Goal: Task Accomplishment & Management: Use online tool/utility

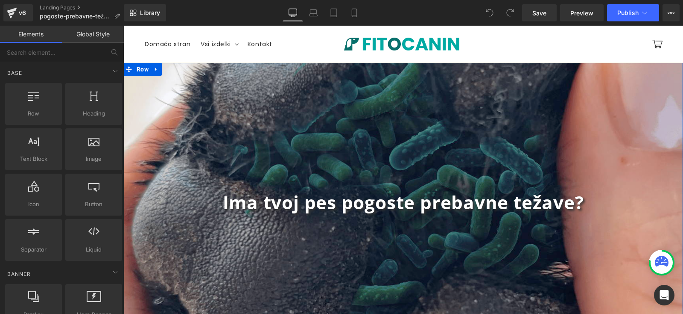
click at [446, 140] on div "Ima tvoj pes pogoste prebavne težave? Heading Row 300px" at bounding box center [403, 202] width 560 height 278
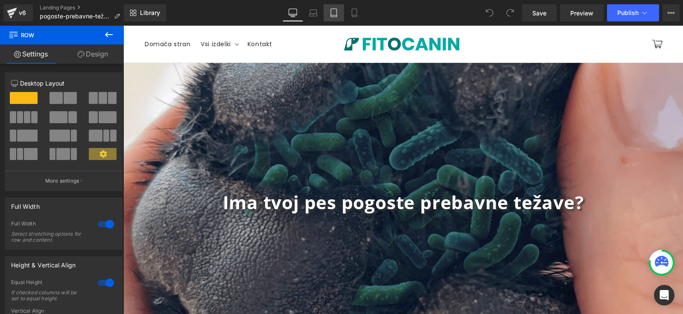
click at [336, 13] on icon at bounding box center [334, 13] width 9 height 9
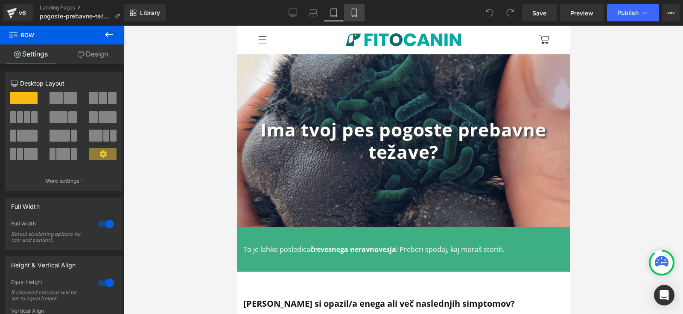
click at [352, 12] on icon at bounding box center [354, 13] width 5 height 8
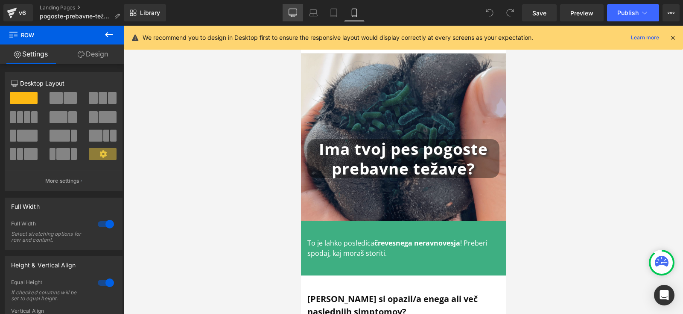
click at [295, 12] on icon at bounding box center [293, 13] width 9 height 9
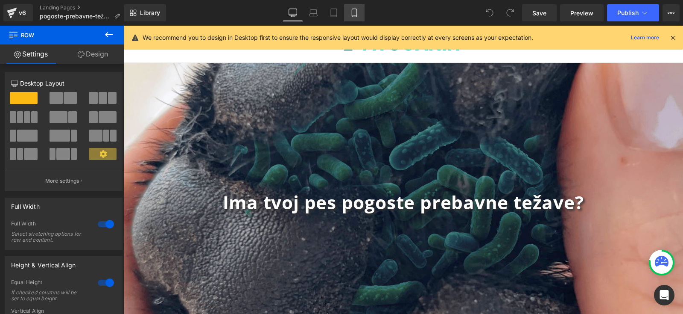
click at [351, 16] on icon at bounding box center [354, 13] width 9 height 9
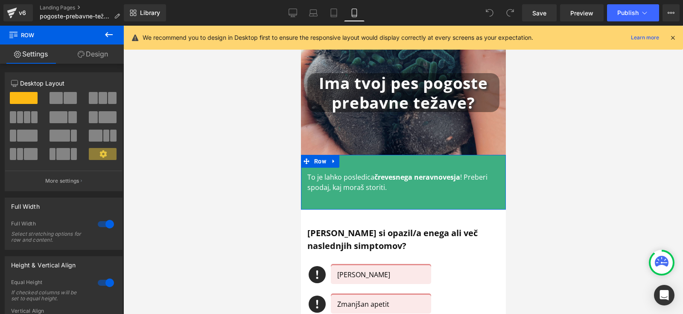
scroll to position [71, 0]
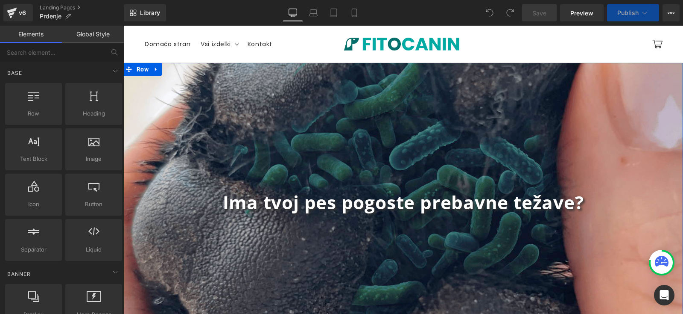
click at [427, 203] on b "Ima tvoj pes pogoste prebavne težave?" at bounding box center [403, 202] width 361 height 24
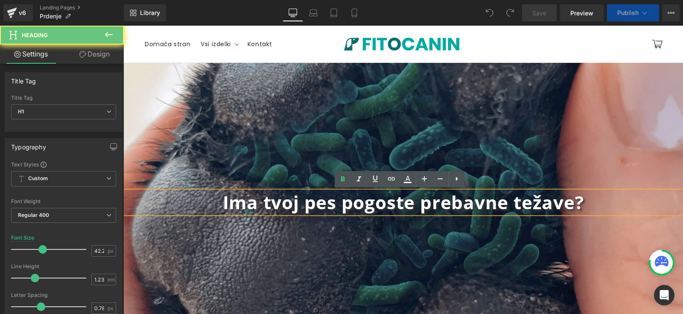
click at [446, 211] on b "Ima tvoj pes pogoste prebavne težave?" at bounding box center [403, 202] width 361 height 24
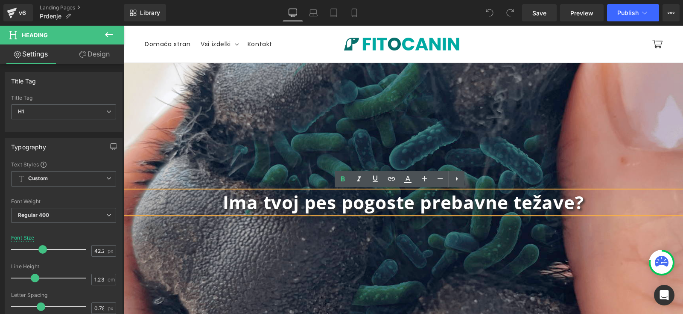
click at [590, 205] on h1 "Ima tvoj pes pogoste prebavne težave?" at bounding box center [403, 202] width 560 height 22
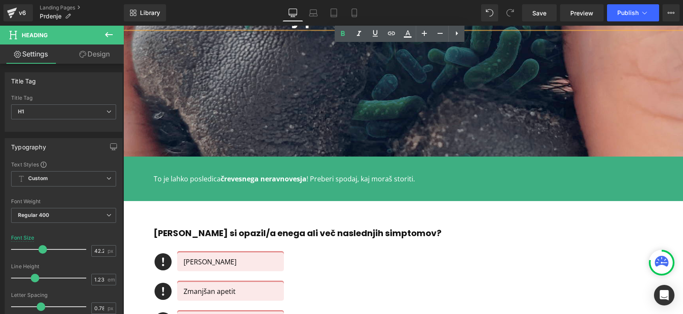
scroll to position [202, 0]
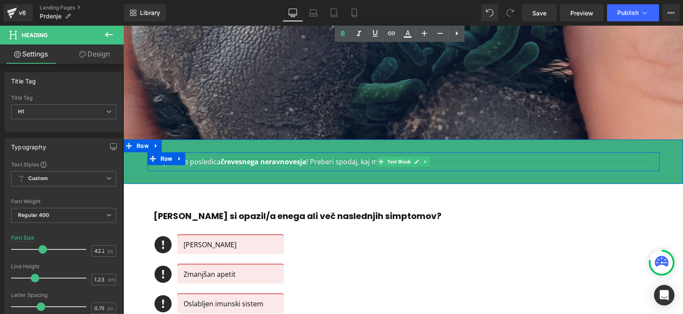
click at [234, 159] on strong "črevesnega neravnovesja" at bounding box center [264, 161] width 86 height 9
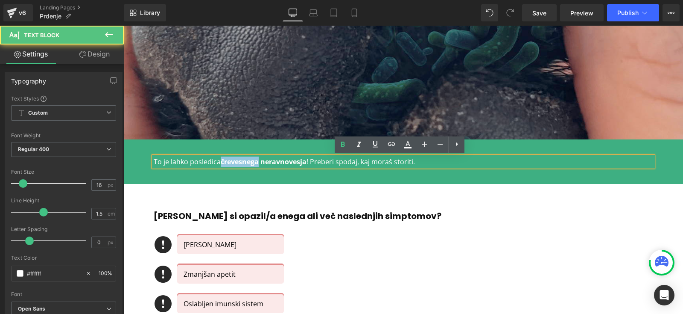
click at [234, 159] on strong "črevesnega neravnovesja" at bounding box center [264, 161] width 86 height 9
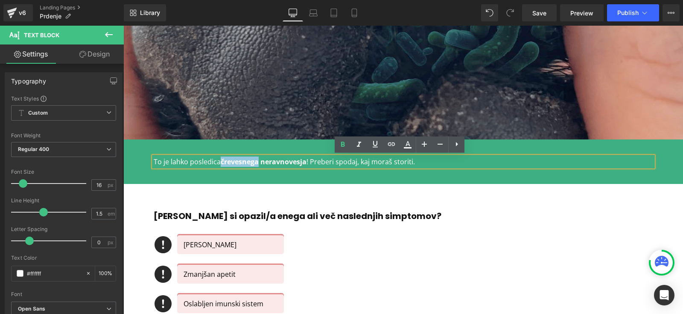
click at [153, 159] on icon at bounding box center [155, 158] width 5 height 5
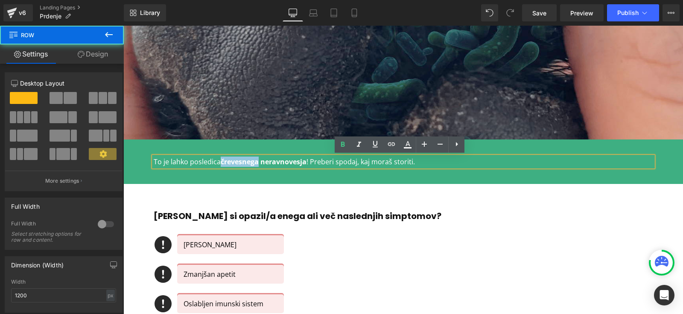
click at [160, 160] on span "Row" at bounding box center [166, 158] width 13 height 10
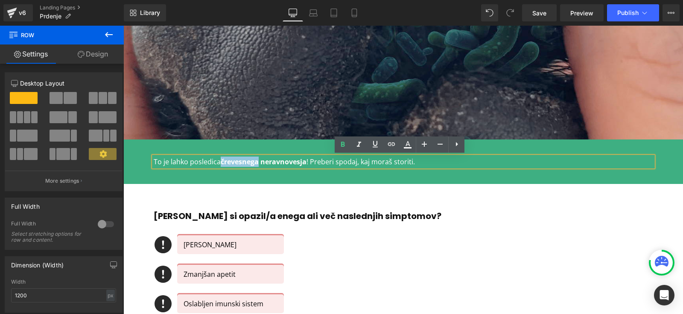
click at [160, 161] on span "Row" at bounding box center [166, 159] width 13 height 10
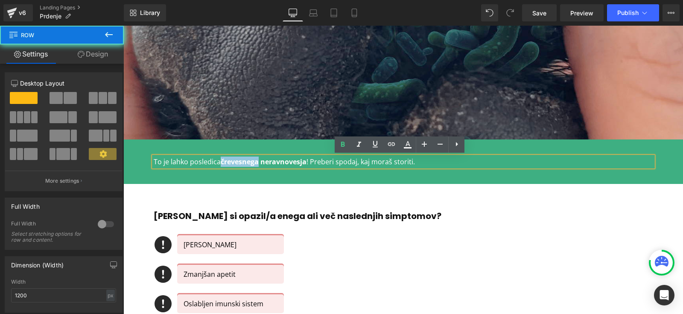
click at [192, 161] on p "To je lahko posledica črevesnega neravnovesja ! Preberi spodaj, kaj moraš stori…" at bounding box center [404, 161] width 500 height 10
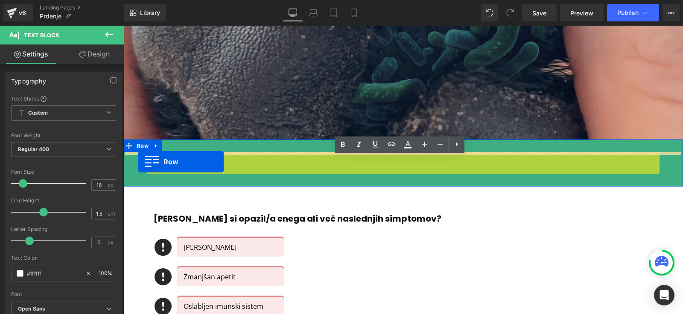
drag, startPoint x: 165, startPoint y: 161, endPoint x: 138, endPoint y: 161, distance: 27.3
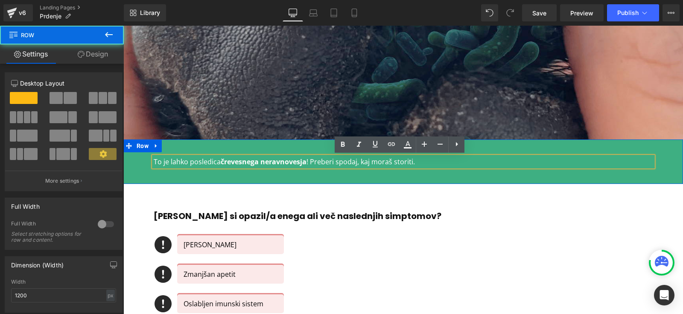
click at [204, 161] on p "To je lahko posledica črevesnega neravnovesja ! Preberi spodaj, kaj moraš stori…" at bounding box center [404, 161] width 500 height 10
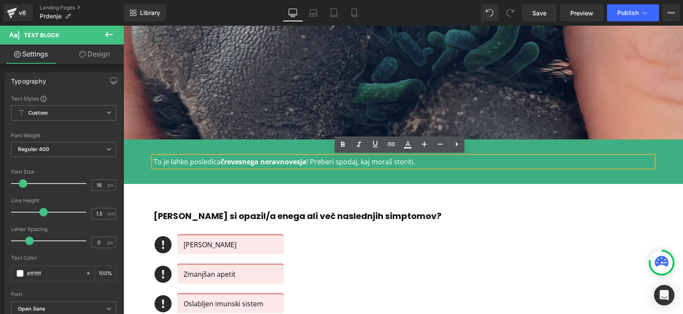
click at [160, 161] on span "Row" at bounding box center [166, 158] width 13 height 10
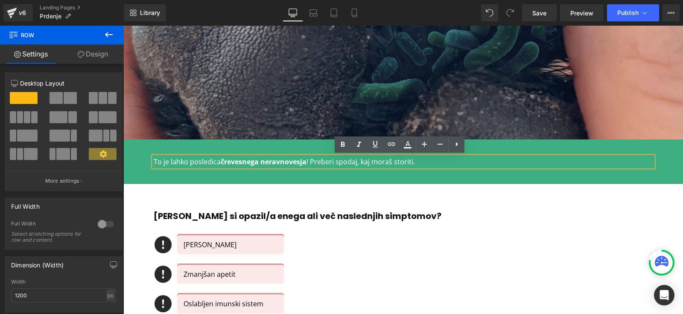
click at [160, 161] on span "Row" at bounding box center [166, 159] width 13 height 10
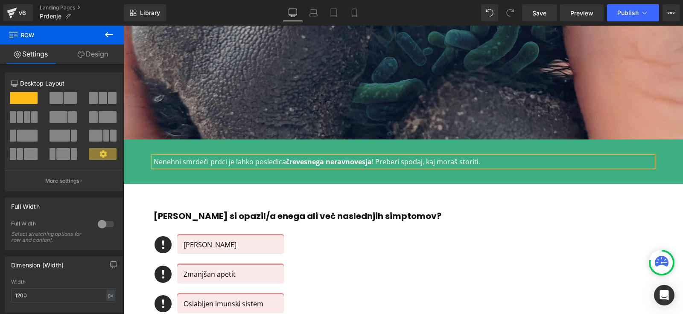
click at [226, 161] on p "Nenehni smrdeči prdci je lahko posledica črevesnega neravnovesja ! Preberi spod…" at bounding box center [404, 161] width 500 height 10
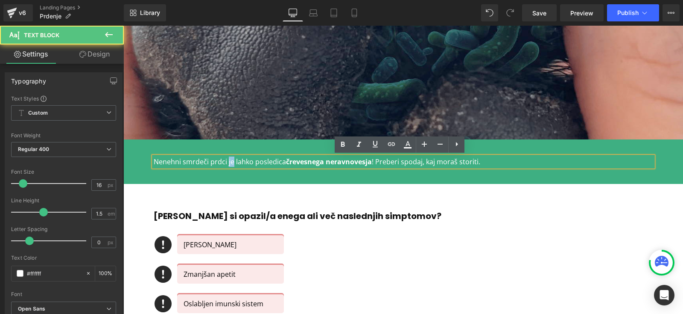
click at [226, 161] on p "Nenehni smrdeči prdci je lahko posledica črevesnega neravnovesja ! Preberi spod…" at bounding box center [404, 161] width 500 height 10
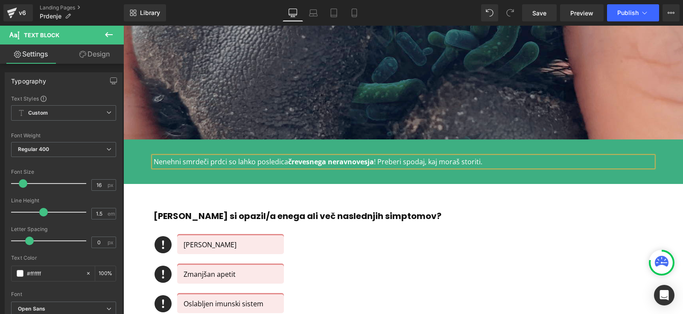
click at [242, 165] on p "Nenehni smrdeči prdci so lahko posledica črevesnega neravnovesja ! Preberi spod…" at bounding box center [404, 161] width 500 height 10
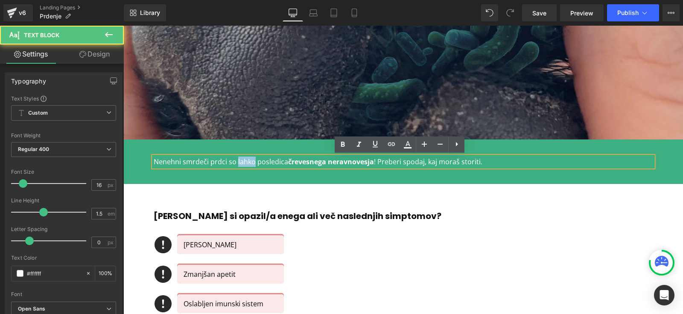
click at [242, 165] on p "Nenehni smrdeči prdci so lahko posledica črevesnega neravnovesja ! Preberi spod…" at bounding box center [404, 161] width 500 height 10
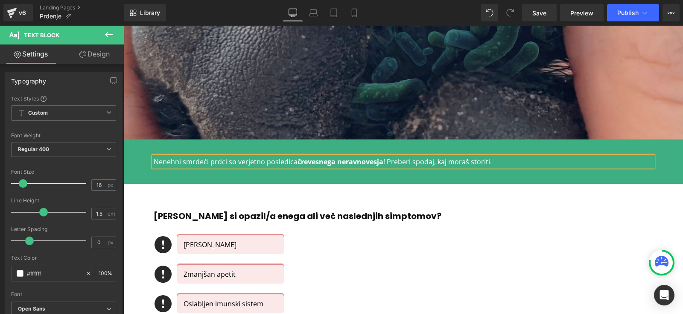
click at [319, 182] on div "Nenehni smrdeči prdci so verjetno posledica črevesnega neravnovesja ! Preberi s…" at bounding box center [403, 161] width 560 height 44
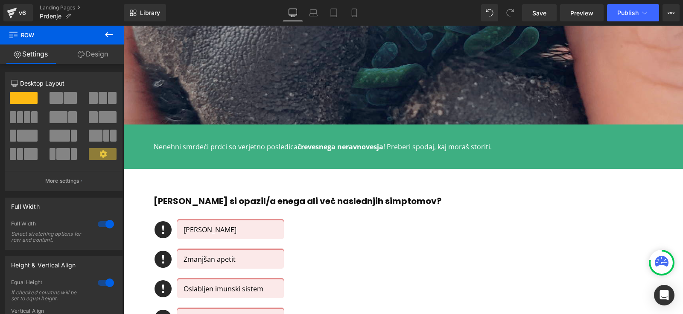
scroll to position [223, 0]
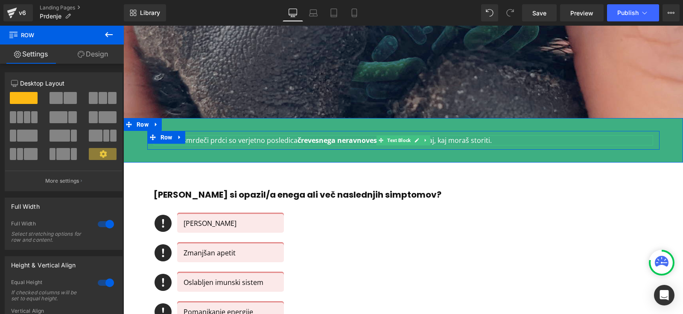
click at [301, 142] on strong "črevesnega neravnovesja" at bounding box center [341, 139] width 86 height 9
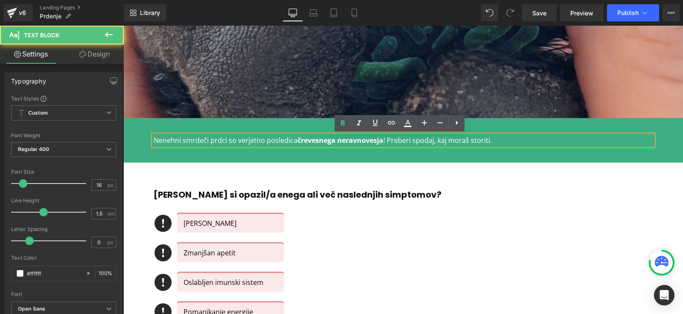
click at [301, 142] on strong "črevesnega neravnovesja" at bounding box center [341, 139] width 86 height 9
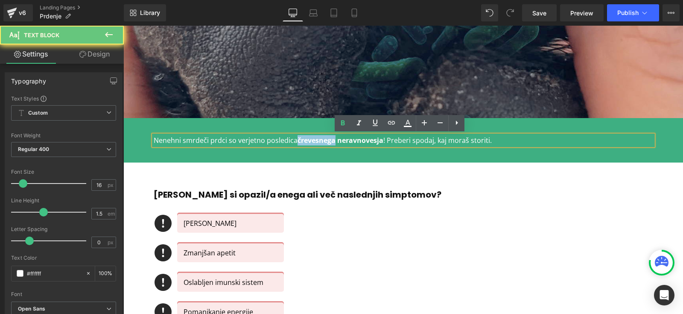
click at [300, 153] on div "Nenehni smrdeči prdci so verjetno posledica črevesnega neravnovesja ! Preberi s…" at bounding box center [403, 140] width 560 height 44
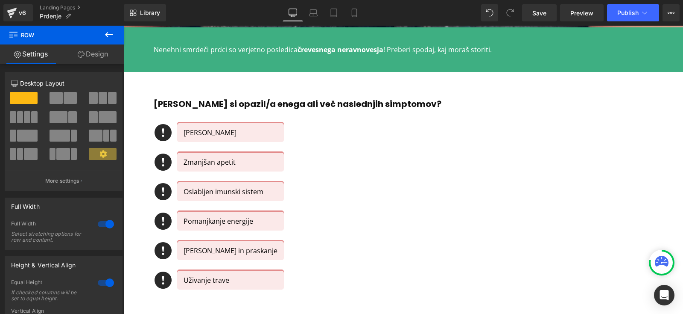
scroll to position [314, 0]
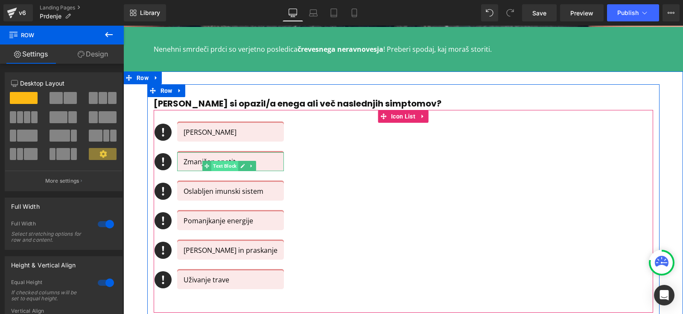
click at [218, 161] on span "Text Block" at bounding box center [224, 166] width 27 height 10
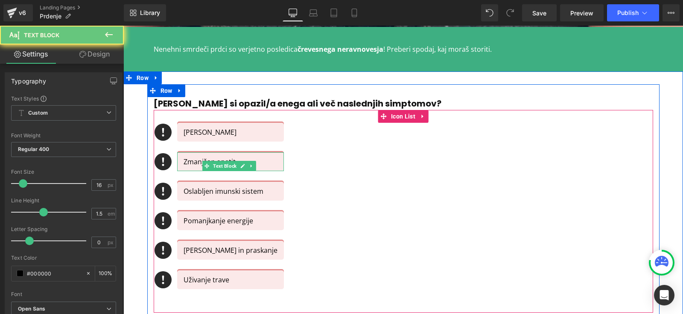
click at [189, 158] on p "Zmanjšan apetit" at bounding box center [231, 161] width 94 height 10
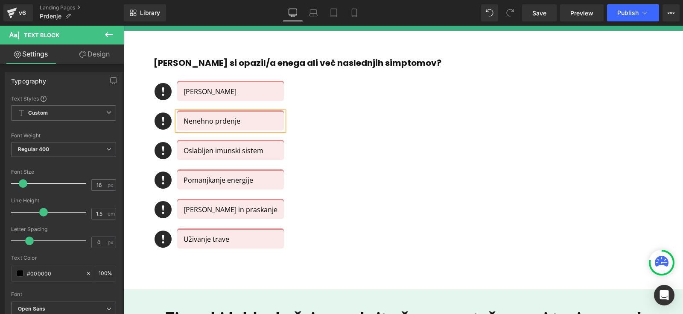
scroll to position [356, 0]
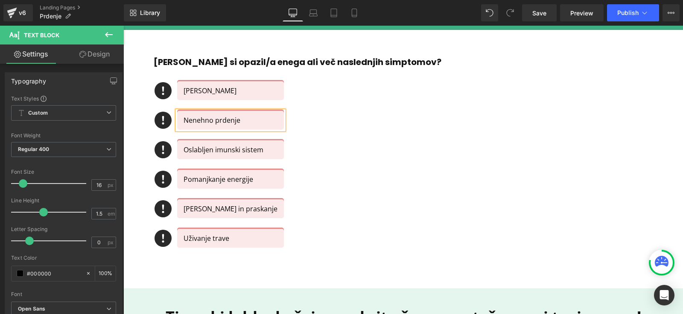
click at [204, 248] on ul "Icon Driska ali zaprtje Text Block Icon Nenehno prdenje Text Block Icon Oslablj…" at bounding box center [219, 169] width 130 height 177
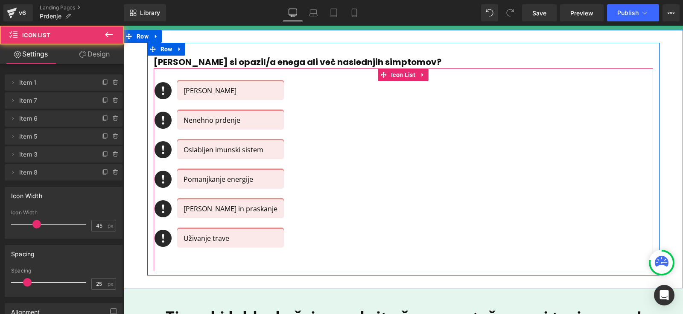
click at [173, 234] on div "Uživanje trave Text Block" at bounding box center [219, 238] width 130 height 19
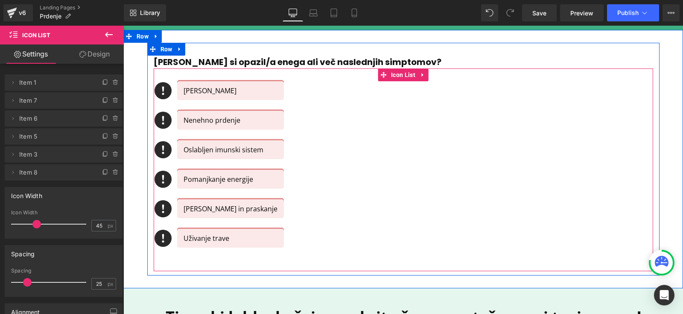
click at [190, 234] on p "Uživanje trave" at bounding box center [231, 238] width 94 height 10
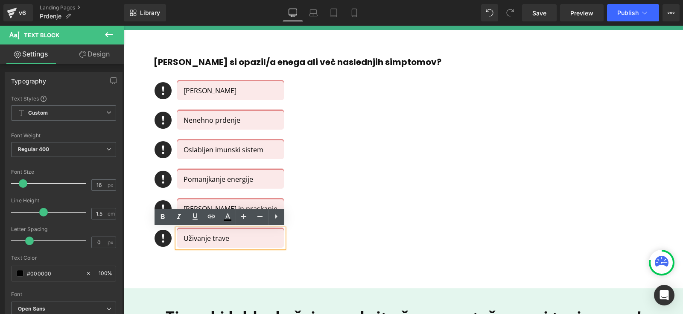
click at [261, 241] on div "Uživanje trave" at bounding box center [230, 238] width 107 height 19
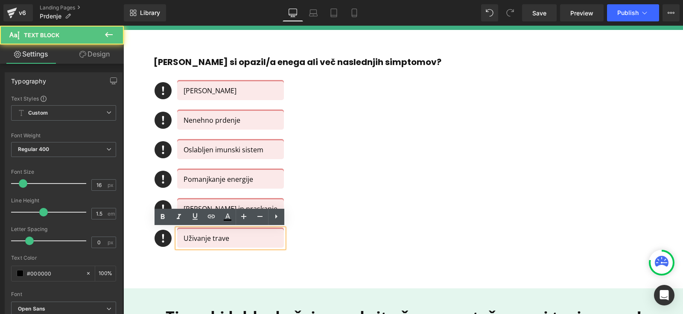
click at [161, 244] on div "Icon" at bounding box center [163, 240] width 19 height 23
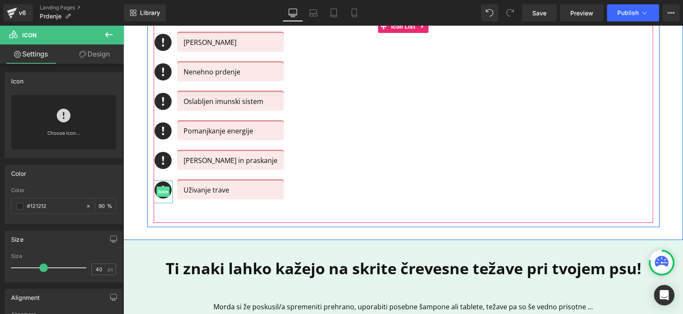
scroll to position [419, 0]
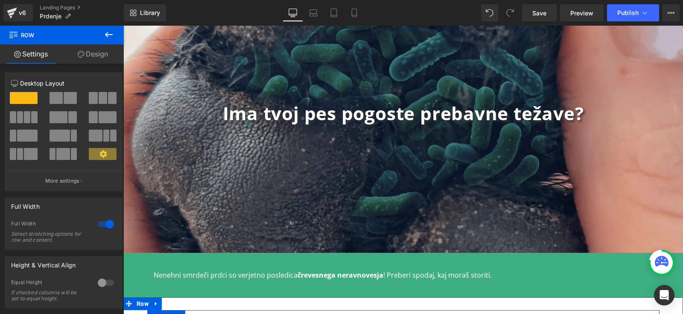
scroll to position [81, 0]
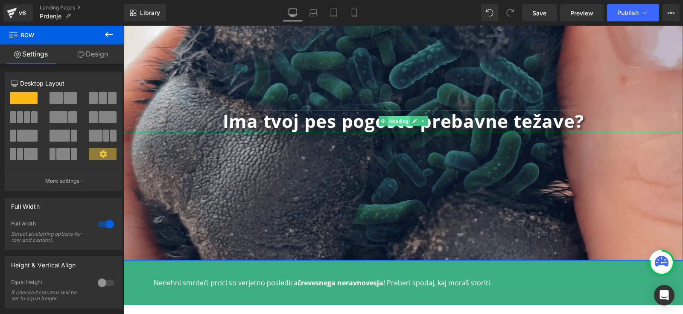
click at [388, 116] on span "Heading" at bounding box center [399, 121] width 23 height 10
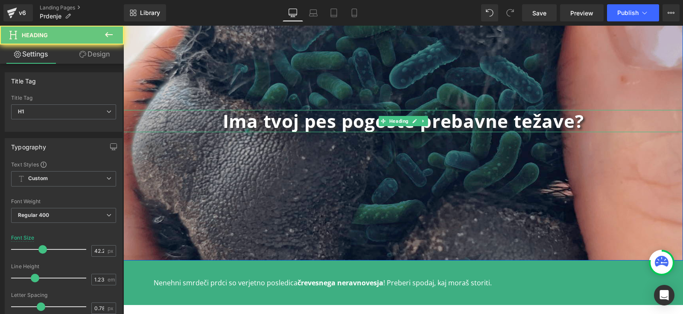
click at [573, 119] on b "Ima tvoj pes pogoste prebavne težave?" at bounding box center [403, 120] width 361 height 24
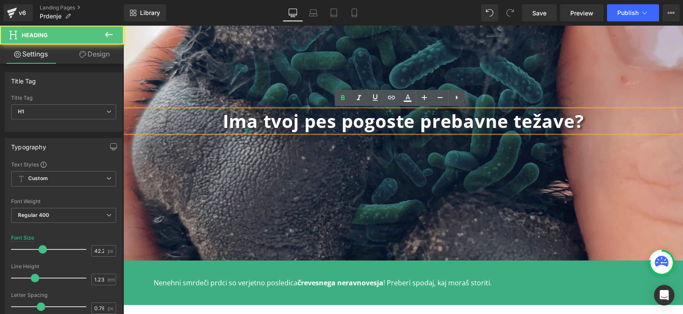
click at [598, 119] on h1 "Ima tvoj pes pogoste prebavne težave?" at bounding box center [403, 121] width 560 height 22
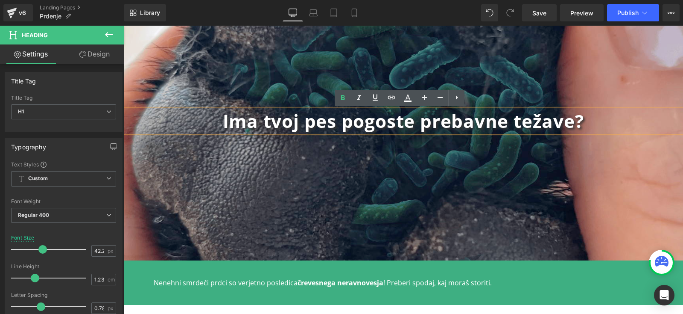
click at [223, 121] on b "Ima tvoj pes pogoste prebavne težave?" at bounding box center [403, 120] width 361 height 24
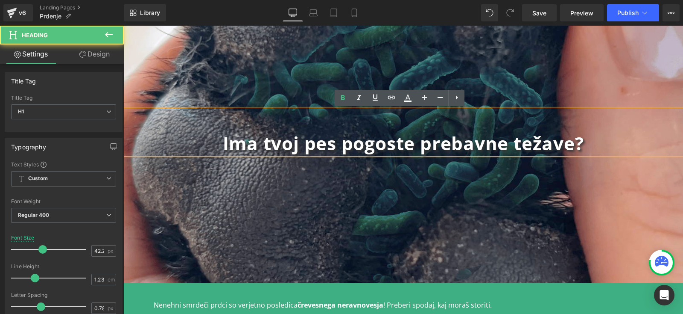
scroll to position [103, 0]
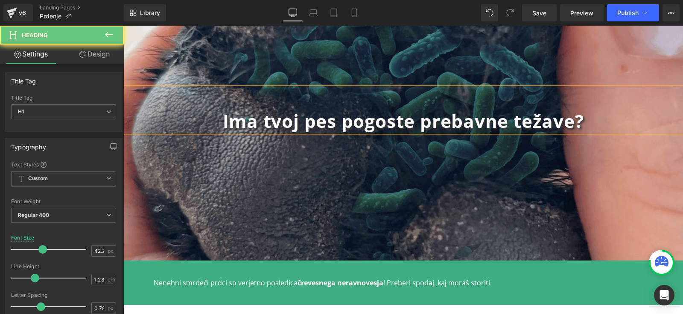
click at [345, 88] on div "Ima tvoj pes pogoste prebavne težave?" at bounding box center [403, 110] width 560 height 44
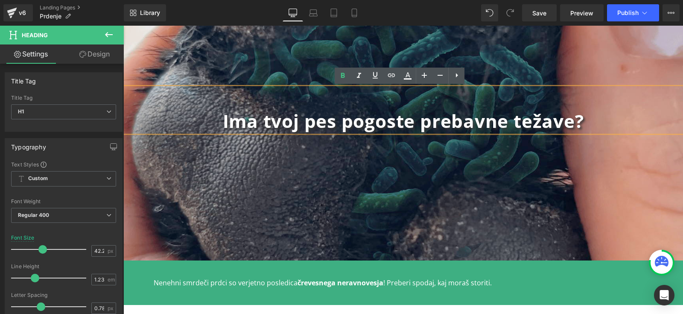
click at [340, 95] on h1 at bounding box center [403, 99] width 560 height 22
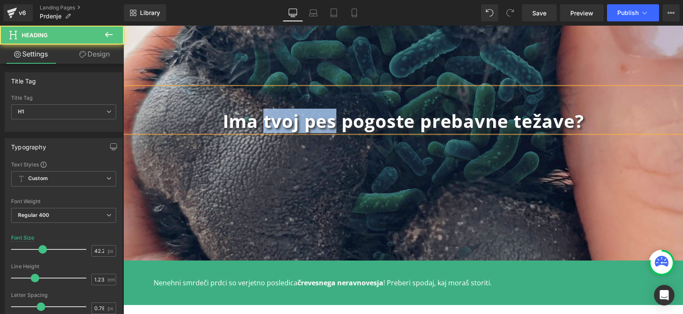
drag, startPoint x: 335, startPoint y: 121, endPoint x: 258, endPoint y: 123, distance: 76.9
click at [258, 123] on b "Ima tvoj pes pogoste prebavne težave?" at bounding box center [403, 120] width 361 height 24
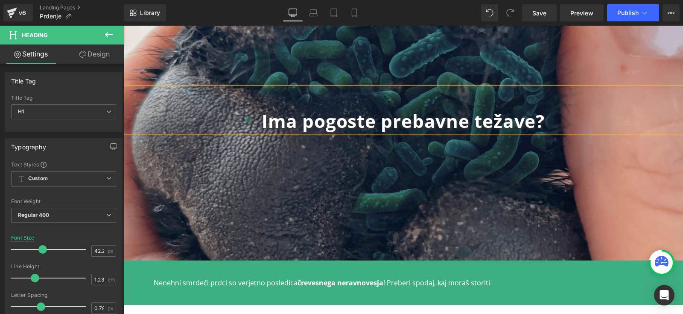
click at [368, 96] on h1 at bounding box center [403, 99] width 560 height 22
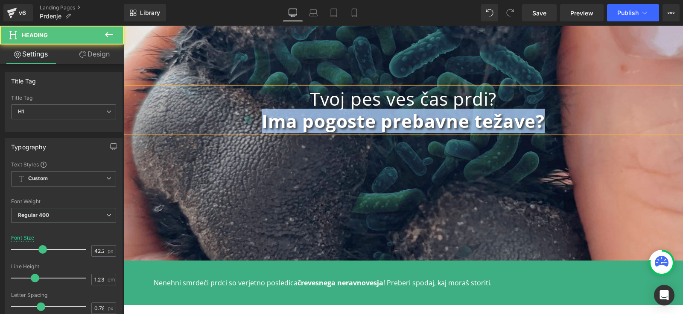
drag, startPoint x: 504, startPoint y: 92, endPoint x: 260, endPoint y: 87, distance: 244.4
click at [260, 88] on div "Tvoj pes ves čas prdi? Ima pogoste prebavne težave?" at bounding box center [403, 110] width 560 height 44
click at [387, 106] on h1 "Tvoj pes ves čas prdi?" at bounding box center [403, 99] width 560 height 22
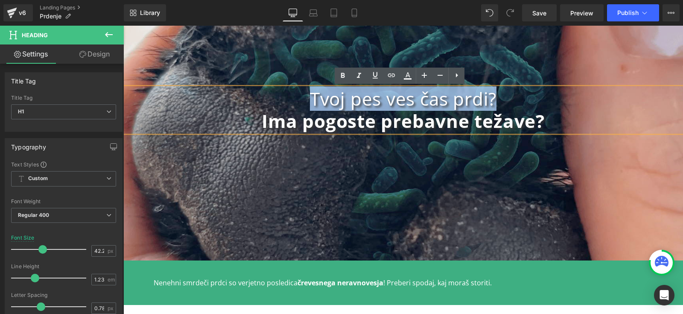
drag, startPoint x: 507, startPoint y: 99, endPoint x: 263, endPoint y: 96, distance: 243.9
click at [263, 96] on h1 "Tvoj pes ves čas prdi?" at bounding box center [403, 99] width 560 height 22
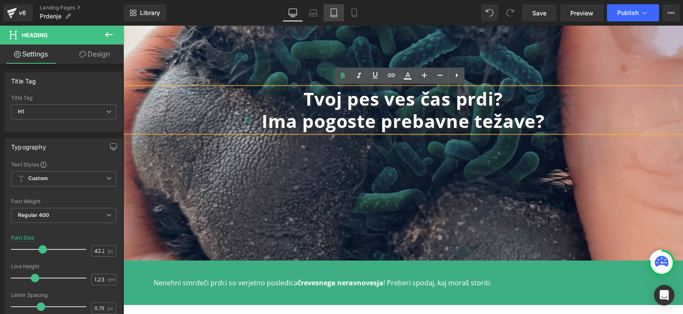
click at [337, 15] on icon at bounding box center [334, 13] width 6 height 8
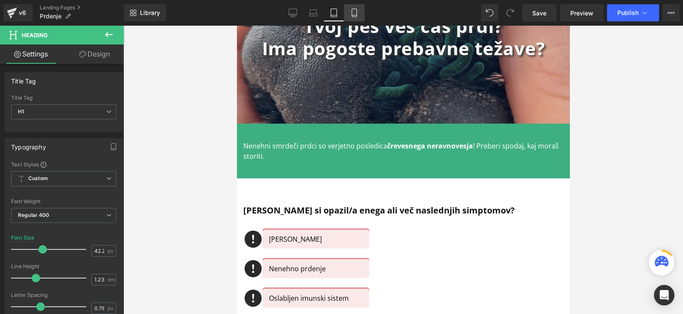
scroll to position [0, 0]
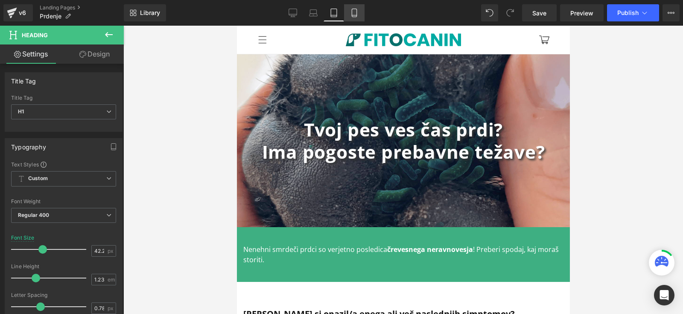
click at [351, 12] on icon at bounding box center [354, 13] width 9 height 9
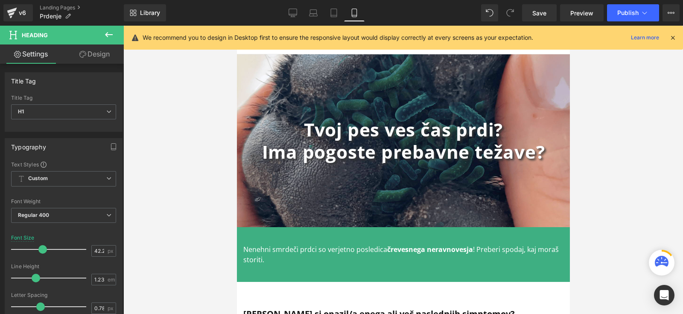
scroll to position [21, 0]
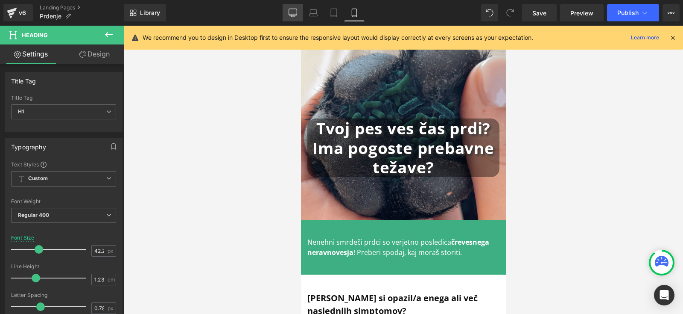
click at [287, 8] on link "Desktop" at bounding box center [293, 12] width 21 height 17
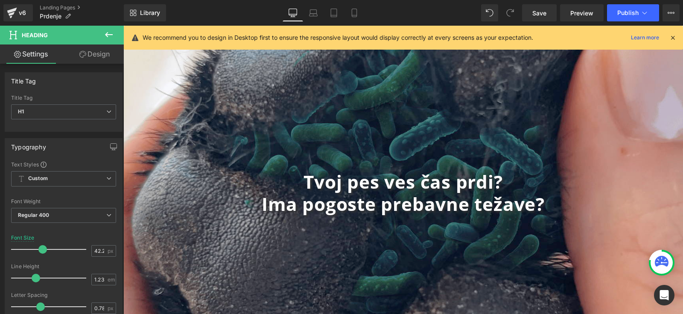
scroll to position [73, 0]
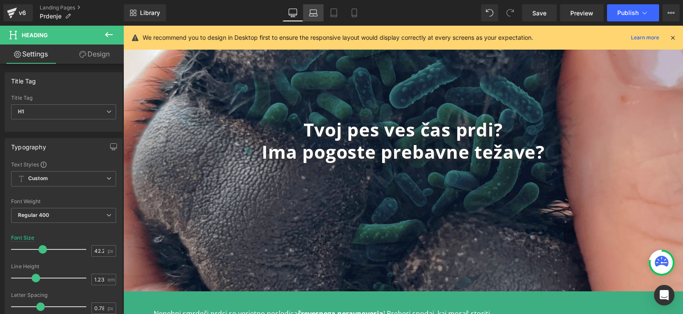
click at [317, 12] on icon at bounding box center [313, 13] width 9 height 9
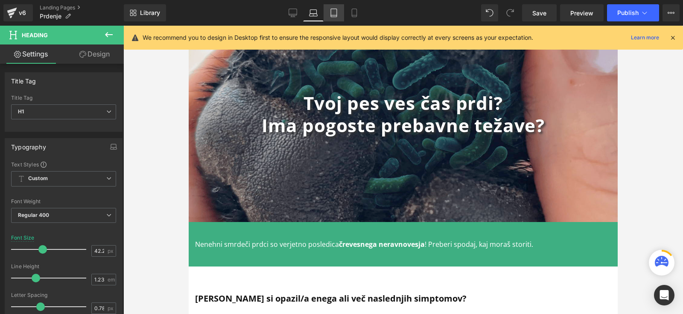
scroll to position [46, 0]
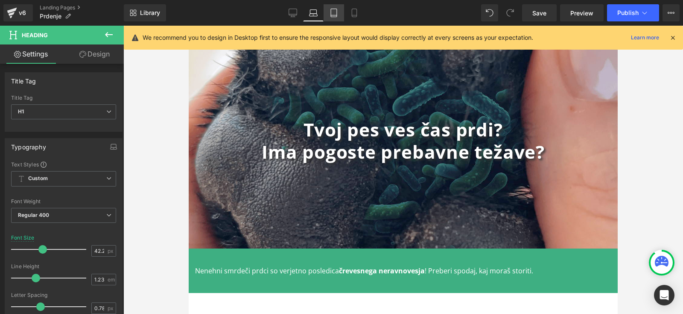
click at [336, 12] on icon at bounding box center [334, 13] width 9 height 9
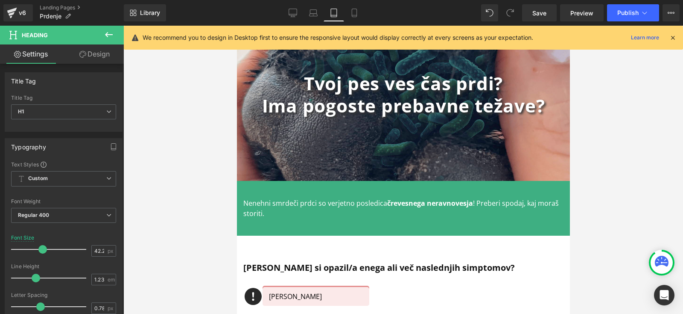
scroll to position [0, 0]
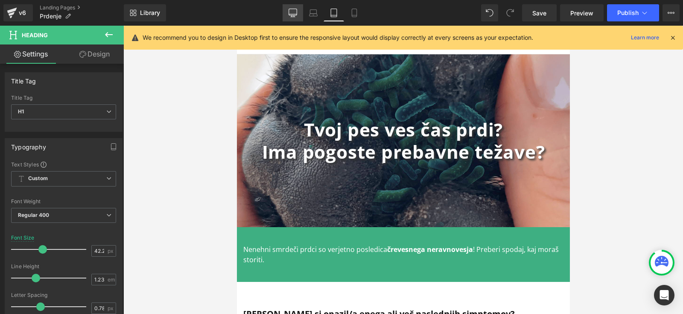
click at [292, 10] on icon at bounding box center [293, 13] width 9 height 9
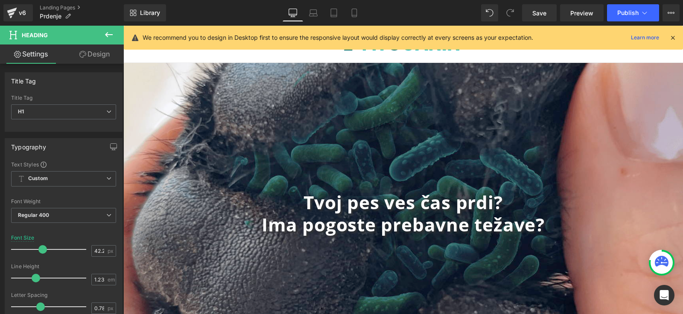
scroll to position [73, 0]
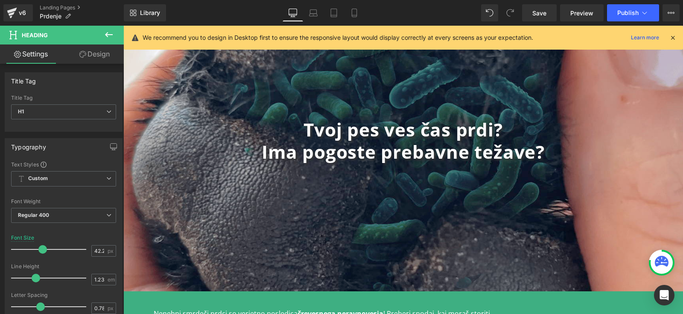
click at [363, 126] on strong "Tvoj pes ves čas prdi?" at bounding box center [403, 129] width 199 height 24
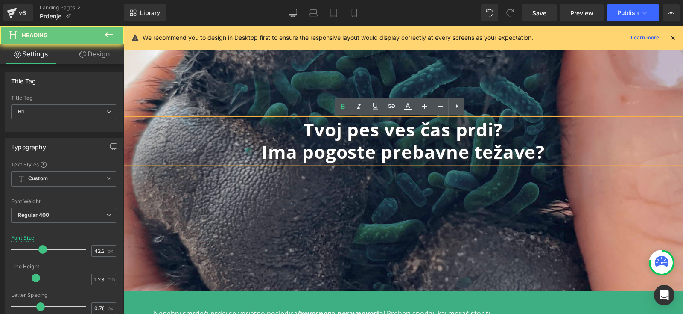
click at [295, 152] on b "Ima pogoste prebavne težave?" at bounding box center [403, 151] width 283 height 24
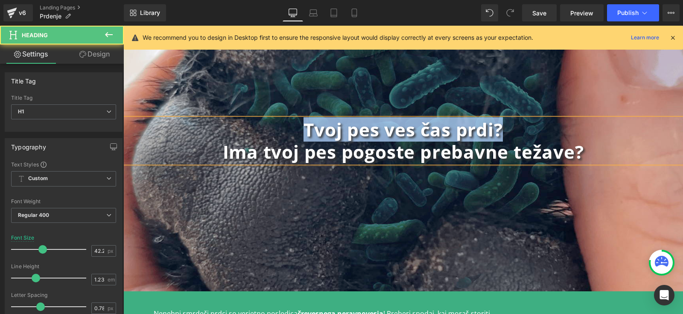
drag, startPoint x: 504, startPoint y: 124, endPoint x: 273, endPoint y: 123, distance: 231.1
click at [273, 123] on h1 "Tvoj pes ves čas prdi?" at bounding box center [403, 129] width 560 height 22
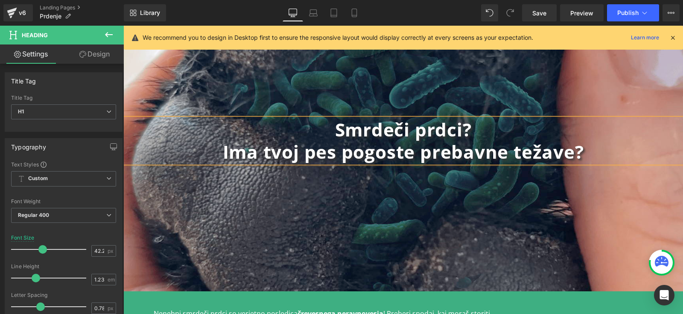
click at [495, 147] on b "Ima tvoj pes pogoste prebavne težave?" at bounding box center [403, 151] width 361 height 24
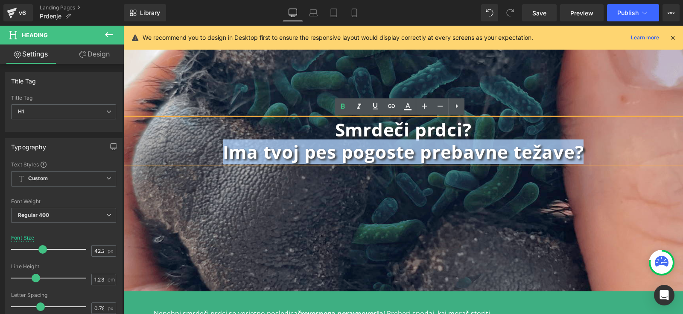
drag, startPoint x: 593, startPoint y: 152, endPoint x: 129, endPoint y: 152, distance: 463.9
click at [129, 152] on h1 "Ima tvoj pes pogoste prebavne težave?" at bounding box center [403, 152] width 560 height 22
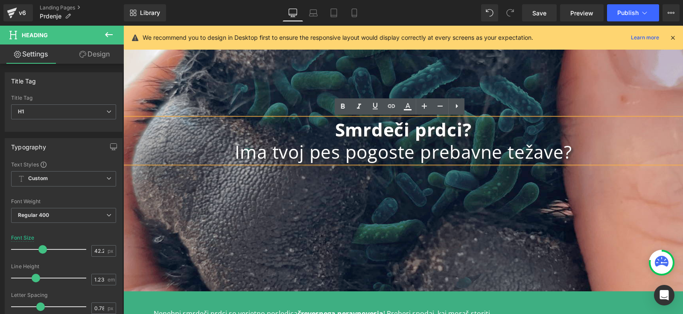
click at [463, 231] on div "Smrdeči prdci? Ima tvoj pes pogoste prebavne težave? Heading Row" at bounding box center [403, 140] width 560 height 301
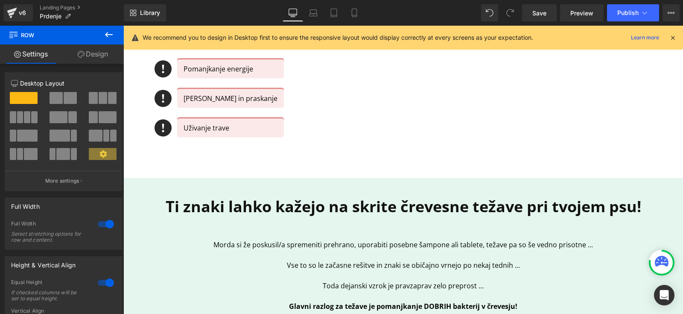
scroll to position [490, 0]
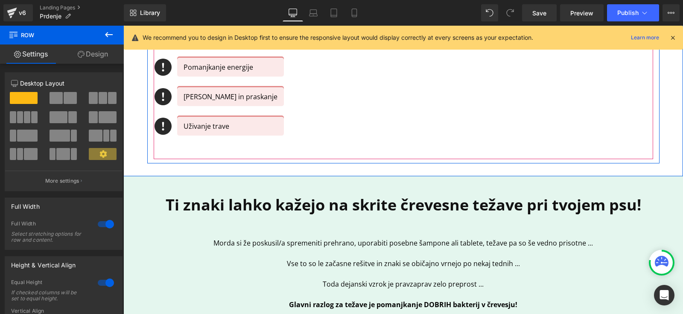
click at [250, 155] on div "Icon Driska ali zaprtje Text Block Icon Nenehno prdenje Text Block Icon Oslablj…" at bounding box center [404, 57] width 500 height 202
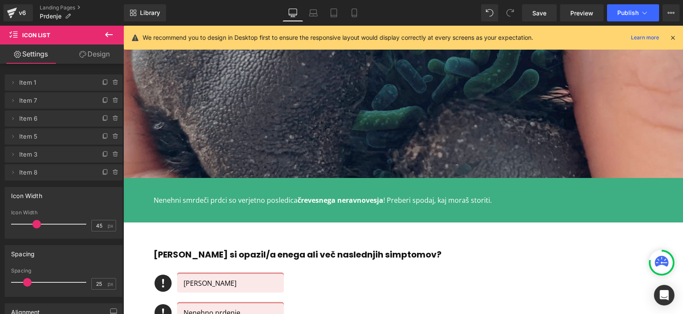
scroll to position [0, 0]
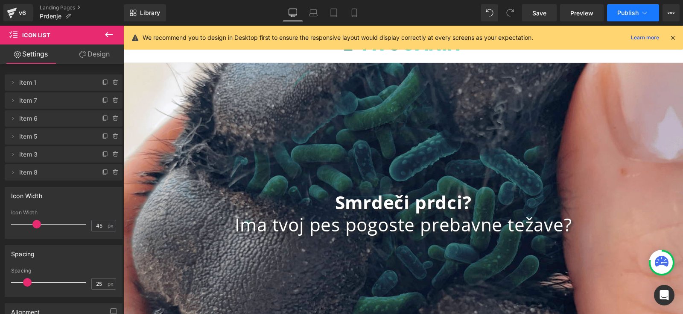
click at [652, 12] on button "Publish" at bounding box center [633, 12] width 52 height 17
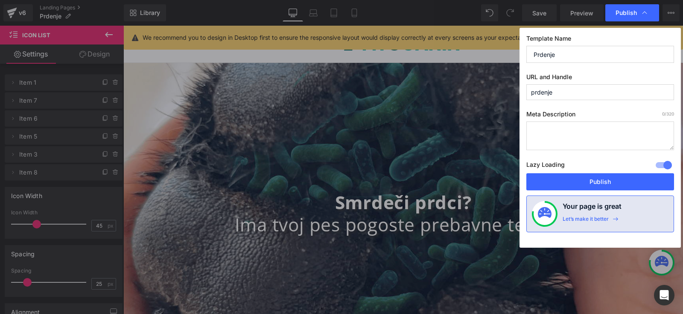
drag, startPoint x: 572, startPoint y: 91, endPoint x: 458, endPoint y: 83, distance: 113.8
click at [459, 83] on div "Publish Template Name Prdenje URL and Handle prdenje Meta Description 0 /320 La…" at bounding box center [341, 157] width 683 height 314
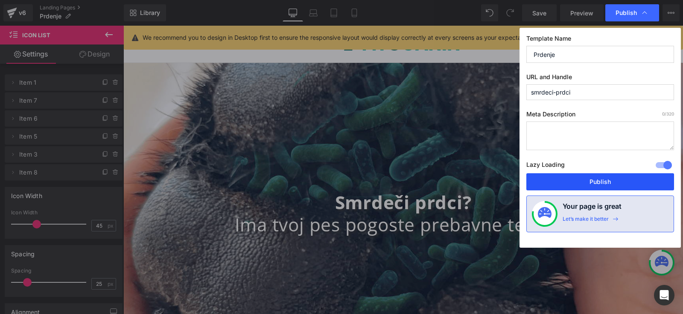
type input "smrdeci-prdci"
click at [638, 180] on button "Publish" at bounding box center [601, 181] width 148 height 17
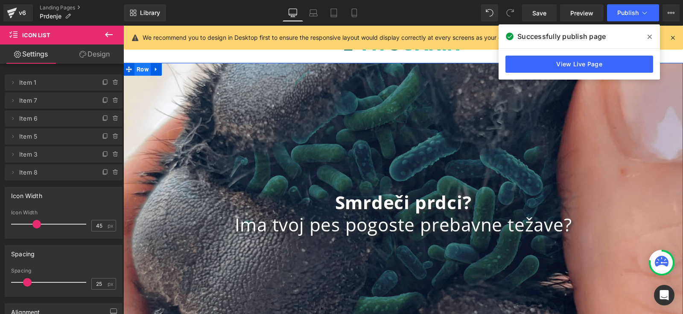
click at [138, 69] on span "Row" at bounding box center [143, 69] width 16 height 13
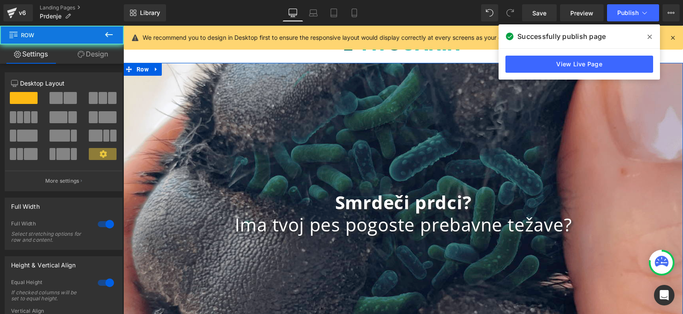
click at [173, 94] on div "Smrdeči prdci? Ima tvoj pes pogoste prebavne težave? Heading Row" at bounding box center [403, 213] width 560 height 301
click at [155, 66] on div "Smrdeči prdci? Ima tvoj pes pogoste prebavne težave? Heading Row" at bounding box center [403, 213] width 560 height 301
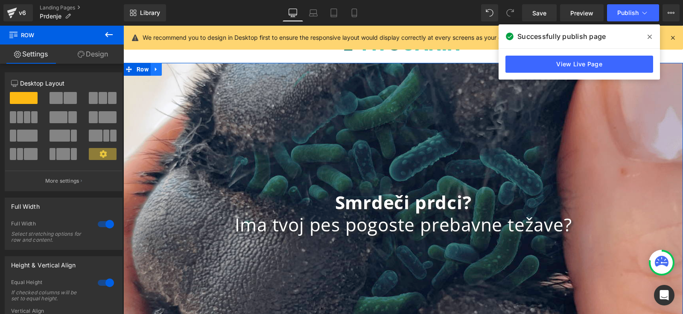
click at [155, 69] on icon at bounding box center [156, 69] width 2 height 4
click at [133, 70] on icon at bounding box center [135, 69] width 5 height 5
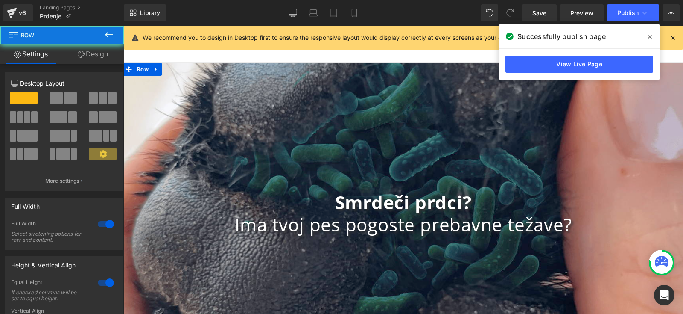
click at [143, 101] on div "Smrdeči prdci? Ima tvoj pes pogoste prebavne težave? Heading Row" at bounding box center [403, 213] width 560 height 301
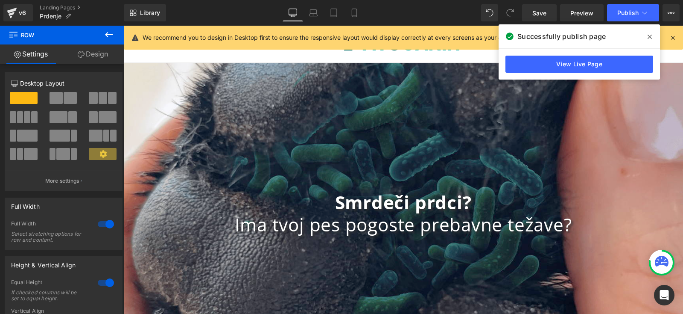
click at [652, 36] on icon at bounding box center [650, 36] width 4 height 7
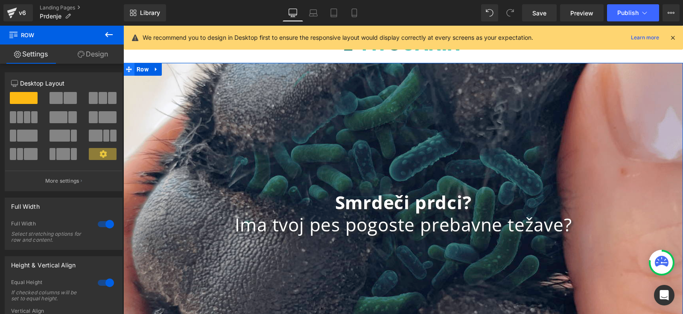
click at [129, 67] on span at bounding box center [128, 69] width 11 height 13
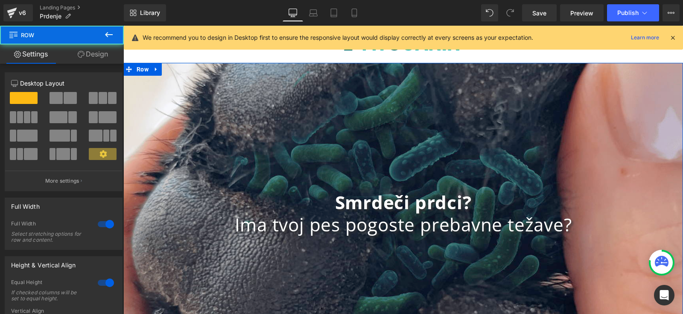
click at [94, 55] on link "Design" at bounding box center [93, 53] width 62 height 19
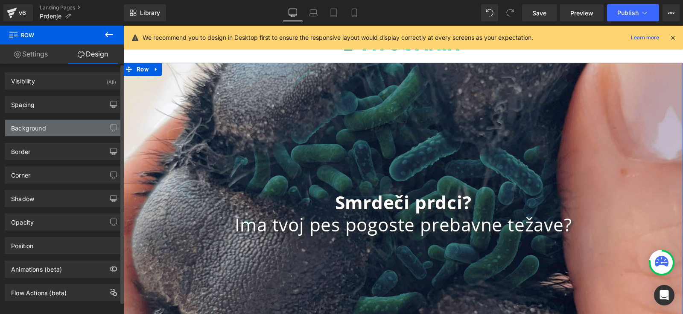
click at [60, 130] on div "Background" at bounding box center [63, 128] width 117 height 16
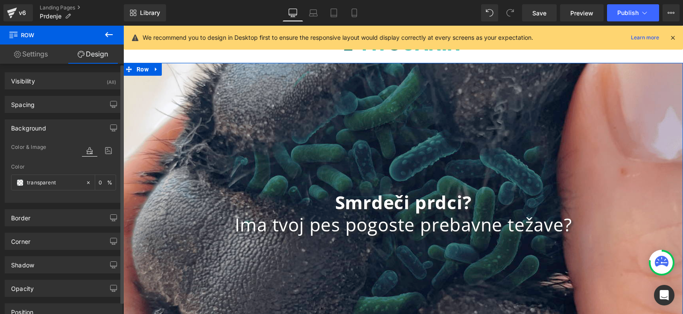
click at [112, 141] on div at bounding box center [99, 149] width 34 height 23
click at [105, 148] on icon at bounding box center [108, 150] width 15 height 11
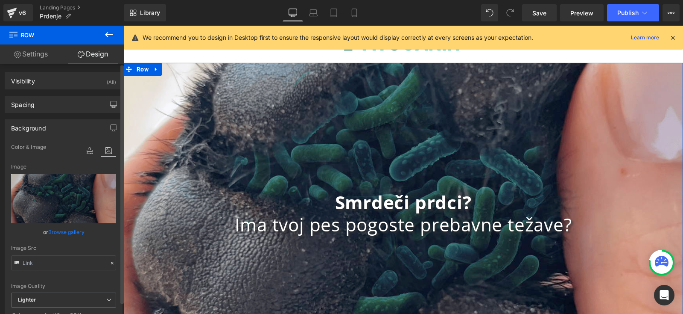
click at [56, 229] on link "Browse gallery" at bounding box center [66, 231] width 36 height 15
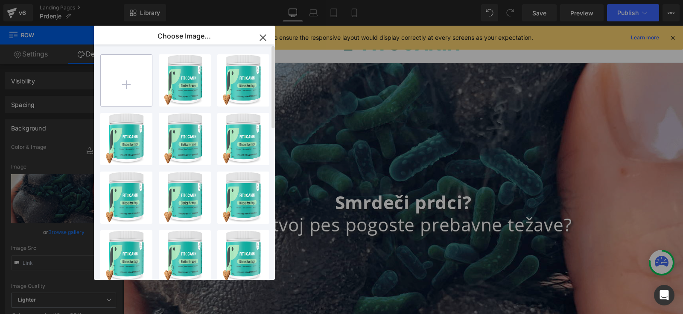
click at [126, 65] on input "file" at bounding box center [126, 80] width 51 height 51
click at [144, 73] on input "file" at bounding box center [126, 80] width 51 height 51
type input "C:\fakepath\shutterstock_2172130731 (1).jpg"
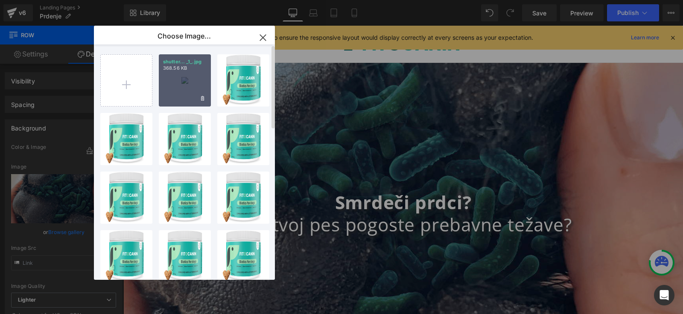
click at [175, 74] on div "shutter... _1_.jpg 368.56 KB" at bounding box center [185, 80] width 52 height 52
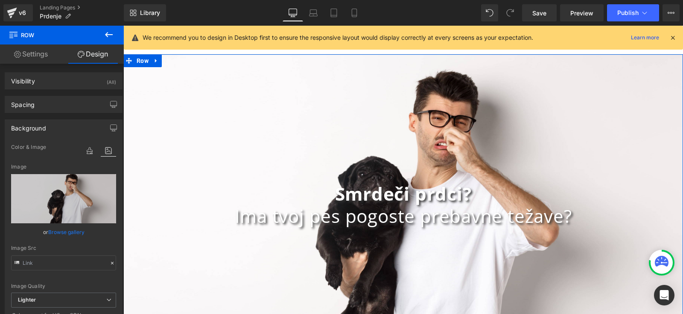
scroll to position [17, 0]
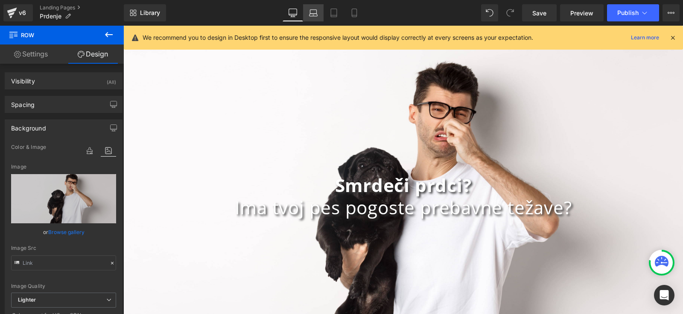
click at [317, 15] on icon at bounding box center [313, 13] width 9 height 9
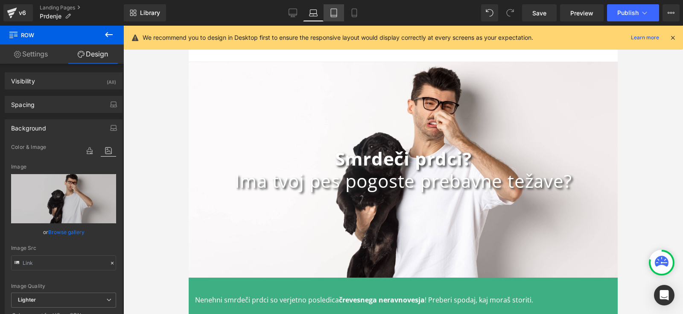
scroll to position [33, 0]
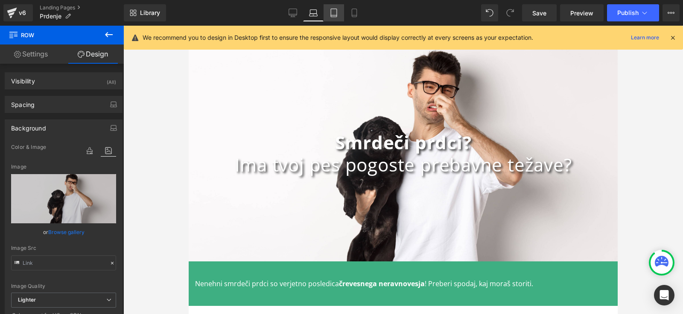
click at [335, 15] on icon at bounding box center [334, 15] width 6 height 0
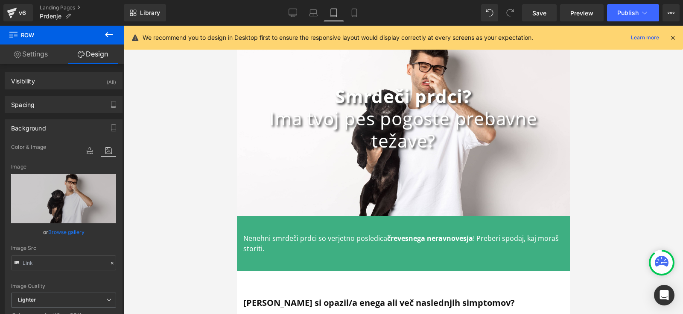
scroll to position [9, 0]
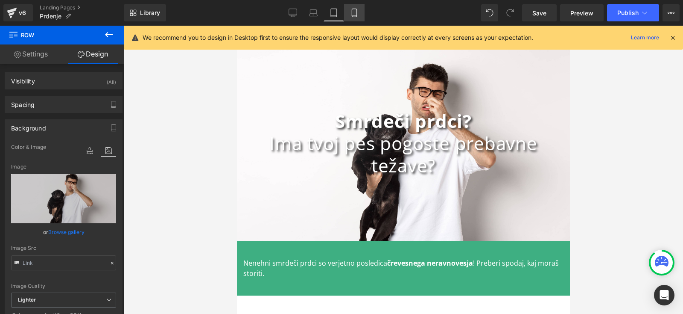
click at [354, 15] on icon at bounding box center [354, 15] width 5 height 0
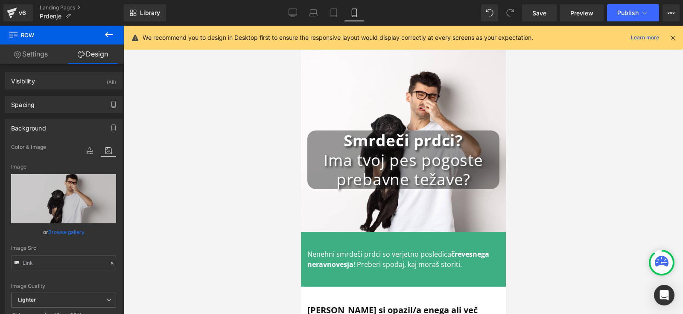
scroll to position [8, 0]
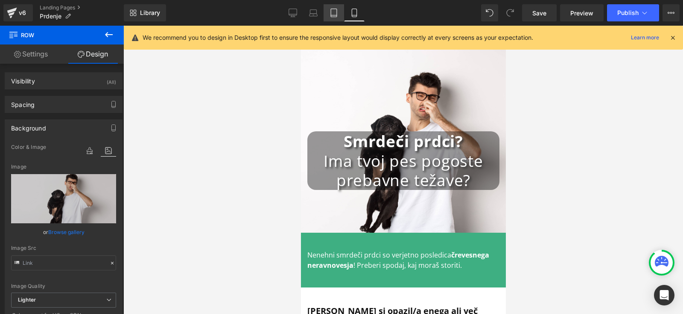
click at [331, 15] on icon at bounding box center [334, 13] width 6 height 8
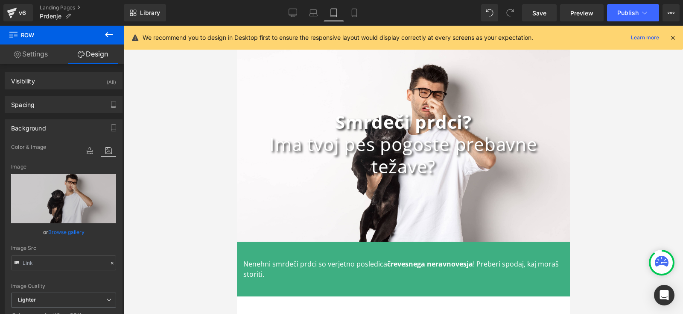
scroll to position [9, 0]
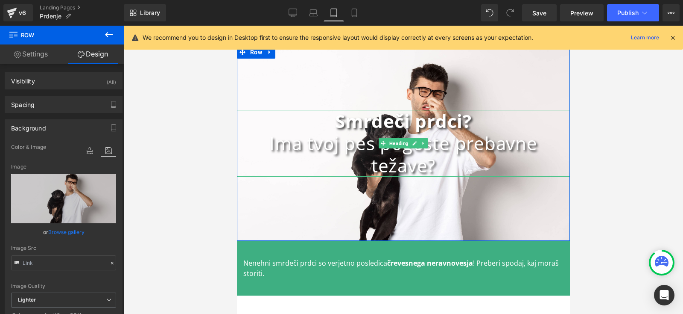
click at [412, 154] on h1 "Ima tvoj pes pogoste prebavne težave?" at bounding box center [403, 154] width 333 height 44
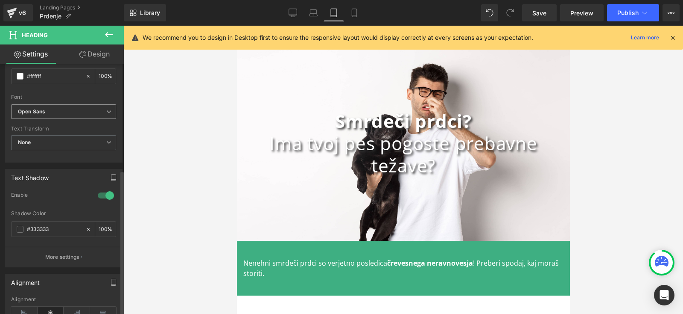
scroll to position [263, 0]
click at [18, 225] on span at bounding box center [20, 228] width 7 height 7
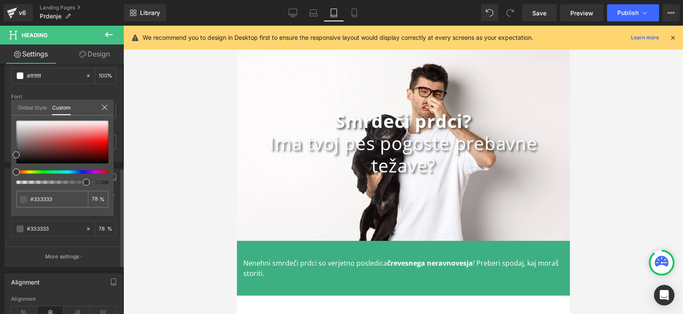
drag, startPoint x: 107, startPoint y: 181, endPoint x: 81, endPoint y: 181, distance: 26.1
click at [81, 181] on div at bounding box center [59, 181] width 92 height 3
drag, startPoint x: 84, startPoint y: 182, endPoint x: 78, endPoint y: 185, distance: 6.7
click at [78, 185] on div "#333333 100 %" at bounding box center [62, 167] width 103 height 95
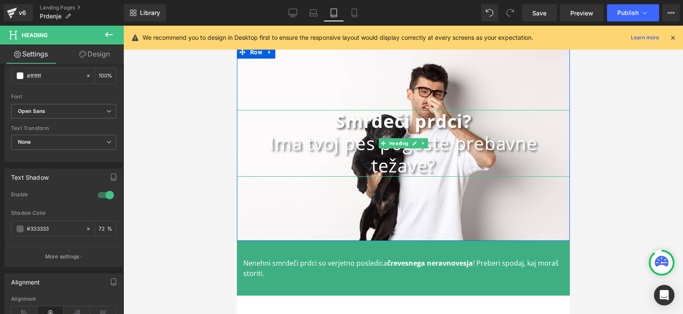
click at [337, 153] on h1 "Ima tvoj pes pogoste prebavne težave?" at bounding box center [403, 154] width 333 height 44
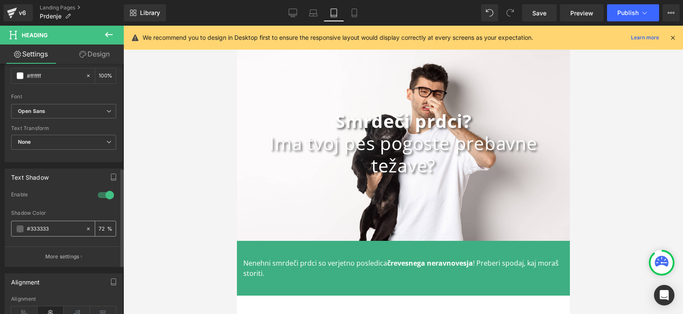
click at [19, 226] on span at bounding box center [20, 228] width 7 height 7
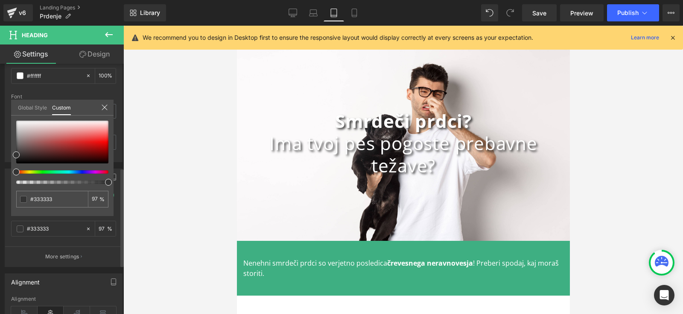
drag, startPoint x: 83, startPoint y: 181, endPoint x: 113, endPoint y: 181, distance: 29.9
click at [114, 181] on div "Text Shadow 1 Enable #333333 Shadow Color #333333 100 % More settings Global St…" at bounding box center [64, 214] width 128 height 105
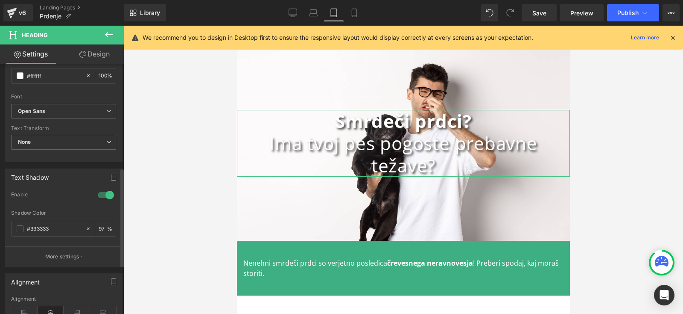
type input "97"
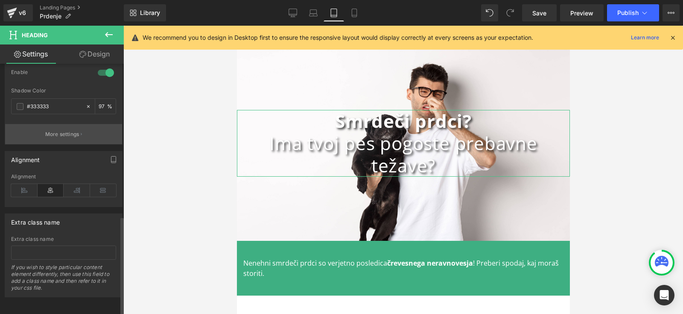
scroll to position [386, 0]
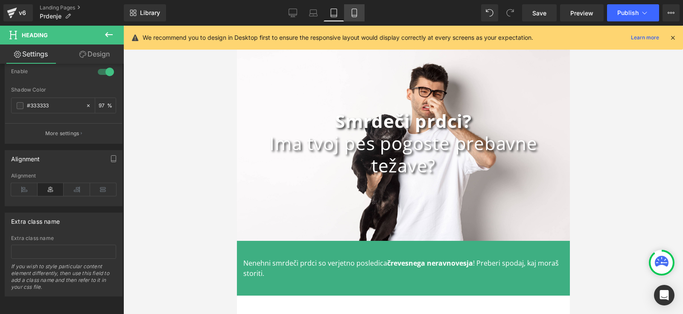
click at [357, 12] on icon at bounding box center [354, 13] width 5 height 8
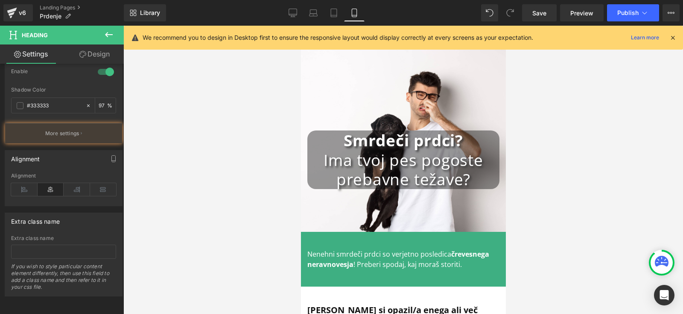
scroll to position [29, 0]
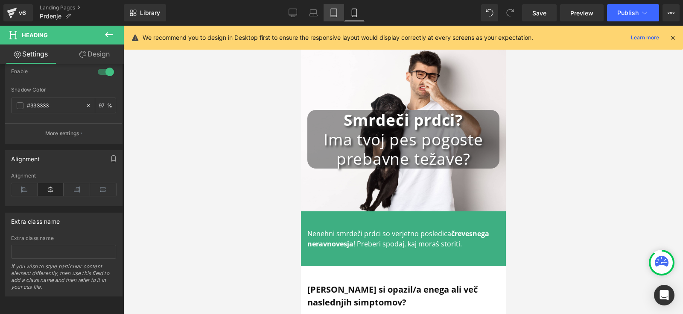
click at [333, 13] on icon at bounding box center [334, 13] width 9 height 9
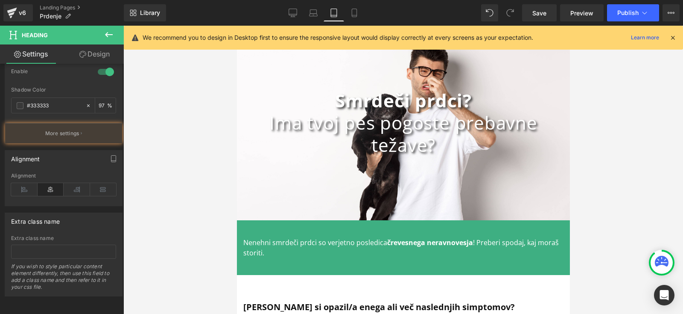
scroll to position [9, 0]
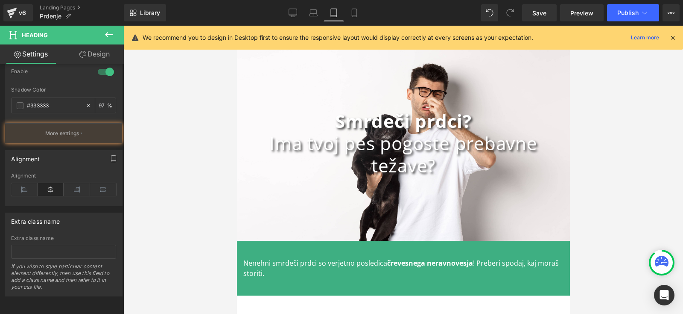
click at [374, 161] on div at bounding box center [403, 170] width 333 height 288
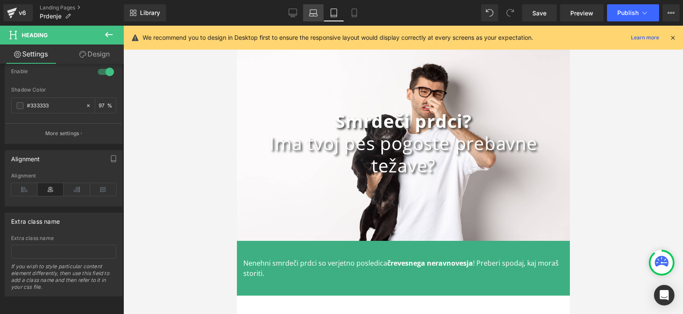
click at [314, 14] on icon at bounding box center [314, 15] width 8 height 3
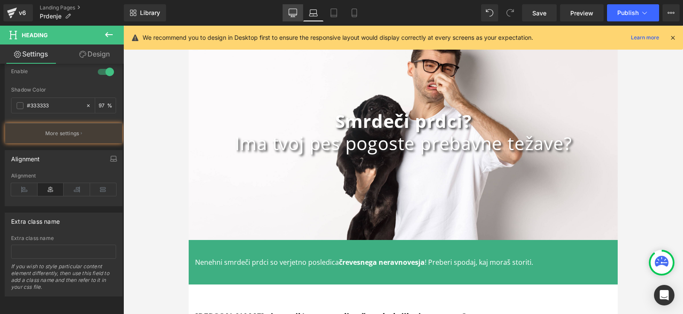
click at [291, 13] on icon at bounding box center [293, 13] width 9 height 9
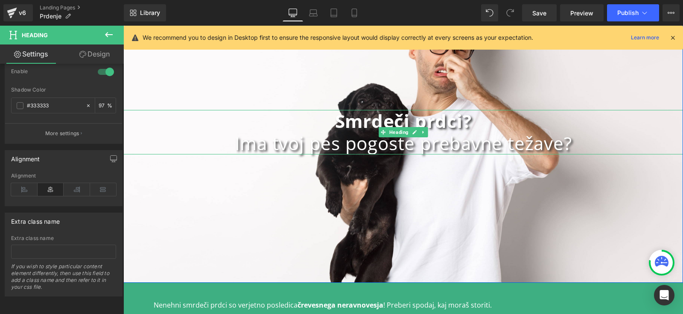
scroll to position [0, 0]
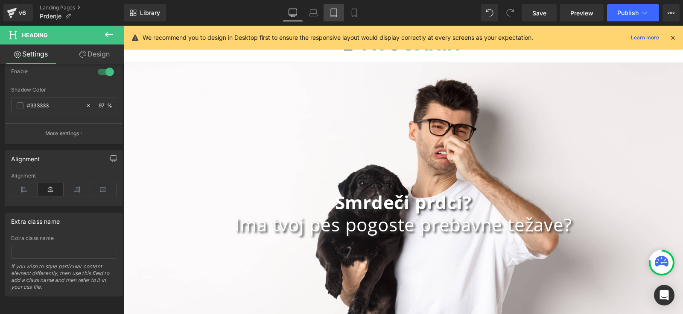
click at [334, 13] on icon at bounding box center [334, 13] width 9 height 9
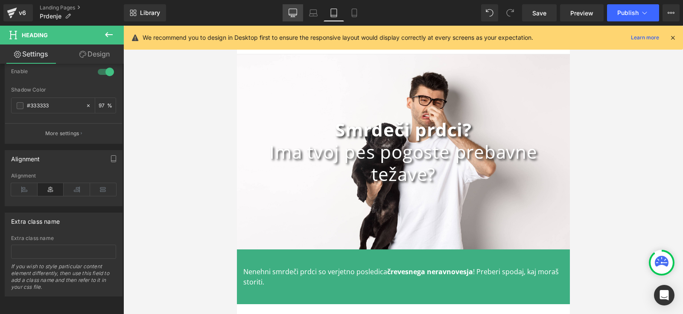
click at [295, 12] on icon at bounding box center [293, 13] width 9 height 9
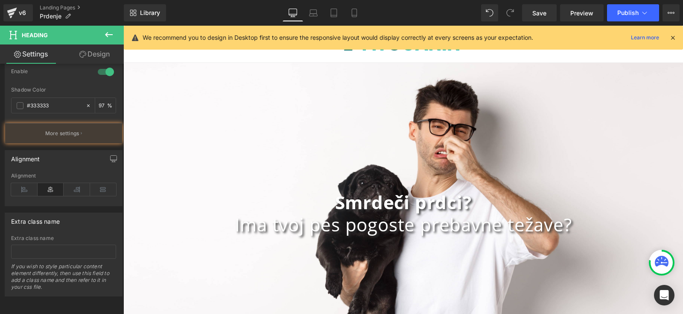
scroll to position [73, 0]
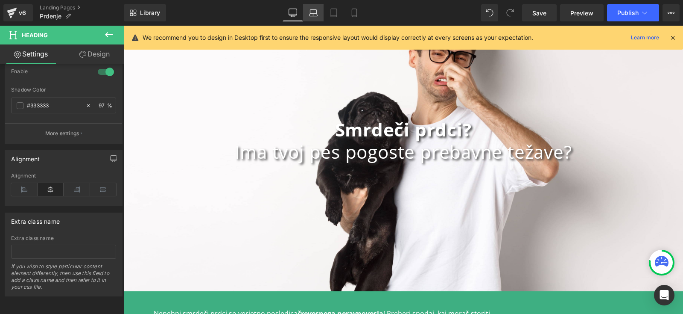
click at [322, 15] on link "Laptop" at bounding box center [313, 12] width 21 height 17
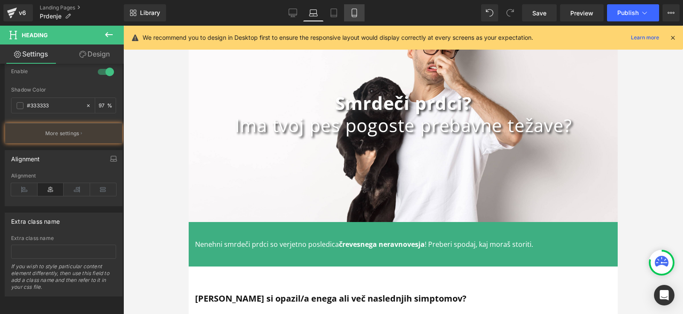
scroll to position [46, 0]
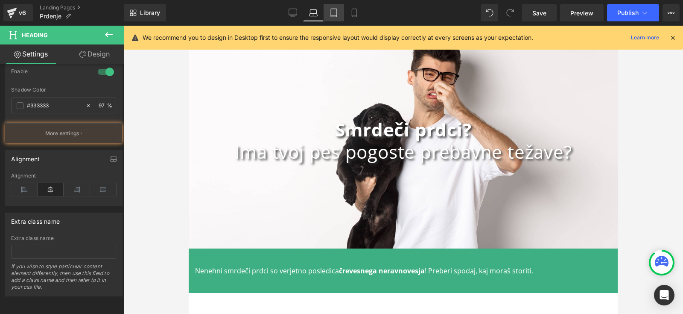
click at [337, 14] on icon at bounding box center [334, 13] width 6 height 8
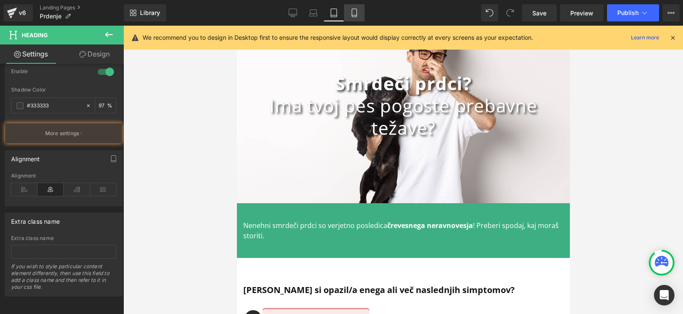
scroll to position [0, 0]
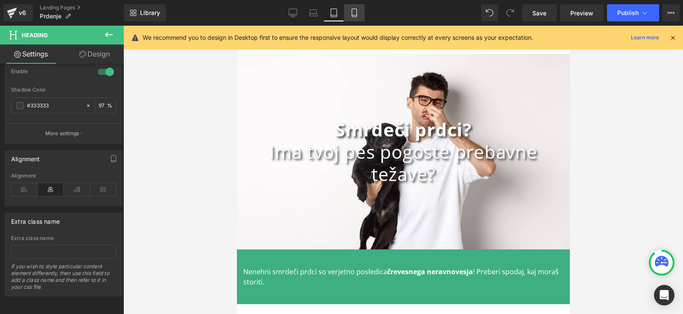
click at [359, 16] on link "Mobile" at bounding box center [354, 12] width 21 height 17
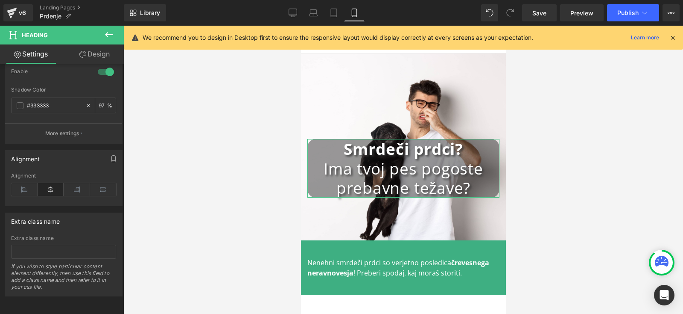
click at [99, 52] on link "Design" at bounding box center [95, 53] width 62 height 19
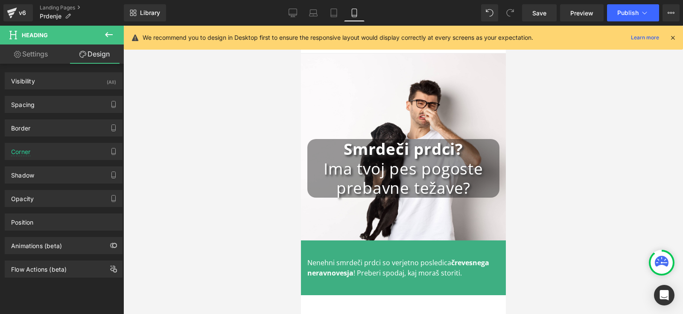
click at [394, 98] on div "Smrdeči prdci? Ima tvoj pes pogoste prebavne težave? Heading Row" at bounding box center [403, 146] width 205 height 187
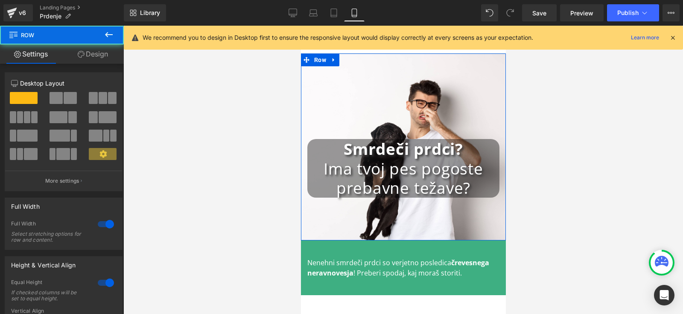
click at [94, 57] on link "Design" at bounding box center [93, 53] width 62 height 19
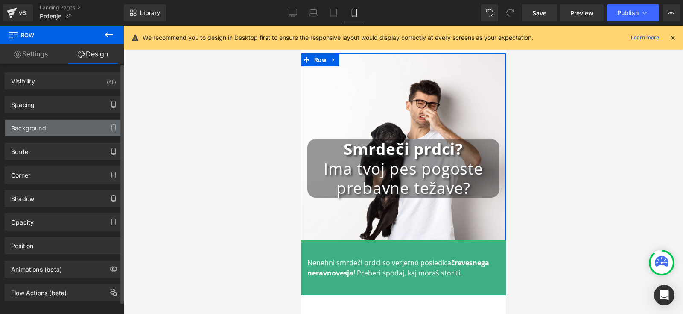
click at [26, 128] on div "Background" at bounding box center [28, 126] width 35 height 12
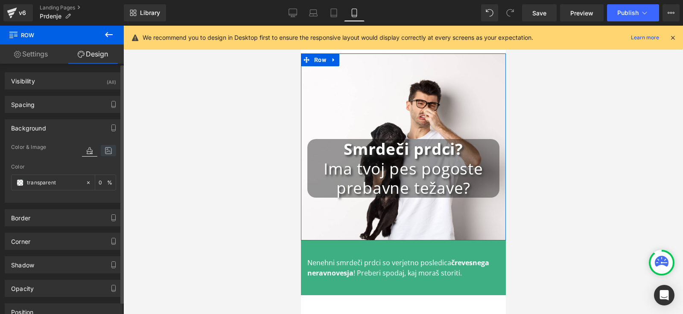
click at [109, 149] on icon at bounding box center [108, 150] width 15 height 11
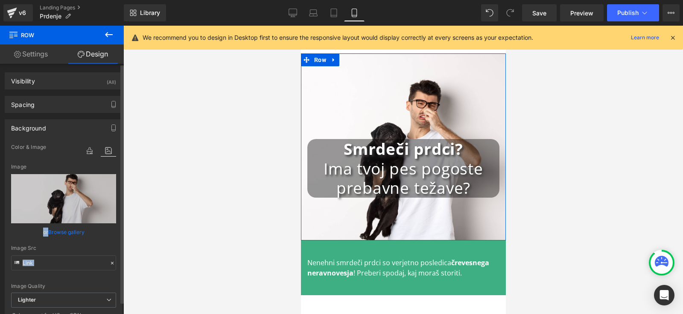
drag, startPoint x: 72, startPoint y: 223, endPoint x: 70, endPoint y: 232, distance: 9.6
click at [70, 232] on div "Color & Image color Color transparent 0 % Image Replace Image Upload image or B…" at bounding box center [63, 244] width 117 height 204
click at [68, 233] on link "Browse gallery" at bounding box center [66, 231] width 36 height 15
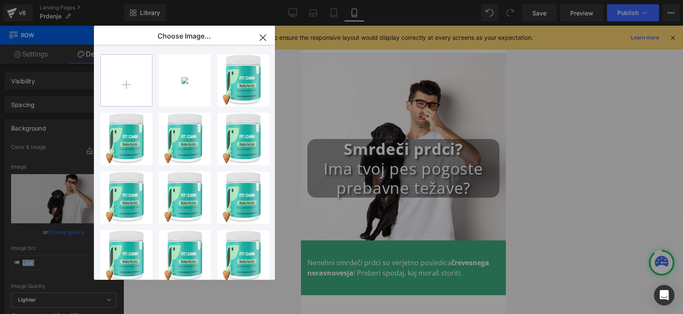
click at [143, 92] on input "file" at bounding box center [126, 80] width 51 height 51
type input "C:\fakepath\shutterstock_2172130731 (1).jpg"
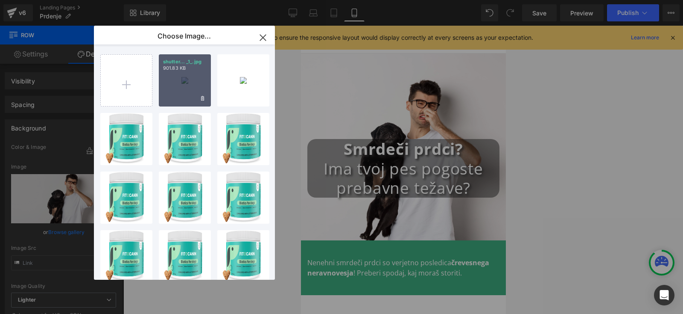
click at [190, 87] on div "shutter... _1_.jpg 901.83 KB" at bounding box center [185, 80] width 52 height 52
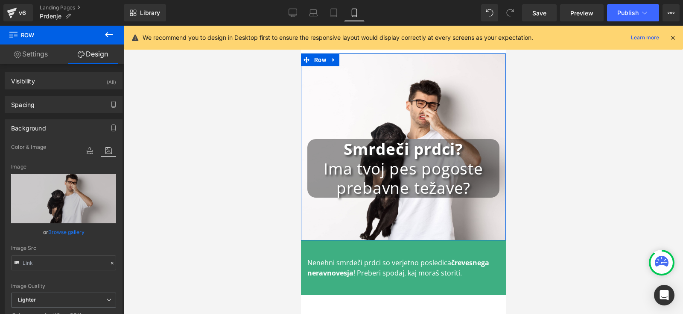
click at [408, 74] on div "Smrdeči prdci? Ima tvoj pes pogoste prebavne težave? Heading Row" at bounding box center [403, 146] width 205 height 187
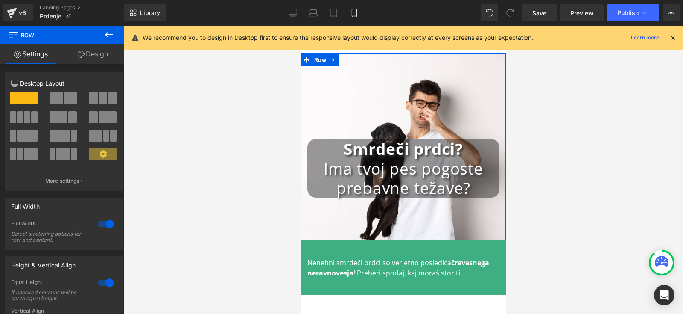
click at [92, 55] on link "Design" at bounding box center [93, 53] width 62 height 19
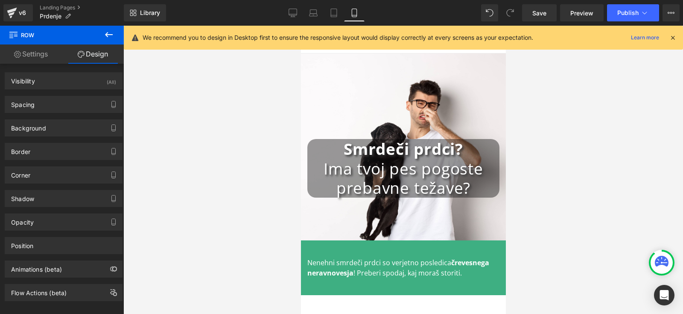
click at [364, 75] on div "Smrdeči prdci? Ima tvoj pes pogoste prebavne težave? Heading Row" at bounding box center [403, 146] width 205 height 187
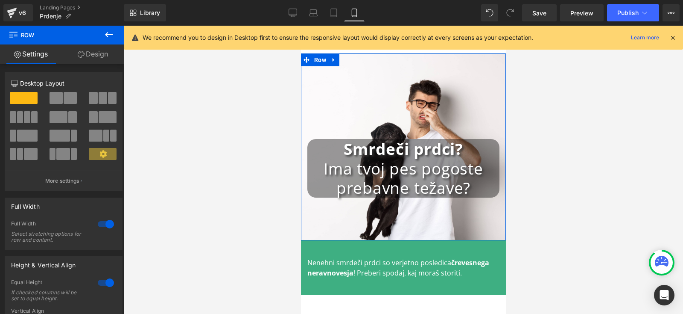
click at [101, 55] on link "Design" at bounding box center [93, 53] width 62 height 19
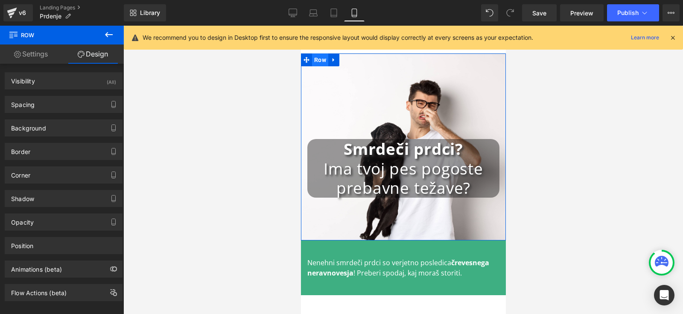
click at [312, 61] on span "Row" at bounding box center [320, 59] width 16 height 13
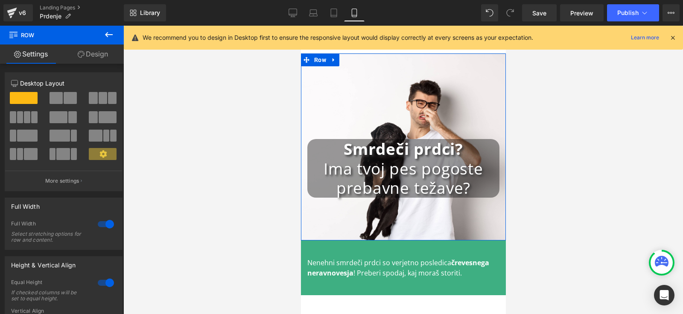
click at [88, 56] on link "Design" at bounding box center [93, 53] width 62 height 19
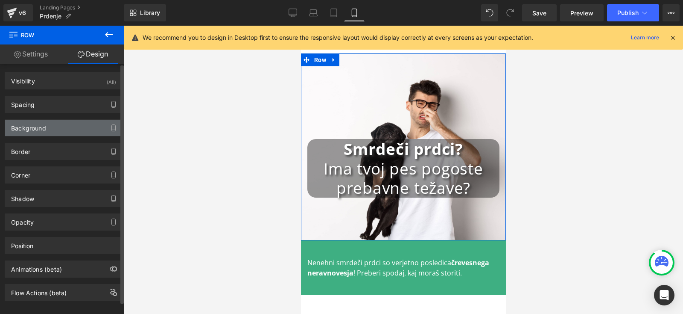
click at [80, 128] on div "Background" at bounding box center [63, 128] width 117 height 16
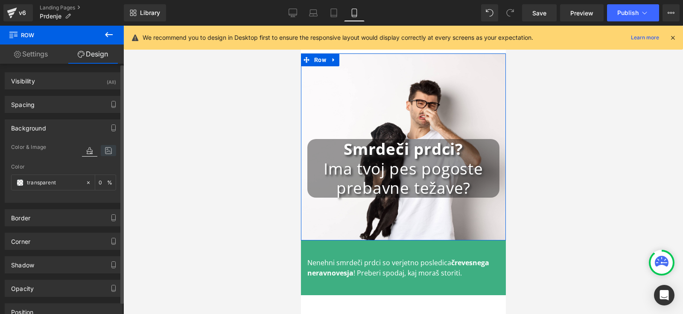
click at [103, 147] on icon at bounding box center [108, 150] width 15 height 11
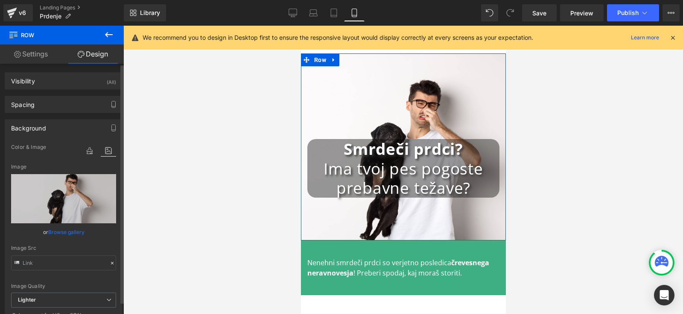
click at [65, 236] on link "Browse gallery" at bounding box center [66, 231] width 36 height 15
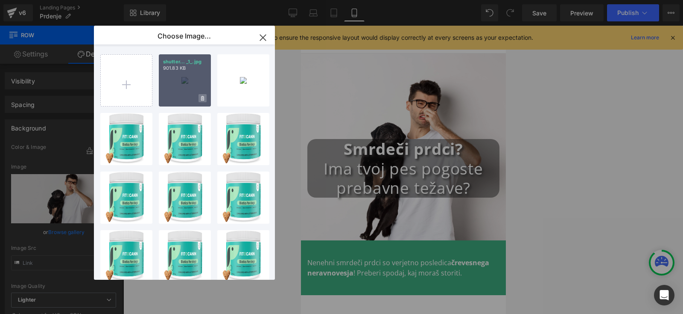
click at [203, 97] on icon at bounding box center [202, 99] width 3 height 6
click at [175, 99] on span "Yes" at bounding box center [173, 98] width 21 height 9
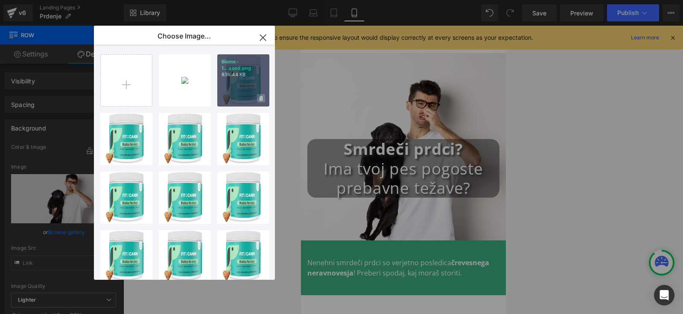
click at [261, 98] on icon at bounding box center [261, 98] width 3 height 5
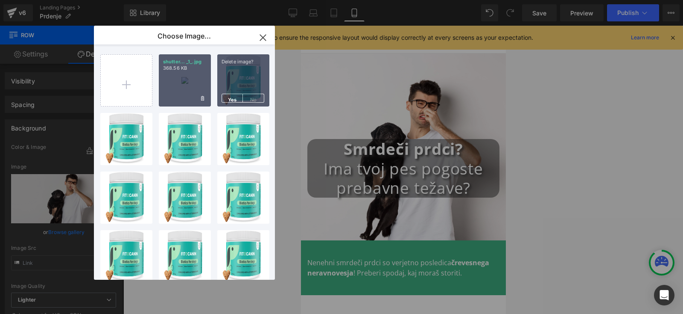
click at [197, 98] on div "shutter... _1_.jpg 368.56 KB" at bounding box center [185, 80] width 52 height 52
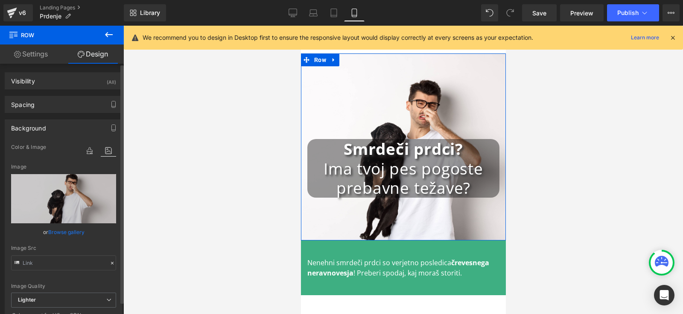
click at [62, 231] on link "Browse gallery" at bounding box center [66, 231] width 36 height 15
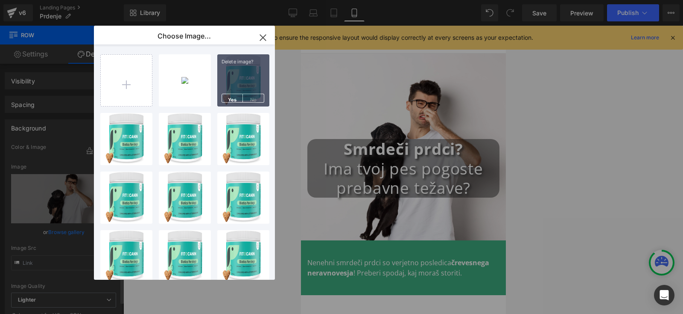
click at [70, 0] on div "Row You are previewing how the will restyle your page. You can not edit Element…" at bounding box center [341, 0] width 683 height 0
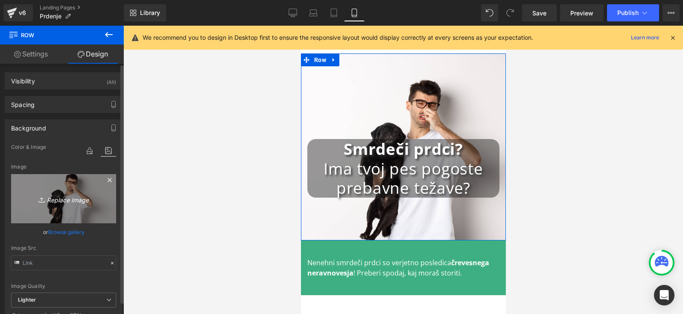
click at [60, 199] on icon "Replace Image" at bounding box center [63, 198] width 68 height 11
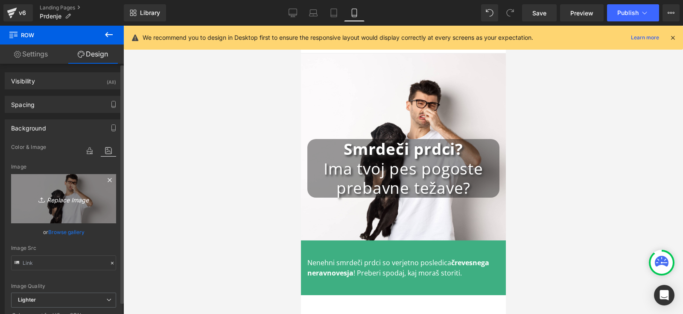
type input "C:\fakepath\shutterstock_2172130731 (1).jpg"
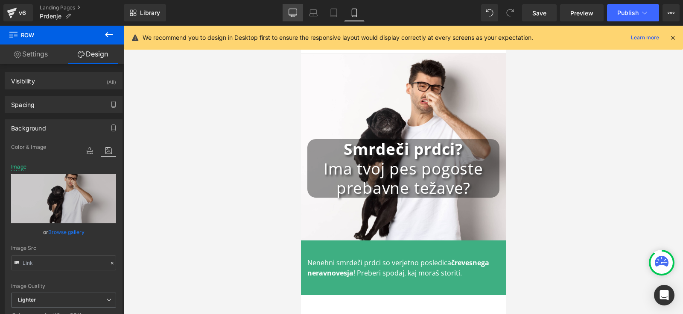
click at [291, 9] on icon at bounding box center [293, 13] width 9 height 9
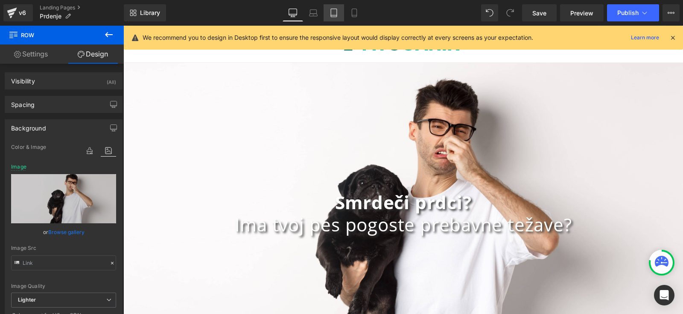
click at [334, 13] on icon at bounding box center [334, 13] width 9 height 9
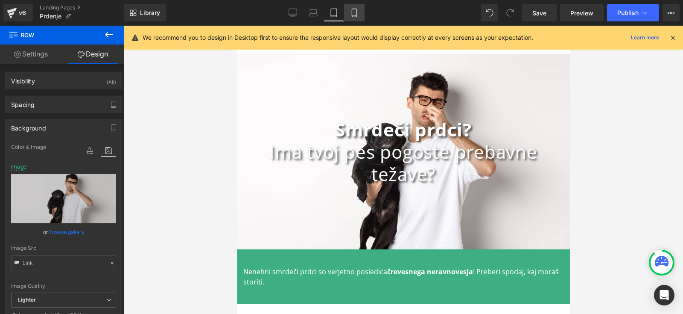
click at [355, 13] on icon at bounding box center [354, 13] width 9 height 9
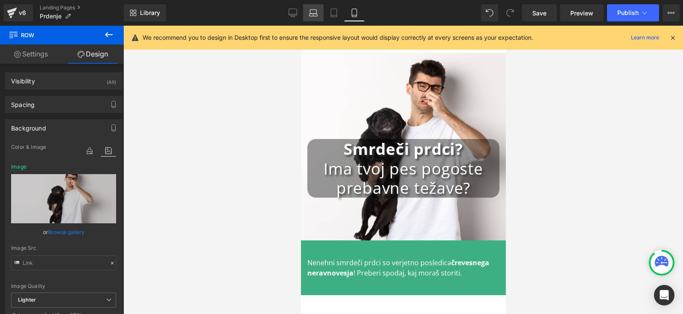
drag, startPoint x: 332, startPoint y: 13, endPoint x: 315, endPoint y: 13, distance: 16.7
click at [332, 13] on icon at bounding box center [334, 13] width 9 height 9
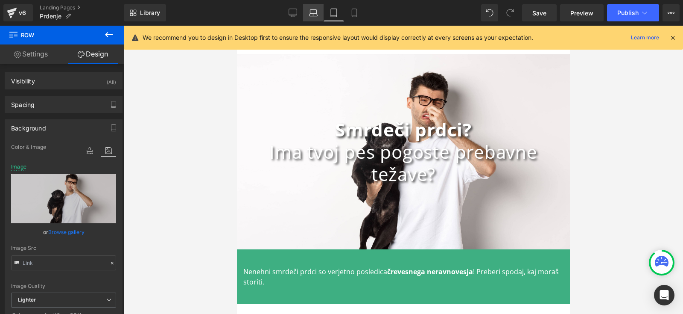
scroll to position [0, 0]
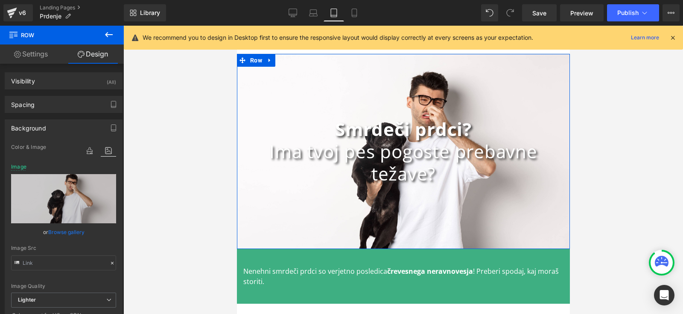
click at [374, 142] on h1 "Ima tvoj pes pogoste prebavne težave?" at bounding box center [403, 162] width 333 height 44
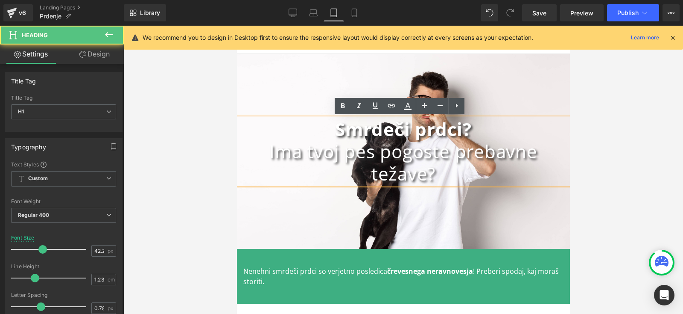
click at [335, 129] on strong "Smrdeči prdci?" at bounding box center [403, 129] width 137 height 24
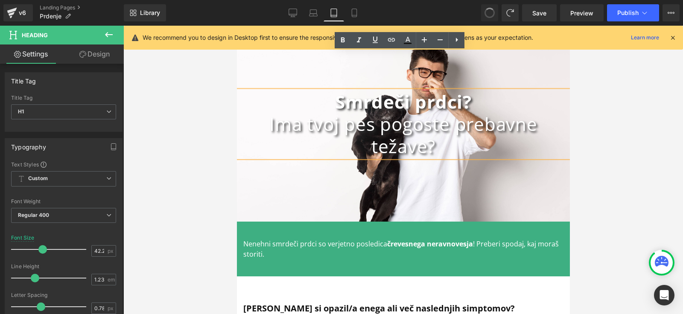
scroll to position [0, 0]
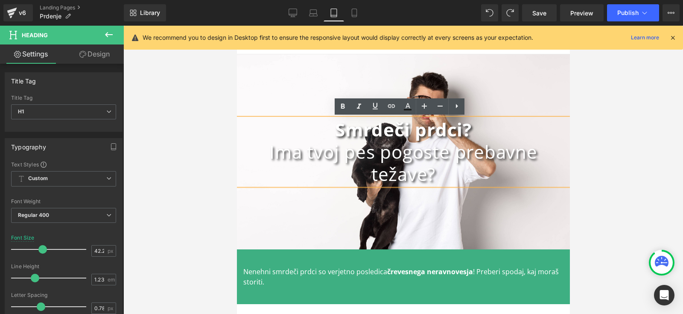
click at [392, 181] on h1 "Ima tvoj pes pogoste prebavne težave?" at bounding box center [403, 163] width 333 height 44
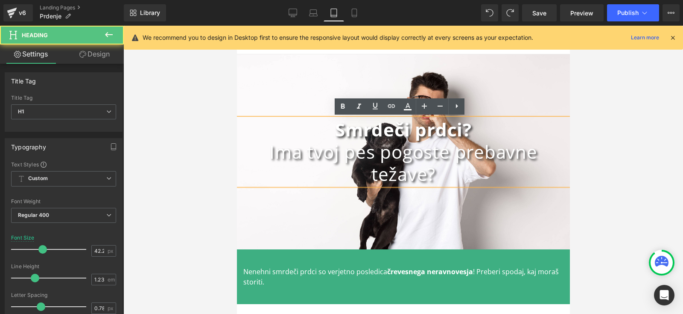
click at [338, 132] on strong "Smrdeči prdci?" at bounding box center [403, 129] width 137 height 24
click at [296, 147] on h1 "Ima tvoj pes pogoste prebavne težave?" at bounding box center [403, 163] width 333 height 44
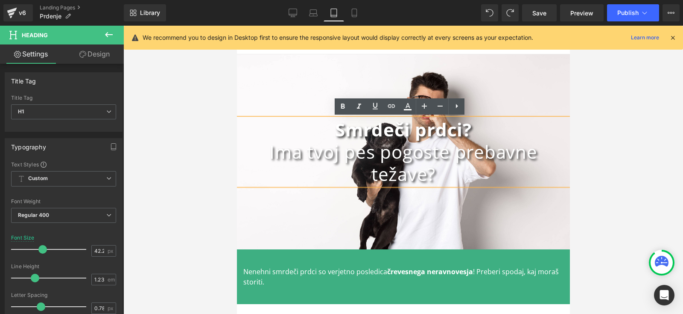
click at [271, 214] on div "Smrdeči prdci? Ima tvoj pes pogoste prebavne težave? Heading Row 150px" at bounding box center [403, 151] width 333 height 195
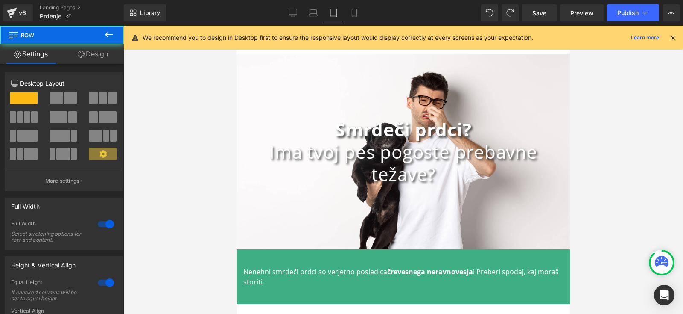
click at [263, 151] on h1 "Ima tvoj pes pogoste prebavne težave?" at bounding box center [403, 163] width 333 height 44
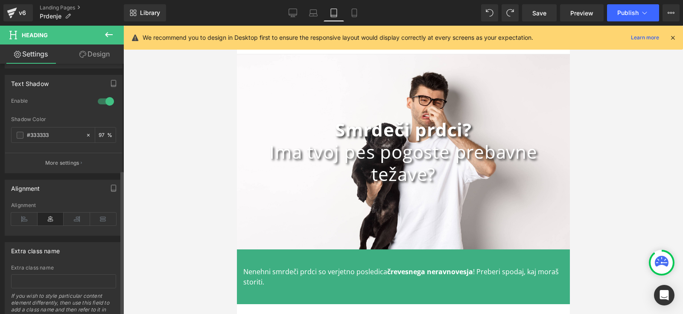
scroll to position [360, 0]
click at [94, 213] on icon at bounding box center [103, 215] width 26 height 13
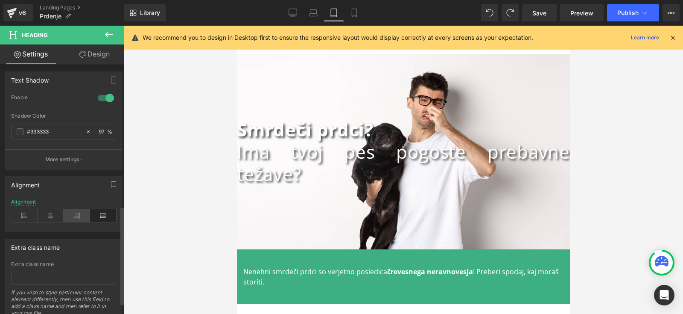
click at [74, 209] on icon at bounding box center [77, 215] width 26 height 13
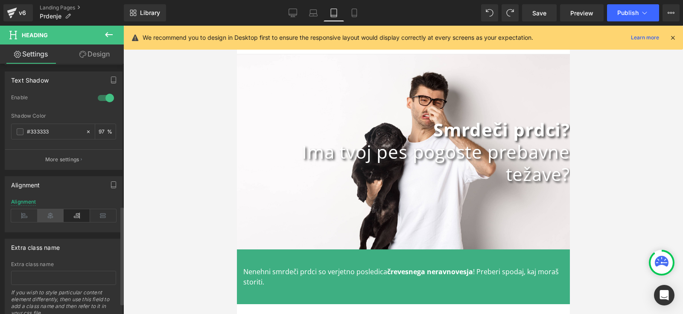
click at [52, 211] on icon at bounding box center [51, 215] width 26 height 13
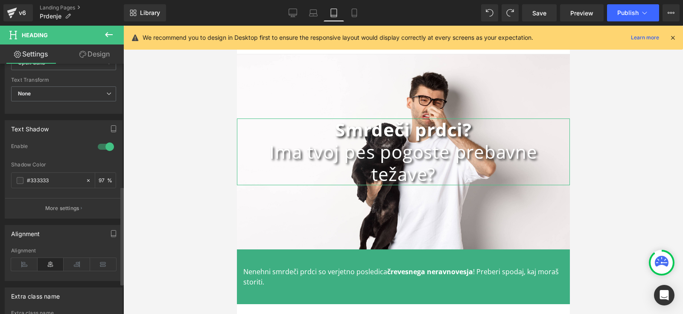
scroll to position [310, 0]
click at [76, 208] on p "More settings" at bounding box center [62, 209] width 34 height 8
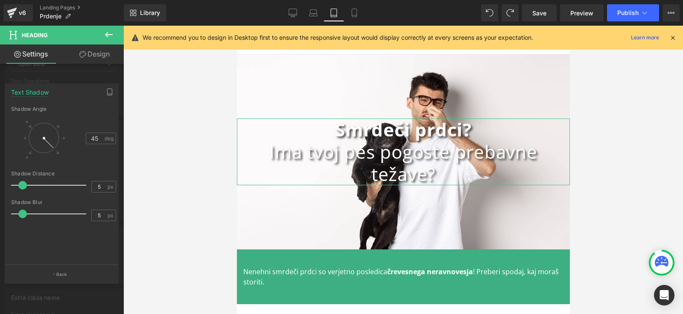
click at [97, 51] on link "Design" at bounding box center [95, 53] width 62 height 19
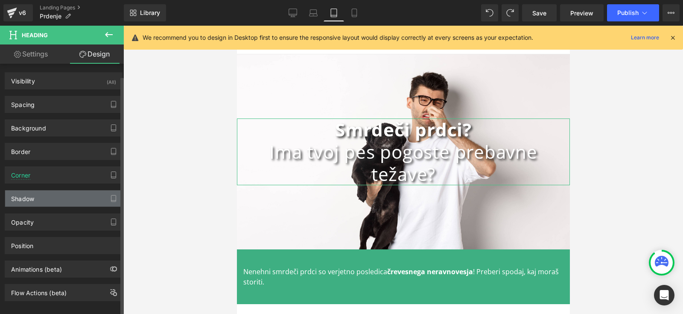
scroll to position [8, 0]
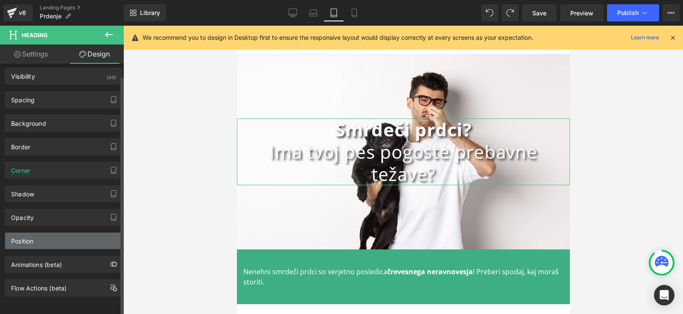
click at [55, 232] on div "Position" at bounding box center [63, 240] width 117 height 16
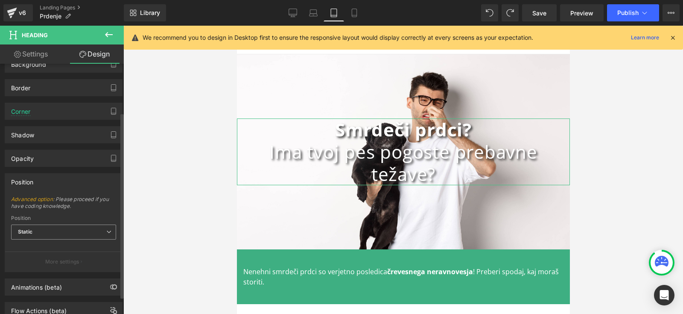
scroll to position [65, 0]
click at [57, 224] on span "Static" at bounding box center [63, 230] width 105 height 15
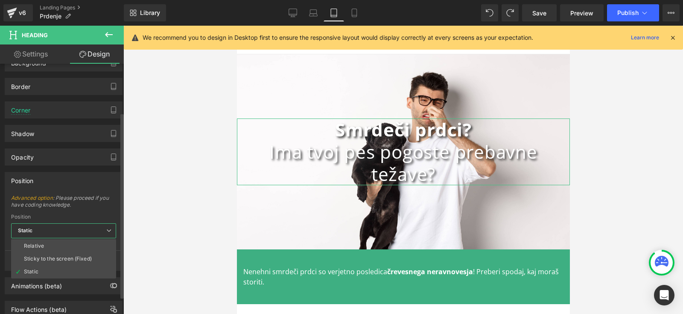
click at [57, 224] on span "Static" at bounding box center [63, 230] width 105 height 15
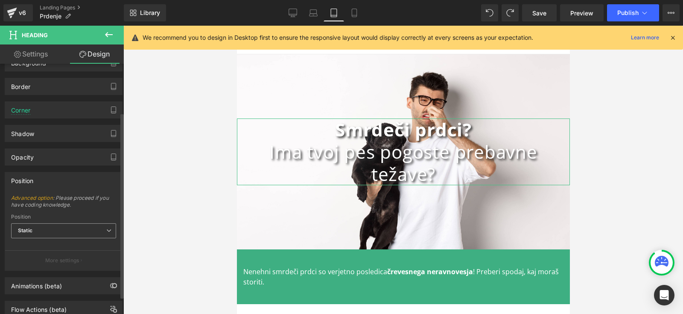
scroll to position [0, 0]
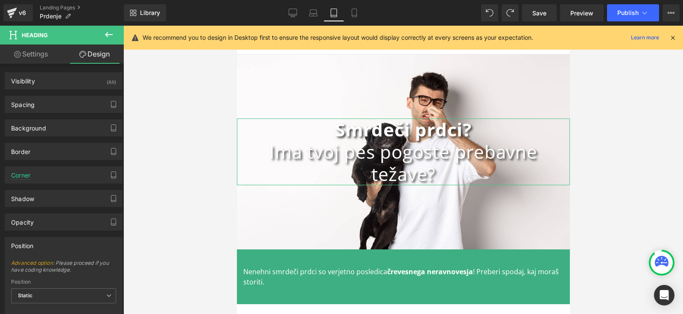
click at [35, 57] on link "Settings" at bounding box center [31, 53] width 62 height 19
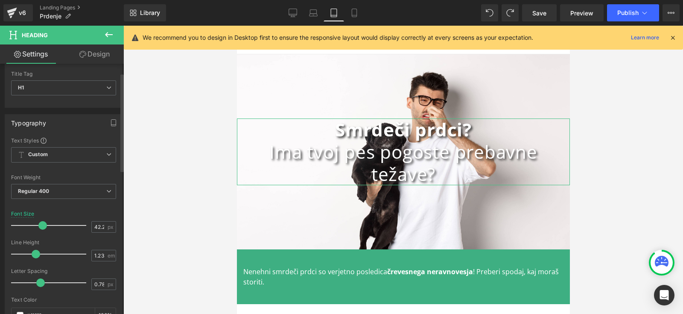
scroll to position [22, 0]
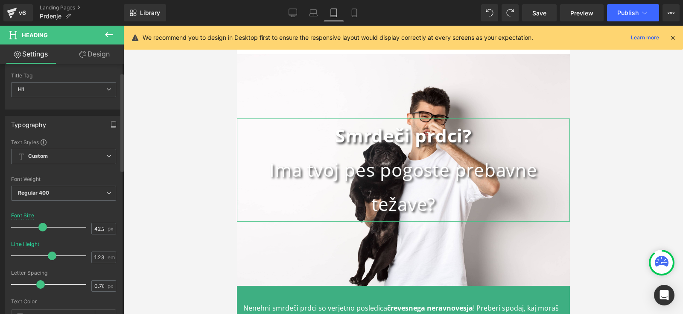
drag, startPoint x: 34, startPoint y: 255, endPoint x: 50, endPoint y: 261, distance: 16.8
click at [50, 261] on div at bounding box center [50, 255] width 71 height 17
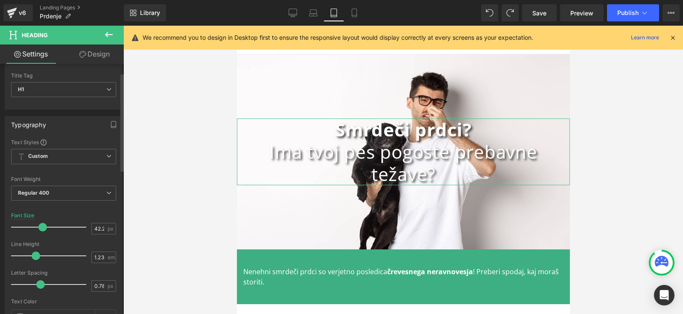
click at [50, 261] on div at bounding box center [50, 255] width 71 height 17
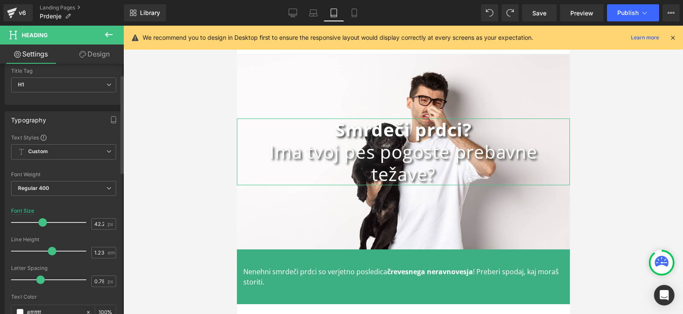
scroll to position [0, 0]
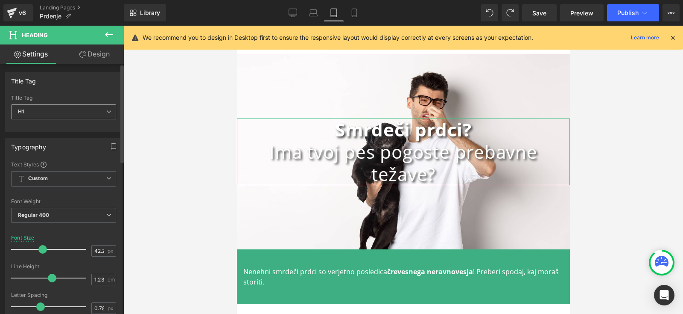
click at [29, 106] on span "H1" at bounding box center [63, 111] width 105 height 15
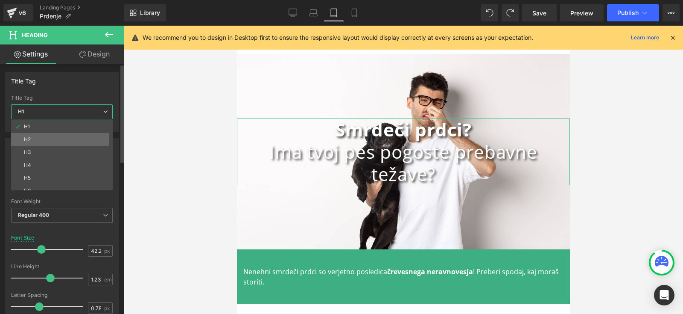
click at [33, 140] on li "H2" at bounding box center [64, 139] width 106 height 13
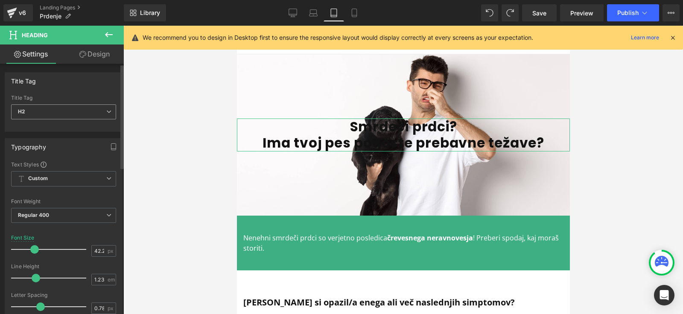
click at [49, 114] on span "H2" at bounding box center [63, 111] width 105 height 15
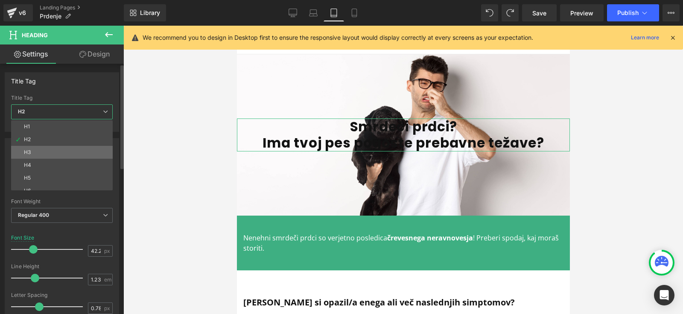
click at [43, 149] on li "H3" at bounding box center [64, 152] width 106 height 13
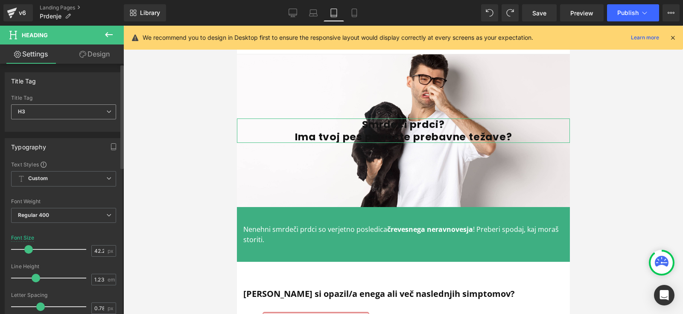
click at [49, 122] on div "H3 H1 H2 H3 H4 H5 H6" at bounding box center [63, 113] width 105 height 19
click at [49, 114] on span "H3" at bounding box center [63, 111] width 105 height 15
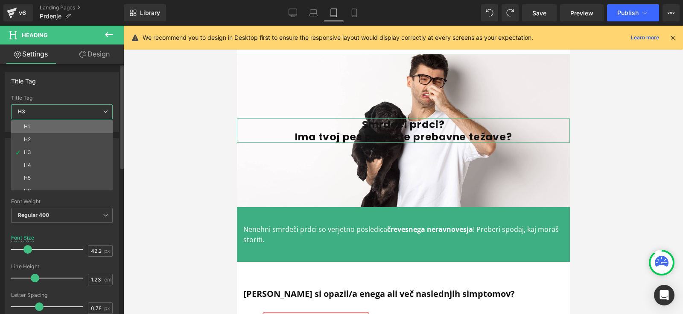
click at [41, 124] on li "H1" at bounding box center [64, 126] width 106 height 13
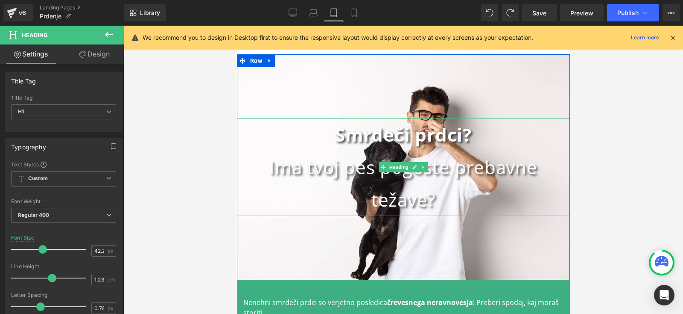
click at [373, 183] on h1 "Ima tvoj pes pogoste prebavne težave?" at bounding box center [403, 183] width 333 height 65
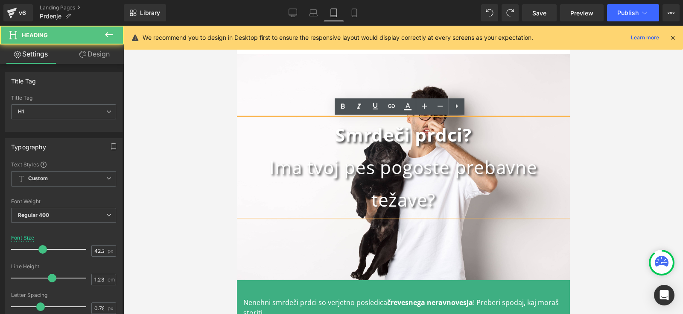
click at [372, 207] on h1 "Ima tvoj pes pogoste prebavne težave?" at bounding box center [403, 183] width 333 height 65
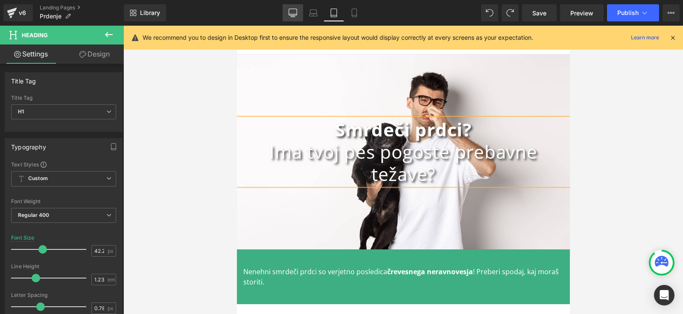
click at [294, 10] on icon at bounding box center [293, 13] width 9 height 9
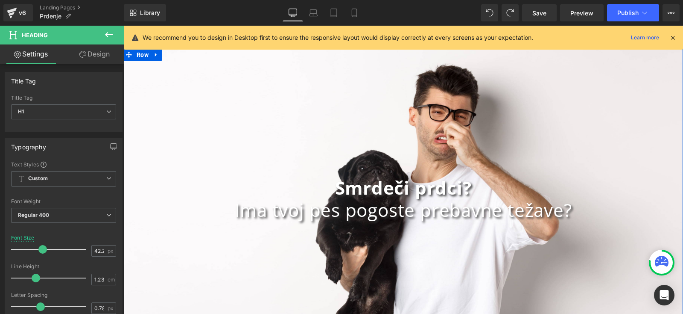
scroll to position [14, 0]
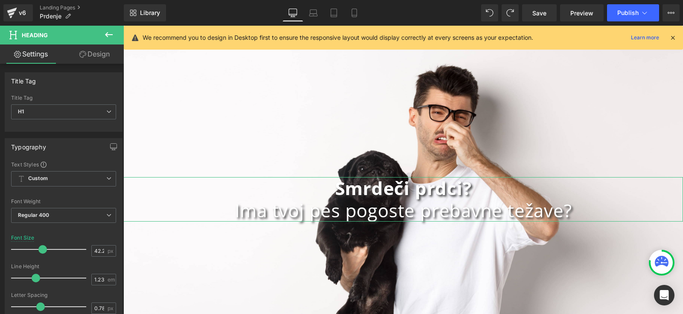
click at [86, 52] on link "Design" at bounding box center [95, 53] width 62 height 19
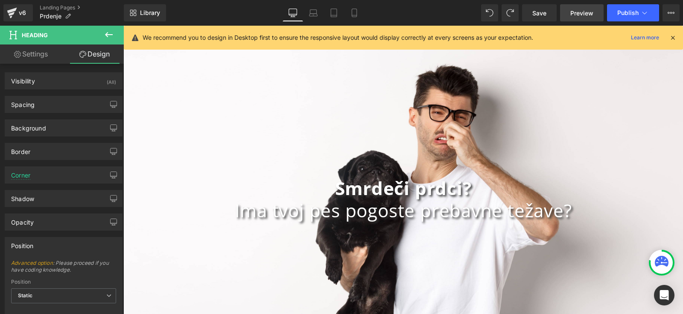
click at [578, 11] on span "Preview" at bounding box center [582, 13] width 23 height 9
click at [533, 9] on link "Save" at bounding box center [539, 12] width 35 height 17
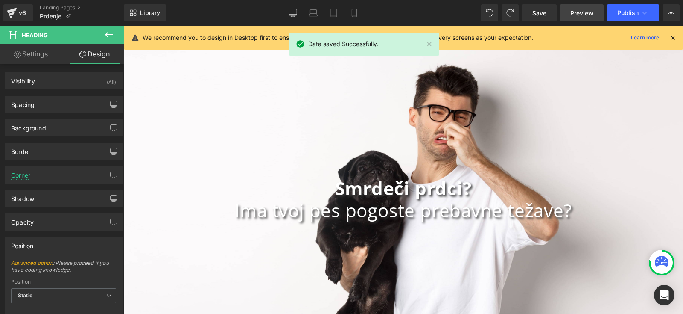
click at [578, 15] on span "Preview" at bounding box center [582, 13] width 23 height 9
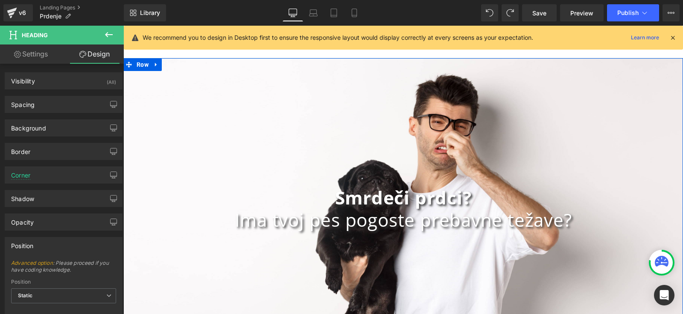
scroll to position [3, 0]
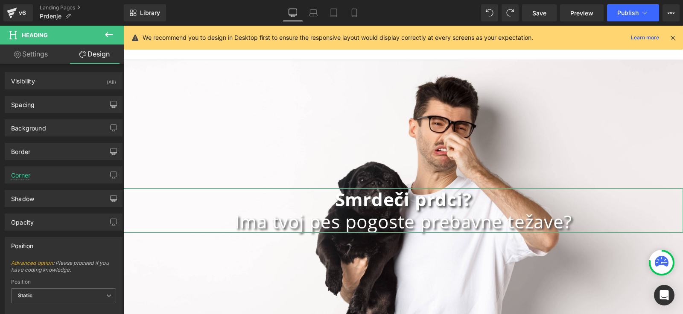
click at [92, 54] on link "Design" at bounding box center [95, 53] width 62 height 19
click at [50, 116] on div "Background Color & Image color Color transparent 0 % Image Replace Image Upload…" at bounding box center [64, 124] width 128 height 23
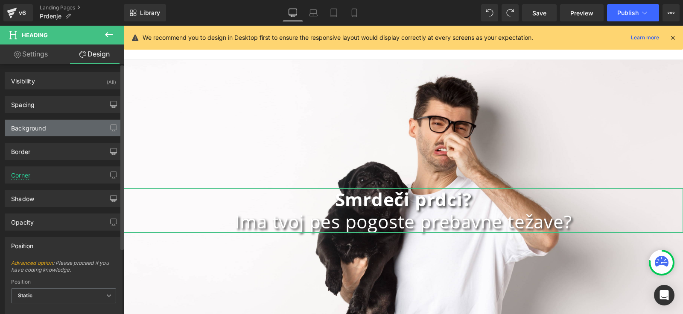
click at [50, 120] on div "Background" at bounding box center [63, 128] width 117 height 16
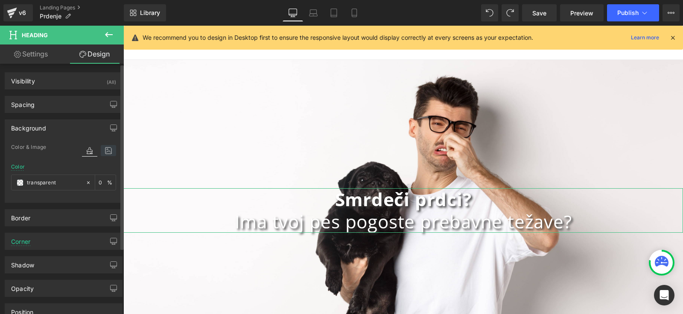
click at [106, 149] on icon at bounding box center [108, 150] width 15 height 11
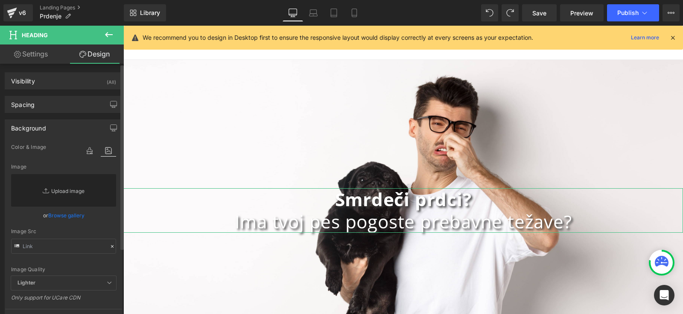
click at [64, 186] on link "Replace Image" at bounding box center [63, 190] width 105 height 32
click at [60, 192] on link "Replace Image" at bounding box center [63, 190] width 105 height 32
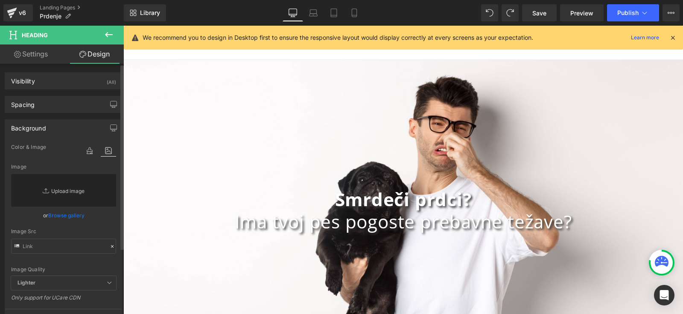
type input "C:\fakepath\polna velikost copy.jpg"
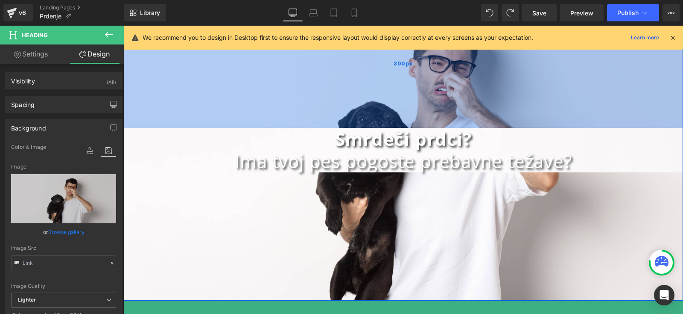
scroll to position [65, 0]
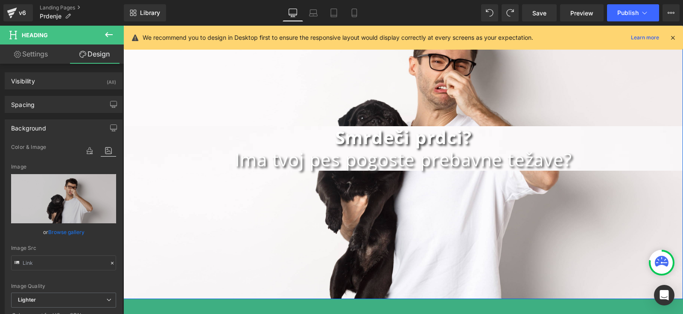
click at [420, 158] on h1 "Ima tvoj pes pogoste prebavne težave?" at bounding box center [403, 159] width 560 height 22
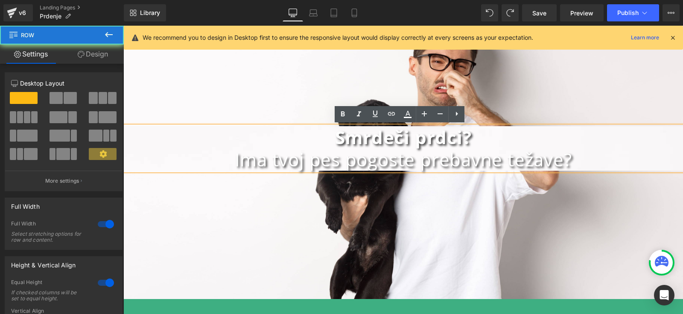
click at [441, 217] on div "Smrdeči prdci? Ima tvoj pes pogoste prebavne težave? Heading Row 300px" at bounding box center [403, 148] width 560 height 301
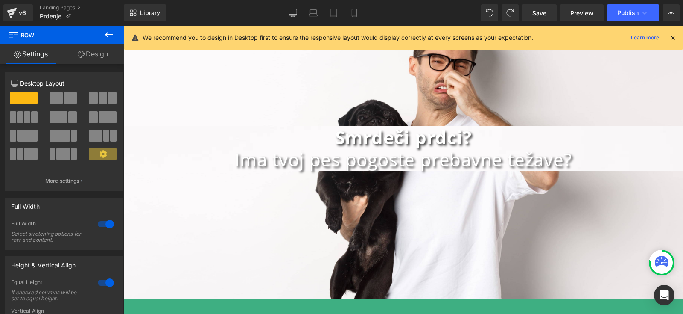
scroll to position [0, 0]
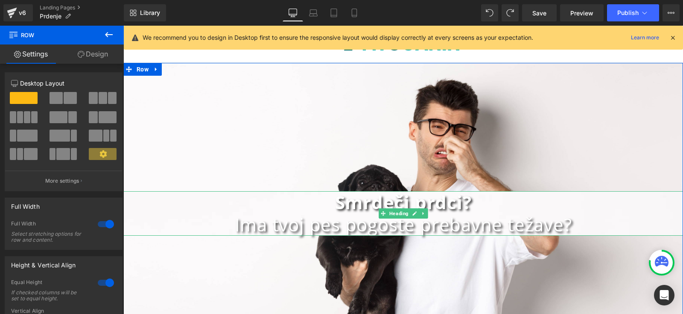
click at [469, 205] on h1 "Smrdeči prdci?" at bounding box center [403, 202] width 560 height 22
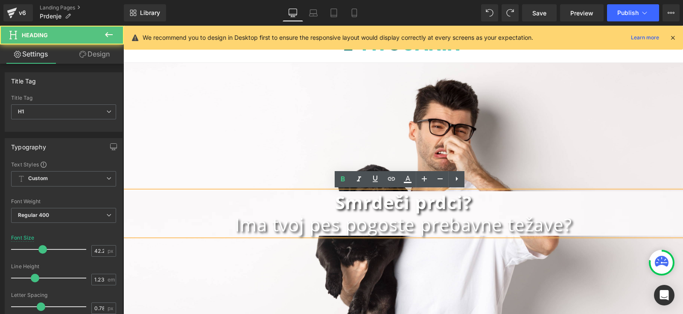
click at [549, 158] on div "Smrdeči prdci? Ima tvoj pes pogoste prebavne težave? Heading Row 300px" at bounding box center [403, 213] width 560 height 301
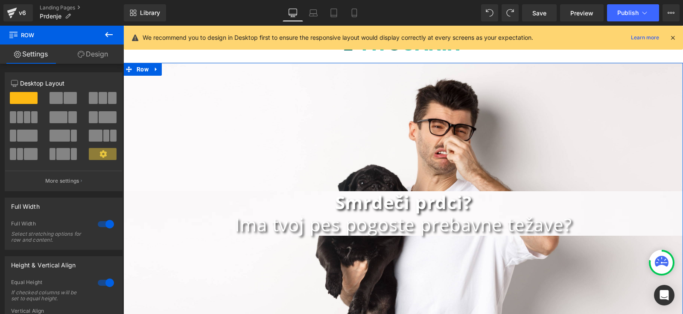
click at [382, 204] on strong "Smrdeči prdci?" at bounding box center [403, 202] width 137 height 24
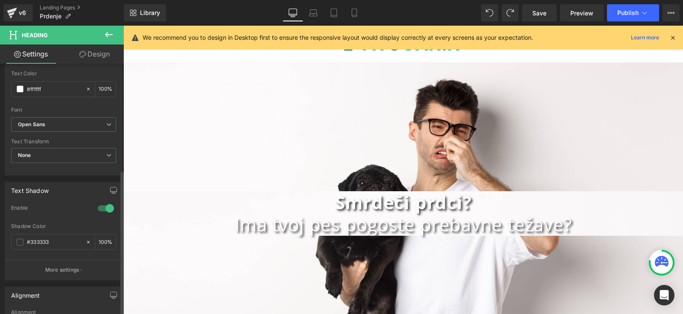
scroll to position [277, 0]
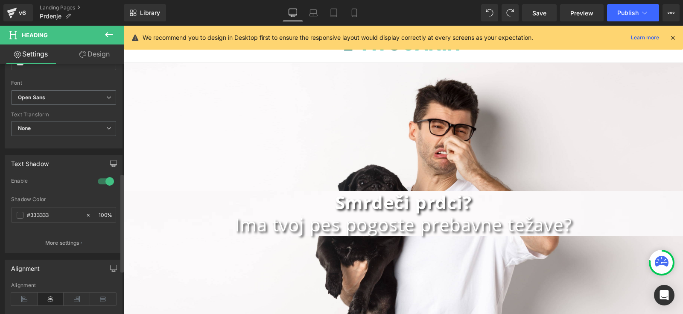
click at [107, 177] on div at bounding box center [106, 181] width 21 height 14
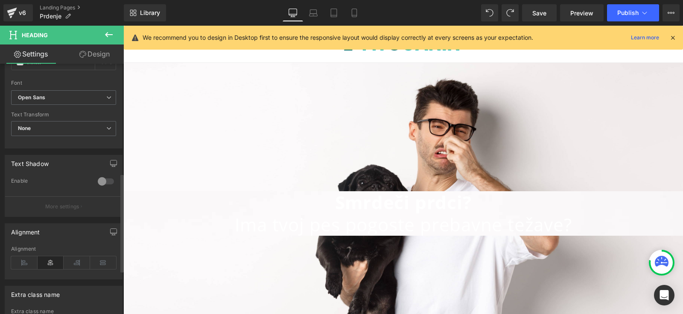
click at [106, 177] on div at bounding box center [106, 181] width 21 height 14
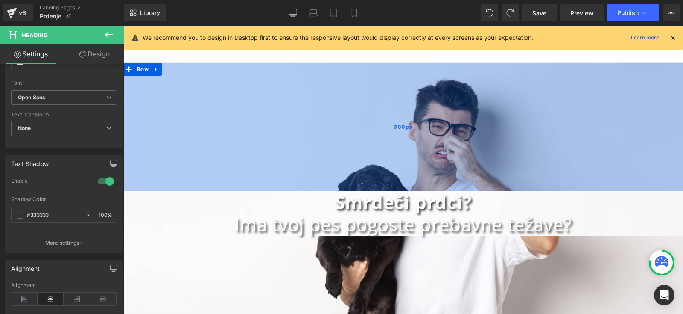
click at [268, 104] on div "300px" at bounding box center [403, 127] width 560 height 128
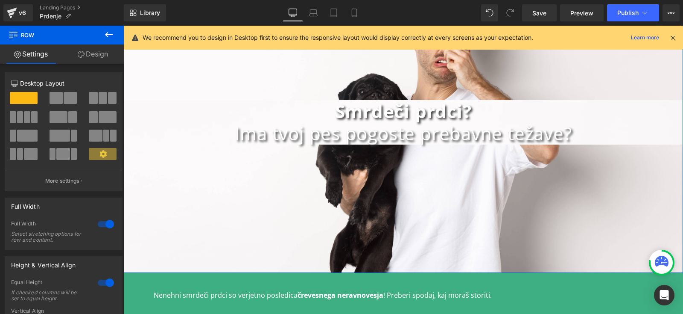
scroll to position [114, 0]
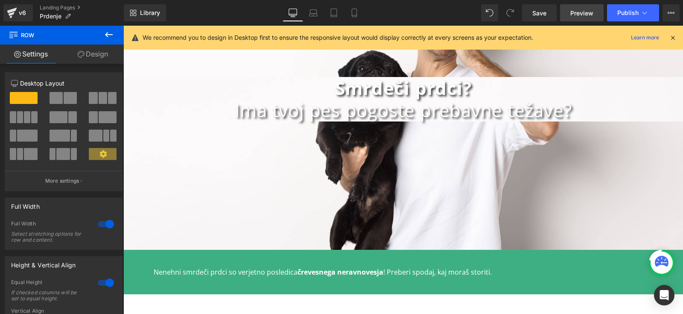
click at [586, 21] on link "Preview" at bounding box center [582, 12] width 44 height 17
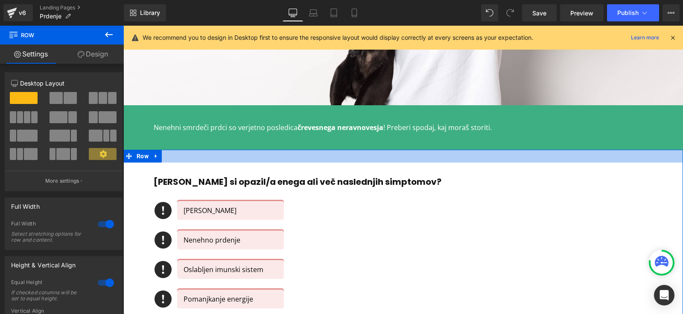
scroll to position [257, 0]
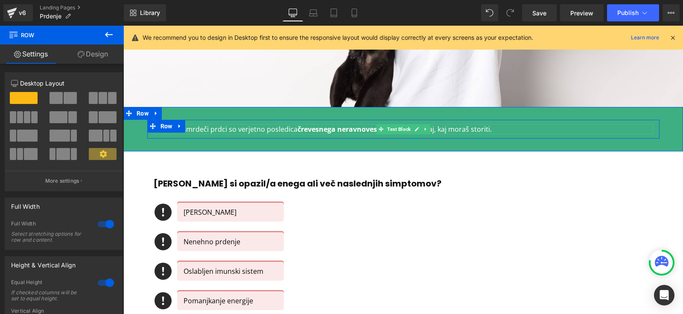
click at [314, 128] on strong "črevesnega neravnovesja" at bounding box center [341, 128] width 86 height 9
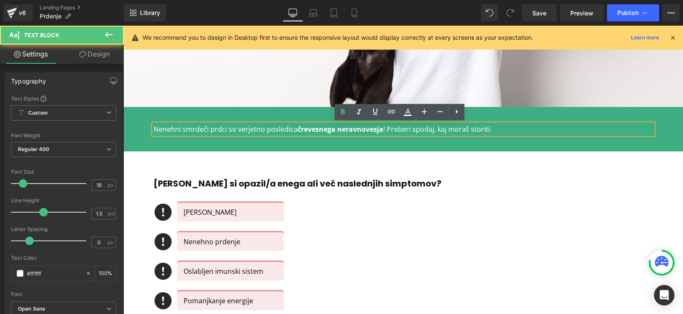
click at [315, 130] on strong "črevesnega neravnovesja" at bounding box center [341, 128] width 86 height 9
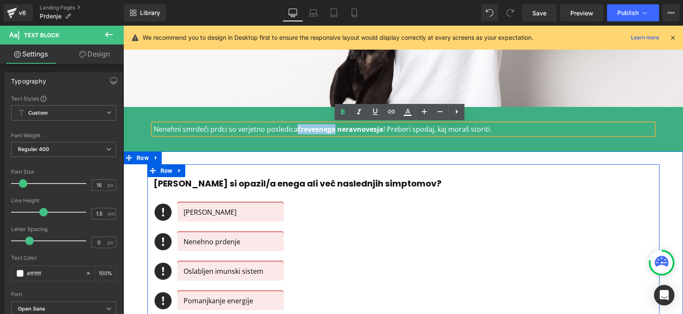
click at [445, 214] on div "Icon Driska ali zaprtje Text Block Icon Nenehno prdenje Text Block Icon Oslablj…" at bounding box center [404, 290] width 500 height 177
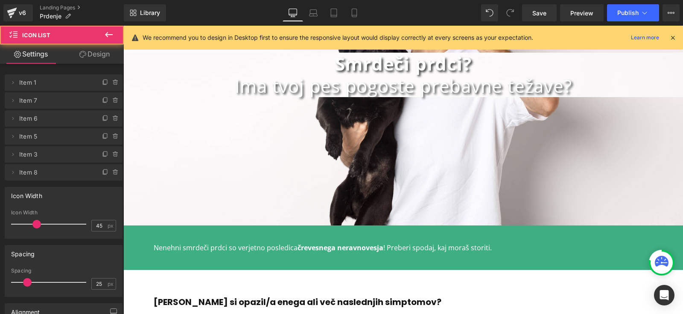
scroll to position [0, 0]
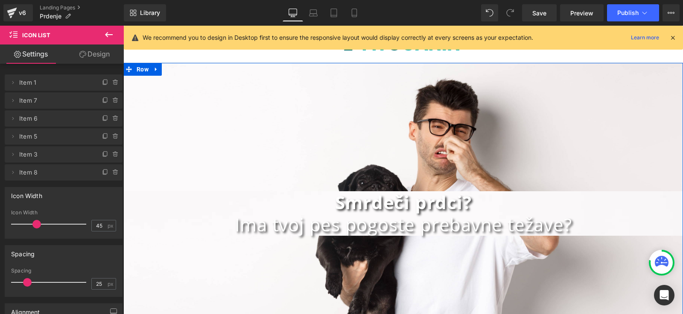
click at [249, 195] on h1 "Smrdeči prdci?" at bounding box center [403, 202] width 560 height 22
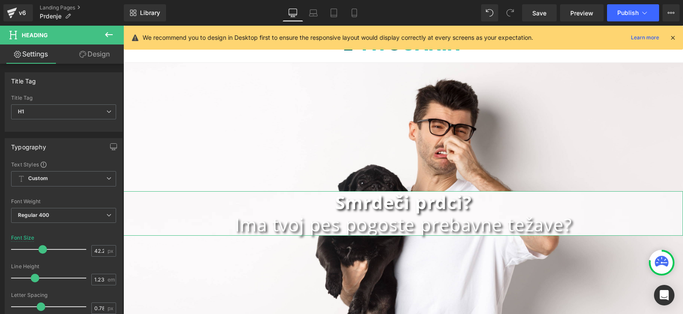
click at [97, 49] on link "Design" at bounding box center [95, 53] width 62 height 19
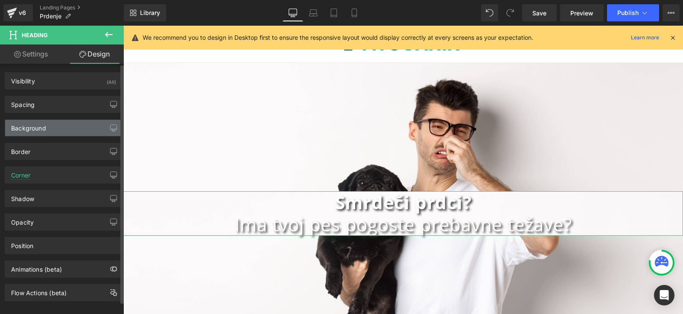
click at [52, 132] on div "Background" at bounding box center [63, 128] width 117 height 16
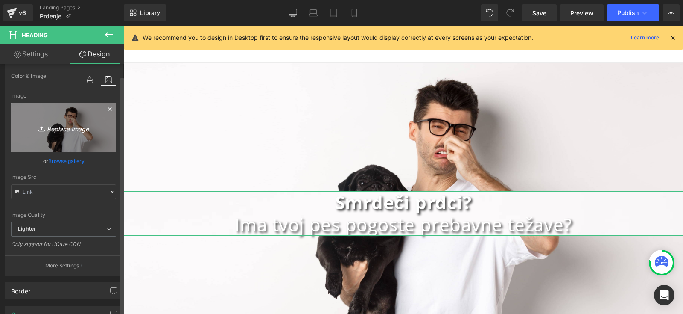
scroll to position [72, 0]
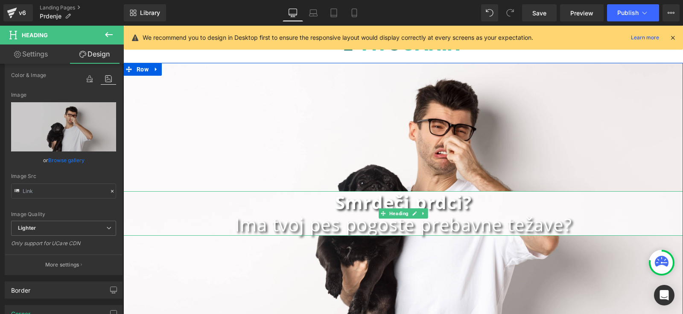
click at [245, 213] on h1 "Ima tvoj pes pogoste prebavne težave?" at bounding box center [403, 224] width 560 height 22
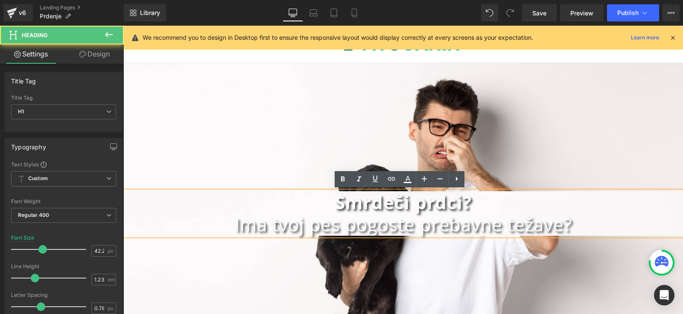
click at [174, 216] on h1 "Ima tvoj pes pogoste prebavne težave?" at bounding box center [403, 224] width 560 height 22
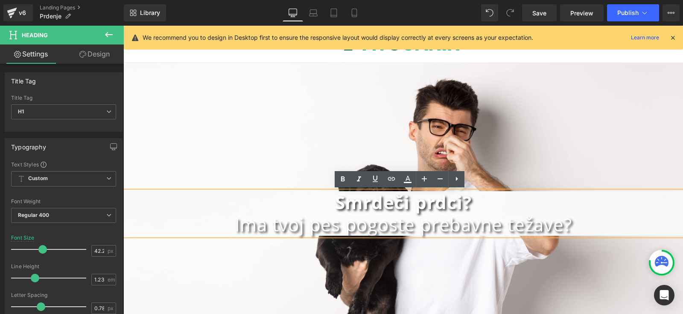
click at [188, 191] on div "Smrdeči prdci? Ima tvoj pes pogoste prebavne težave?" at bounding box center [403, 213] width 560 height 44
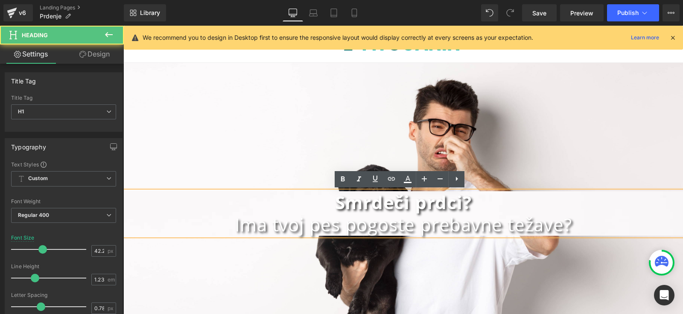
click at [185, 202] on h1 "Smrdeči prdci?" at bounding box center [403, 202] width 560 height 22
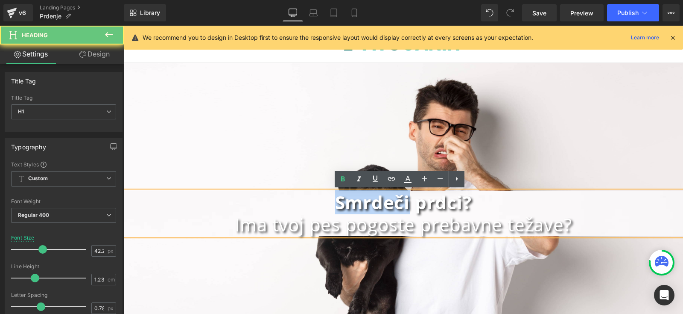
click at [185, 202] on h1 "Smrdeči prdci?" at bounding box center [403, 202] width 560 height 22
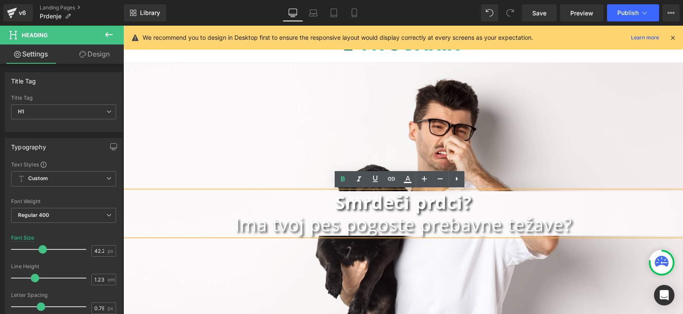
click at [170, 226] on h1 "Ima tvoj pes pogoste prebavne težave?" at bounding box center [403, 224] width 560 height 22
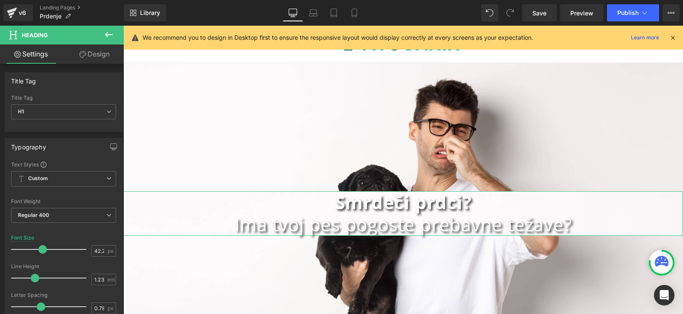
click at [99, 58] on link "Design" at bounding box center [95, 53] width 62 height 19
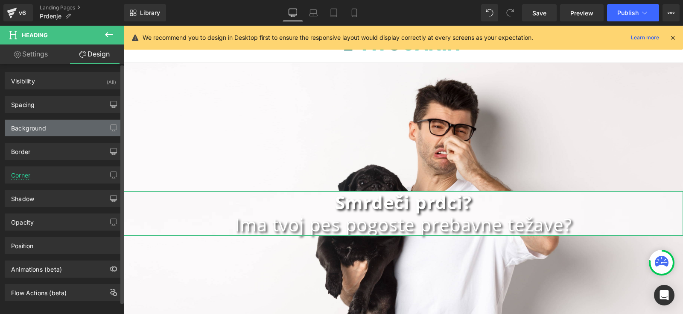
click at [64, 126] on div "Background" at bounding box center [63, 128] width 117 height 16
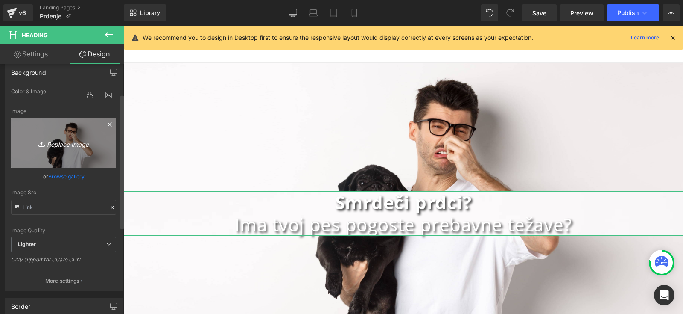
scroll to position [126, 0]
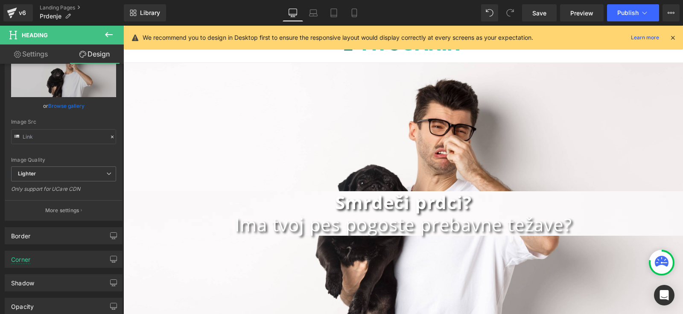
click at [270, 214] on h1 "Ima tvoj pes pogoste prebavne težave?" at bounding box center [403, 224] width 560 height 22
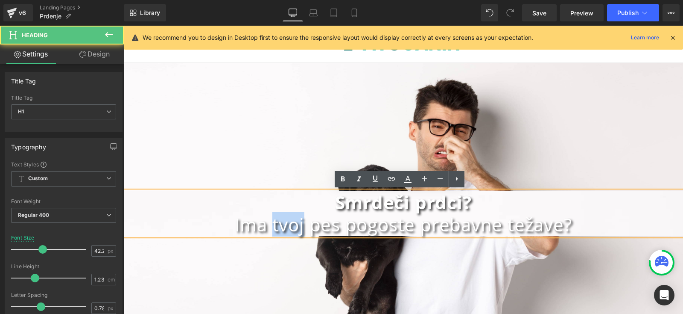
click at [270, 214] on h1 "Ima tvoj pes pogoste prebavne težave?" at bounding box center [403, 224] width 560 height 22
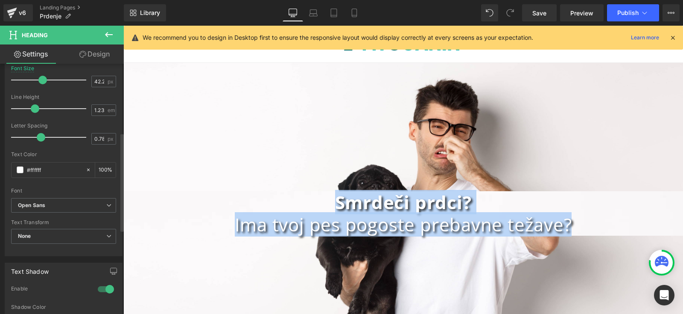
scroll to position [191, 0]
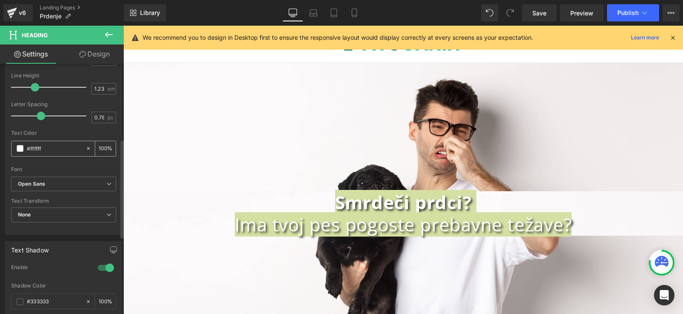
click at [18, 146] on span at bounding box center [20, 148] width 7 height 7
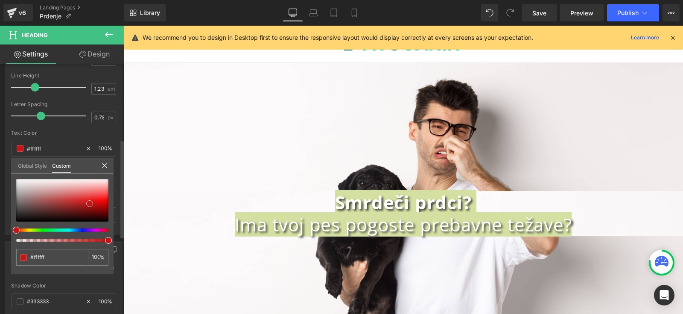
click at [90, 203] on div at bounding box center [62, 200] width 92 height 43
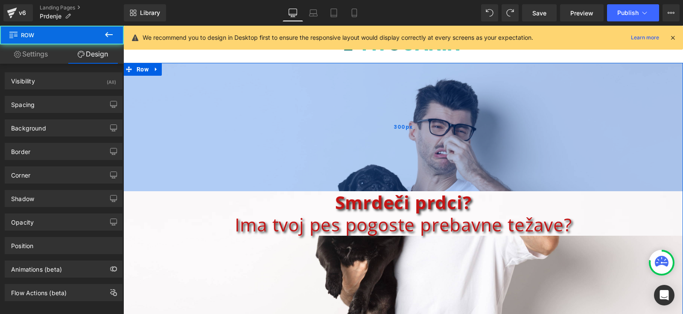
click at [273, 173] on div "300px" at bounding box center [403, 127] width 560 height 128
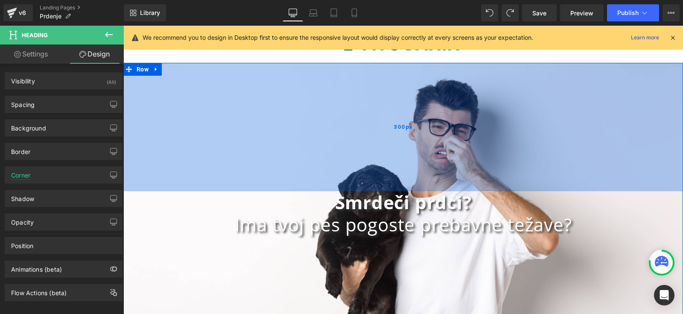
click at [486, 116] on div "300px" at bounding box center [403, 127] width 560 height 128
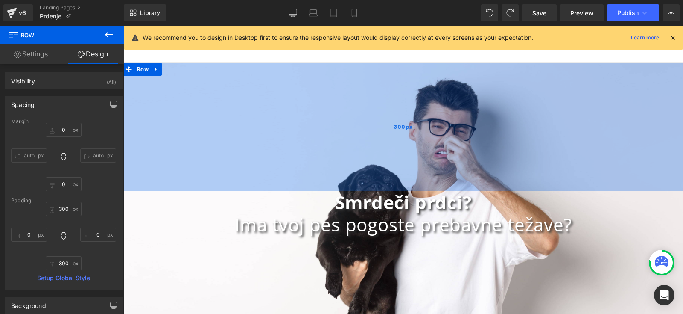
click at [173, 64] on div "300px" at bounding box center [403, 127] width 560 height 128
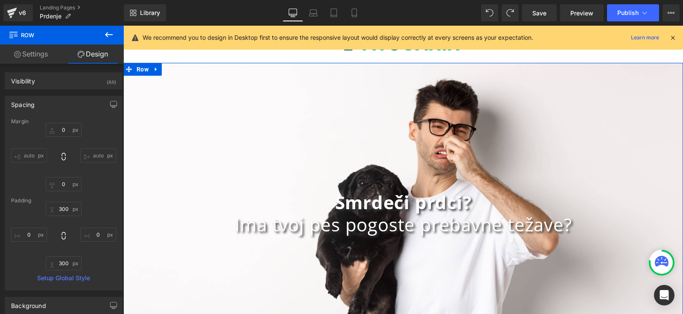
click at [94, 50] on link "Design" at bounding box center [93, 53] width 62 height 19
click at [41, 51] on link "Settings" at bounding box center [31, 53] width 62 height 19
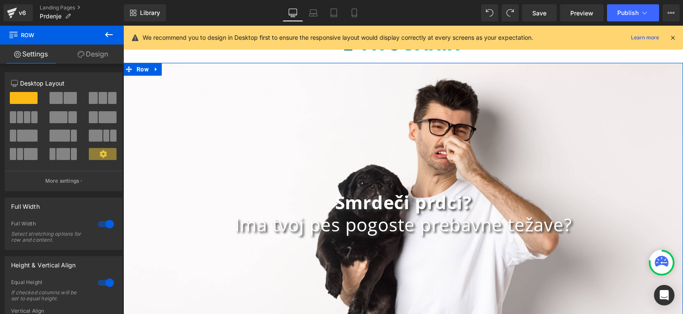
click at [97, 59] on link "Design" at bounding box center [93, 53] width 62 height 19
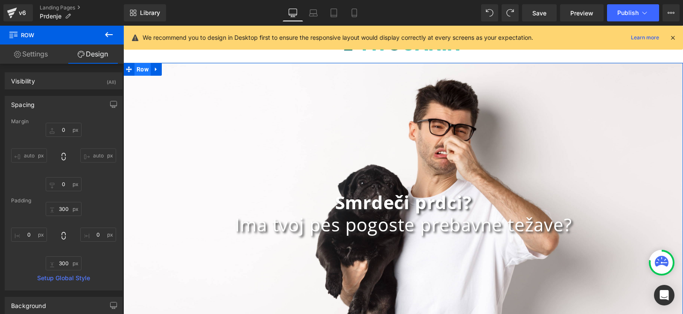
click at [135, 72] on span "Row" at bounding box center [143, 69] width 16 height 13
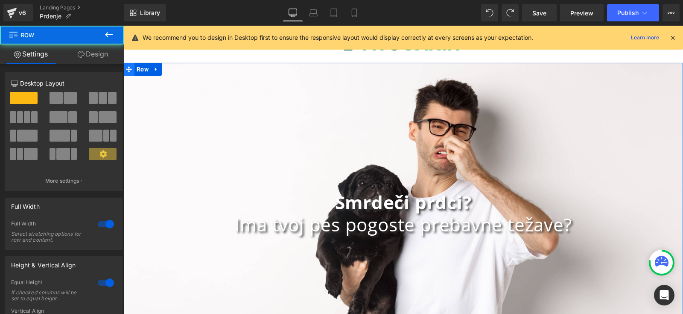
click at [129, 69] on span at bounding box center [128, 69] width 11 height 13
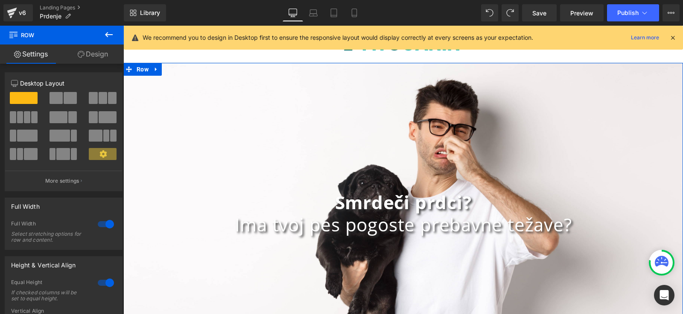
click at [89, 51] on link "Design" at bounding box center [93, 53] width 62 height 19
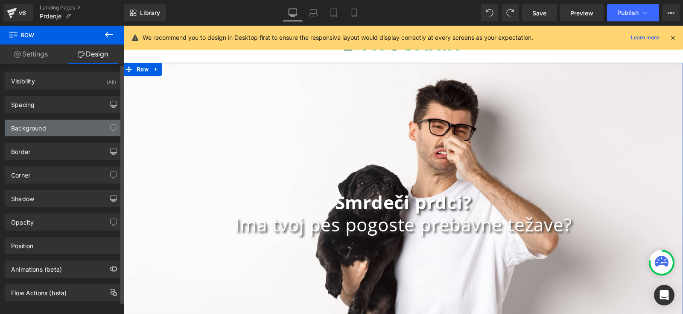
click at [55, 125] on div "Background" at bounding box center [63, 128] width 117 height 16
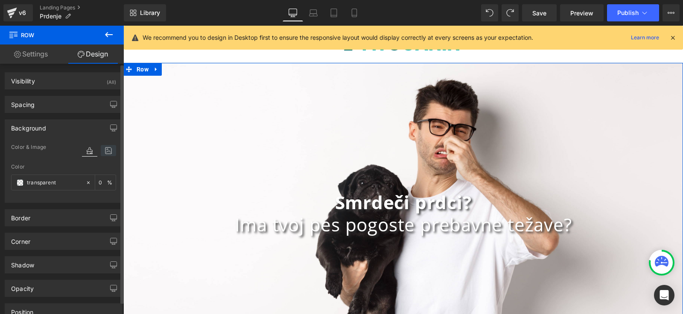
click at [101, 150] on icon at bounding box center [108, 150] width 15 height 11
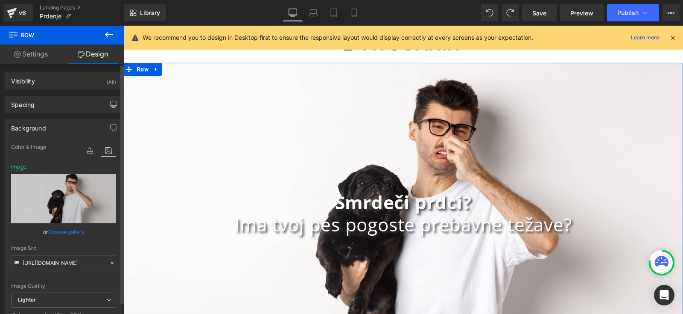
click at [71, 229] on link "Browse gallery" at bounding box center [66, 231] width 36 height 15
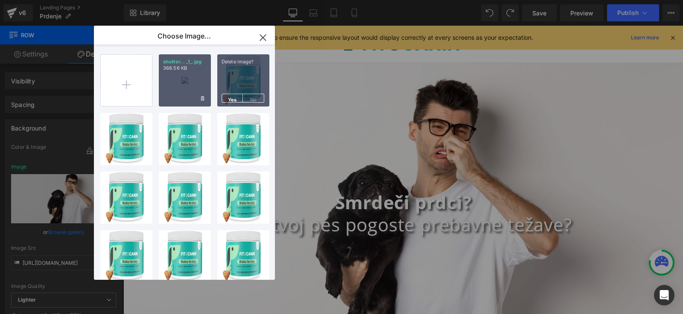
click at [198, 82] on div "shutter... _1_.jpg 368.56 KB" at bounding box center [185, 80] width 52 height 52
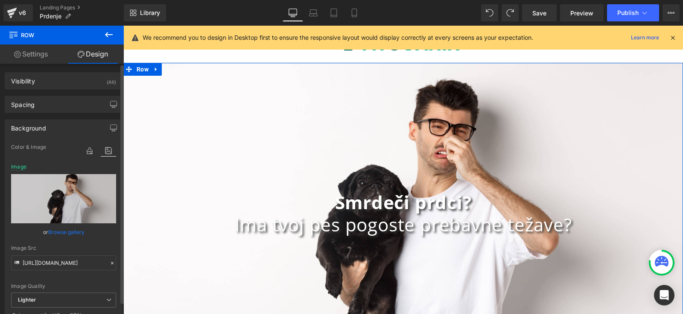
click at [71, 233] on link "Browse gallery" at bounding box center [66, 231] width 36 height 15
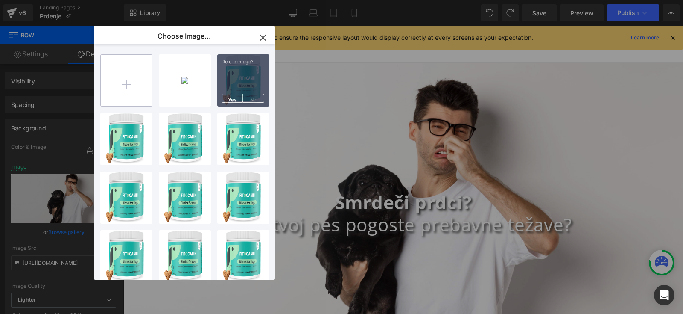
click at [119, 73] on input "file" at bounding box center [126, 80] width 51 height 51
type input "C:\fakepath\polna velikost copy.jpg"
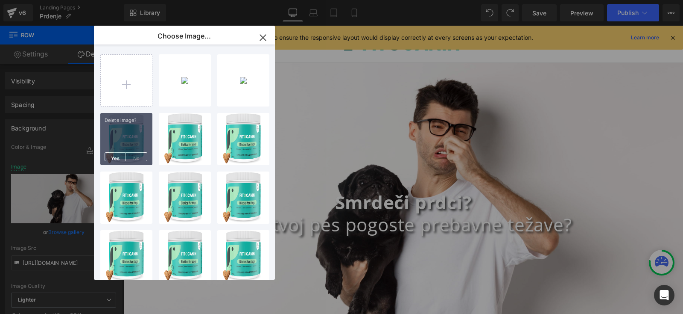
click at [265, 38] on icon "button" at bounding box center [263, 38] width 14 height 14
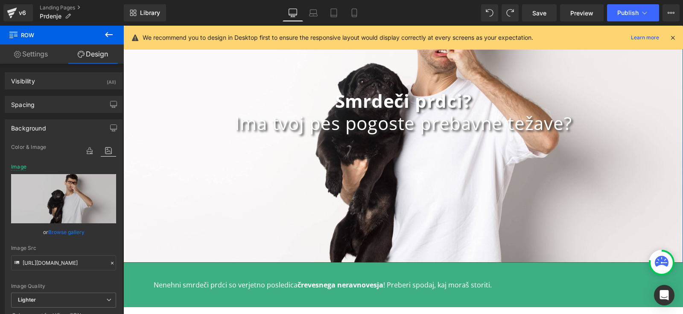
scroll to position [0, 0]
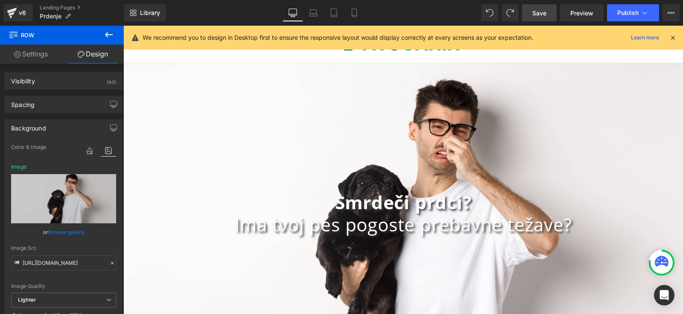
click at [542, 11] on span "Save" at bounding box center [540, 13] width 14 height 9
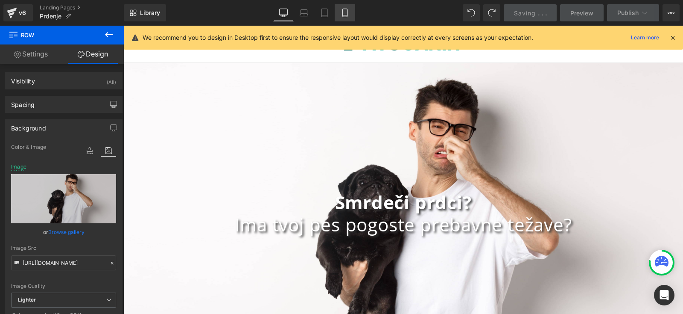
click at [348, 11] on icon at bounding box center [345, 13] width 5 height 8
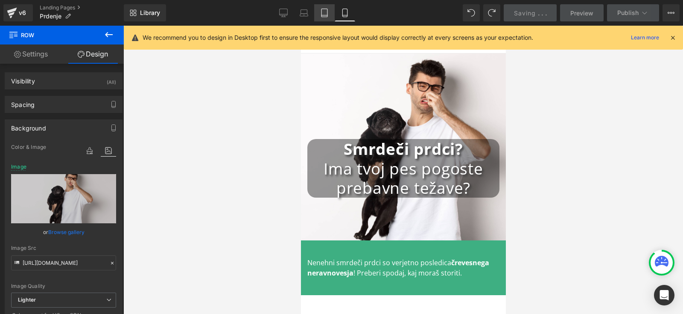
click at [329, 12] on link "Tablet" at bounding box center [324, 12] width 21 height 17
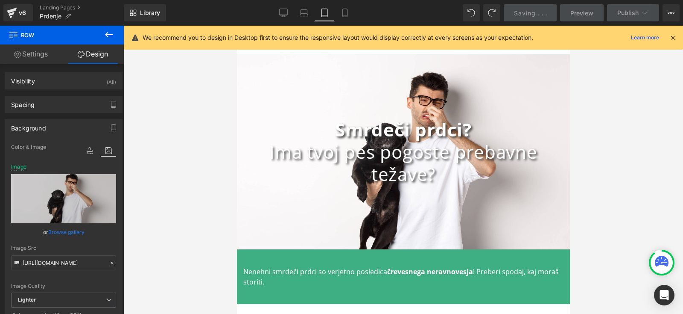
scroll to position [0, 0]
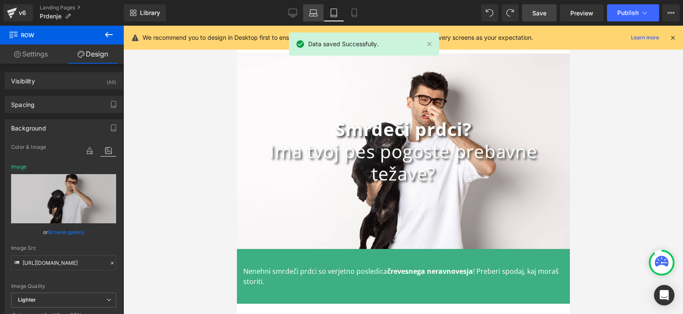
click at [307, 8] on link "Laptop" at bounding box center [313, 12] width 21 height 17
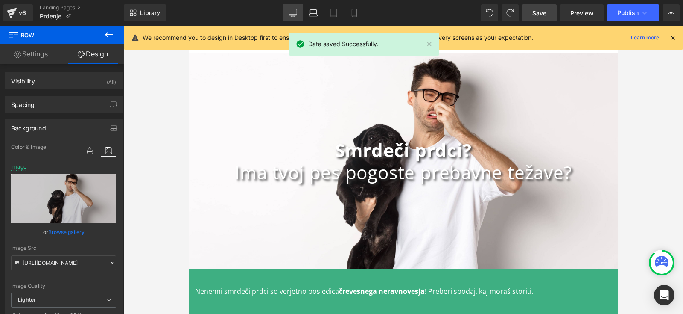
click at [291, 12] on icon at bounding box center [293, 13] width 9 height 9
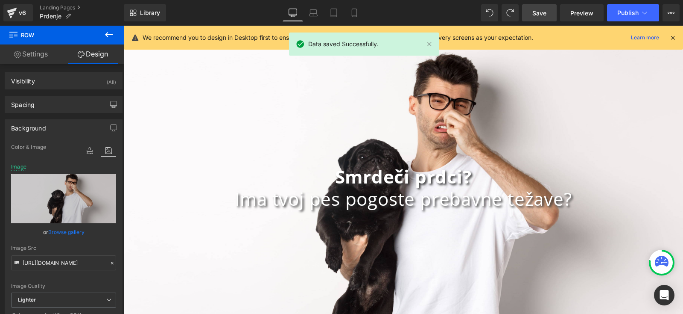
scroll to position [9, 0]
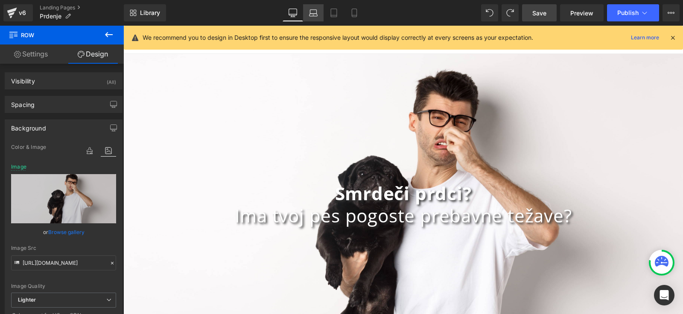
click at [315, 12] on icon at bounding box center [313, 13] width 9 height 9
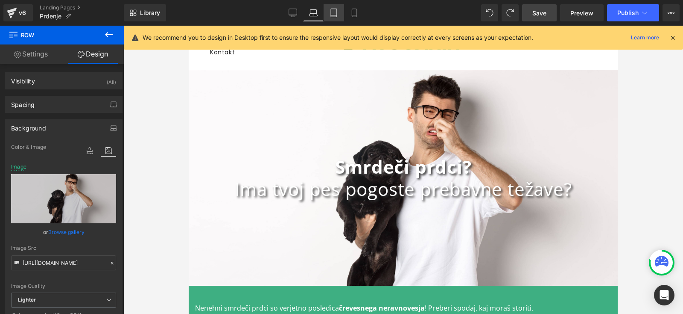
scroll to position [26, 0]
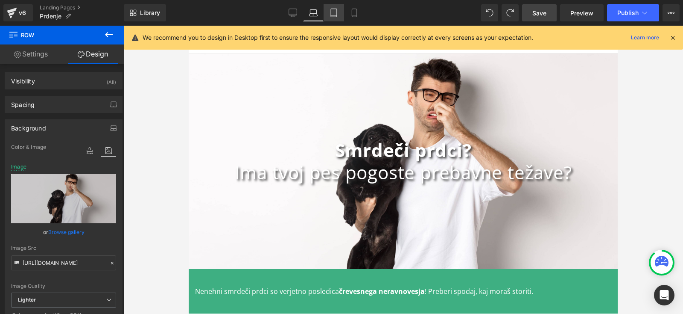
click at [332, 13] on icon at bounding box center [334, 13] width 9 height 9
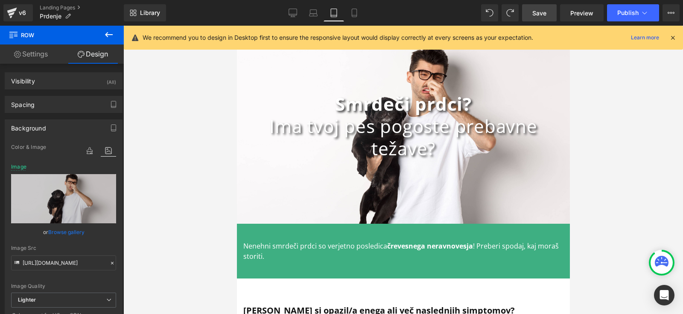
scroll to position [0, 0]
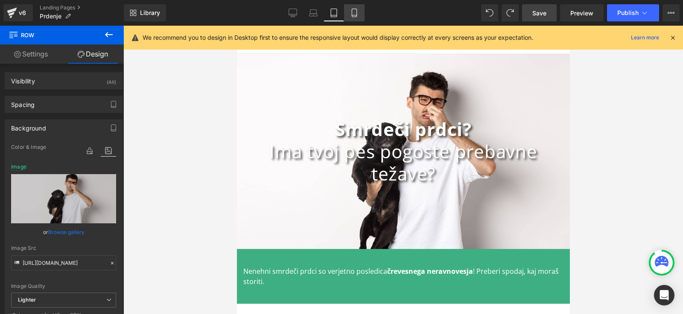
click at [356, 15] on icon at bounding box center [354, 15] width 5 height 0
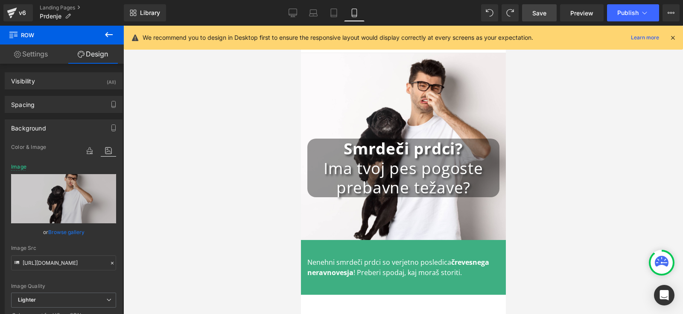
scroll to position [0, 0]
click at [560, 183] on div at bounding box center [403, 170] width 560 height 288
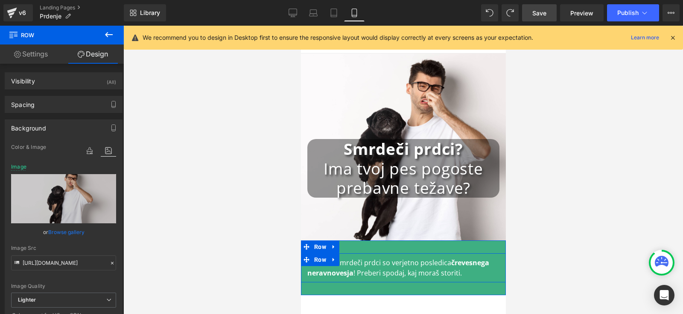
click at [433, 268] on p "Nenehni smrdeči prdci so verjetno posledica črevesnega neravnovesja ! Preberi s…" at bounding box center [403, 267] width 192 height 21
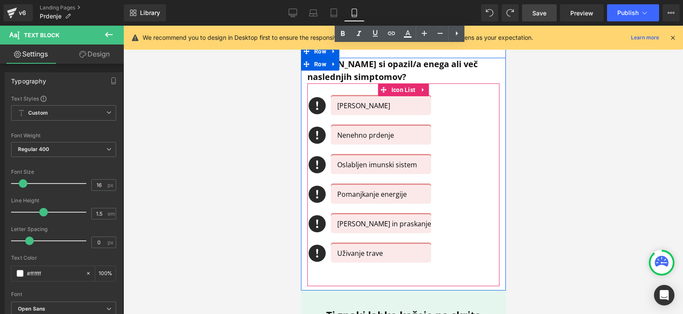
scroll to position [242, 0]
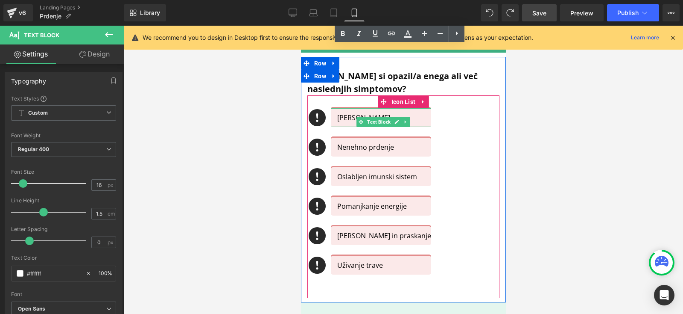
click at [354, 114] on p "[PERSON_NAME]" at bounding box center [381, 117] width 88 height 10
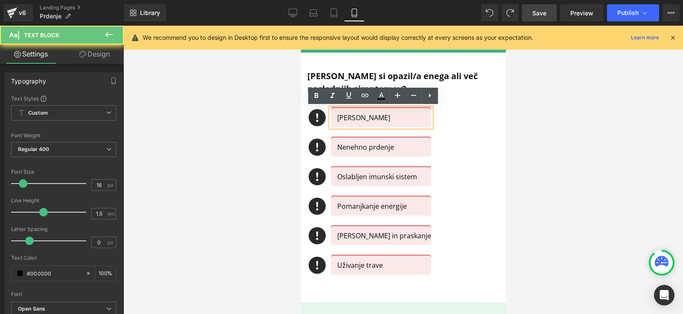
click at [344, 114] on p "[PERSON_NAME]" at bounding box center [381, 117] width 88 height 10
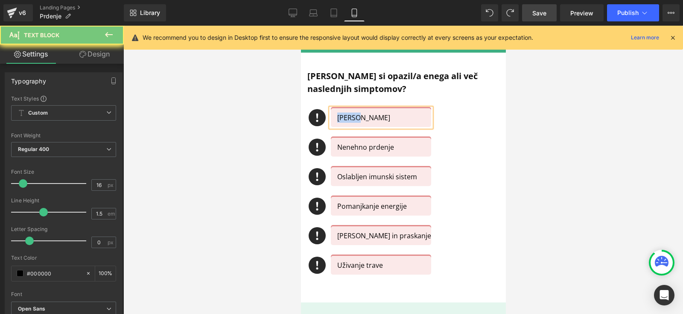
copy p "[PERSON_NAME]"
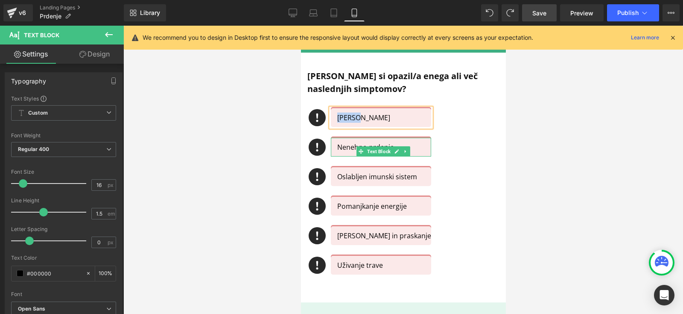
click at [344, 147] on p "Nenehno prdenje" at bounding box center [381, 147] width 88 height 10
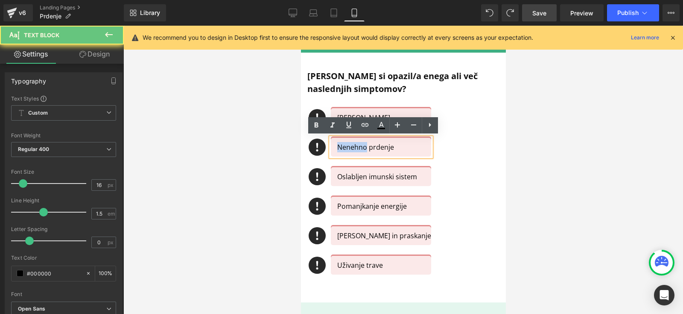
click at [344, 147] on p "Nenehno prdenje" at bounding box center [381, 147] width 88 height 10
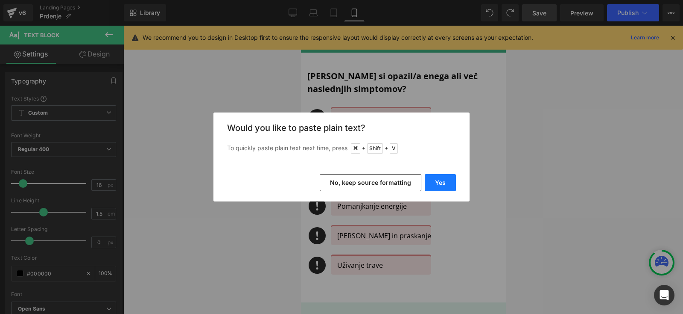
click at [437, 181] on button "Yes" at bounding box center [440, 182] width 31 height 17
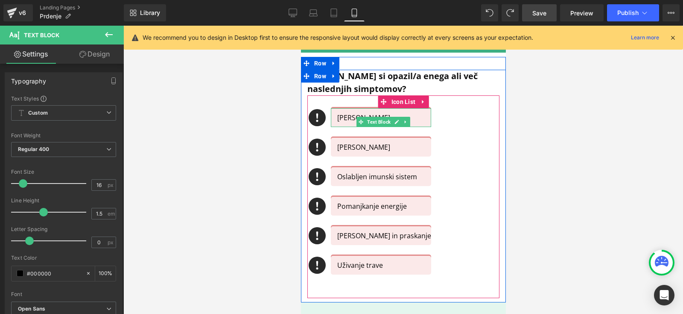
click at [347, 119] on p "[PERSON_NAME]" at bounding box center [381, 117] width 88 height 10
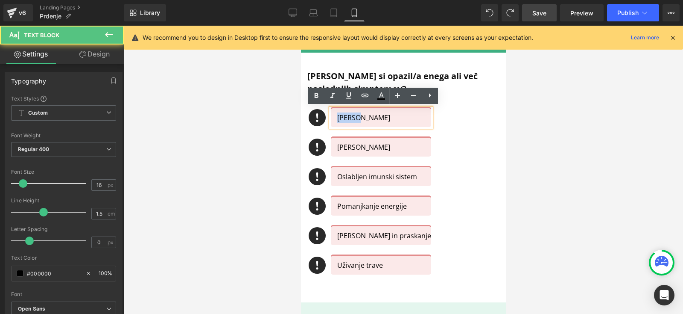
click at [347, 119] on p "[PERSON_NAME]" at bounding box center [381, 117] width 88 height 10
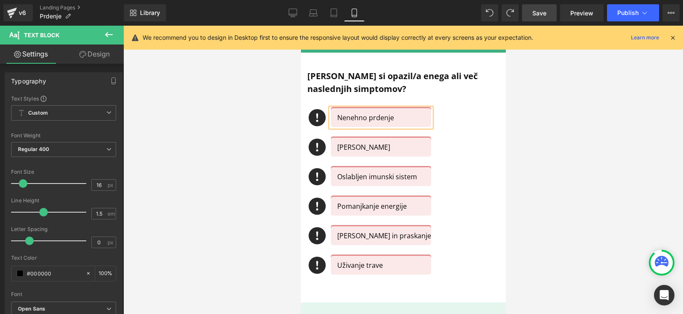
click at [568, 136] on div at bounding box center [403, 170] width 560 height 288
click at [535, 17] on link "Save" at bounding box center [539, 12] width 35 height 17
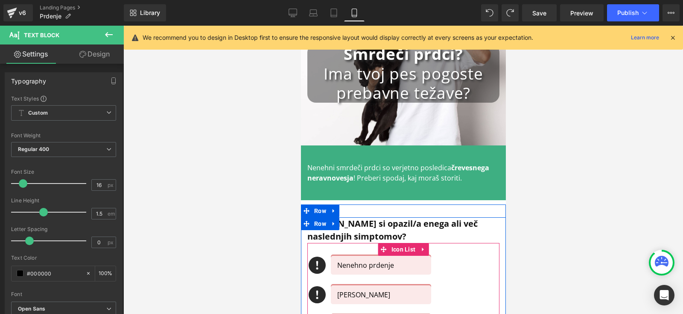
scroll to position [0, 0]
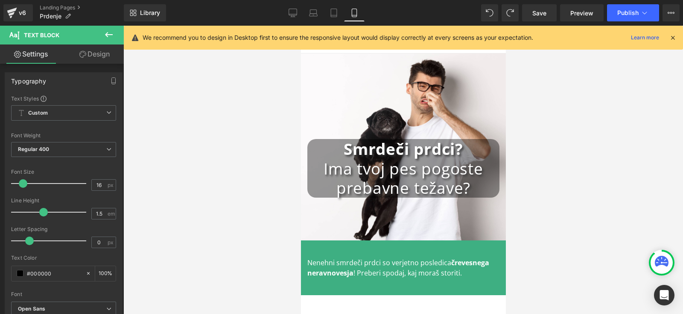
click at [451, 171] on div "Smrdeči prdci? Ima tvoj pes pogoste prebavne težave? Heading Row 300px 300px" at bounding box center [403, 146] width 205 height 187
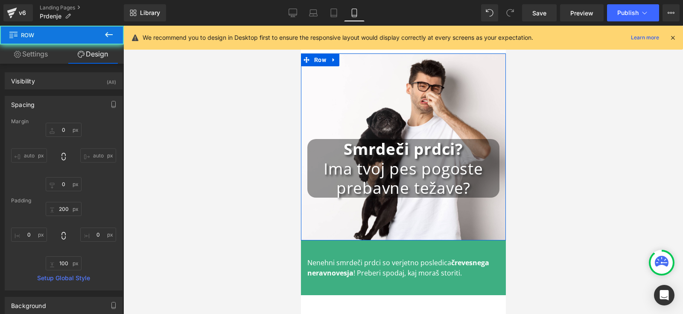
click at [480, 169] on h1 "Ima tvoj pes pogoste prebavne težave?" at bounding box center [403, 177] width 192 height 39
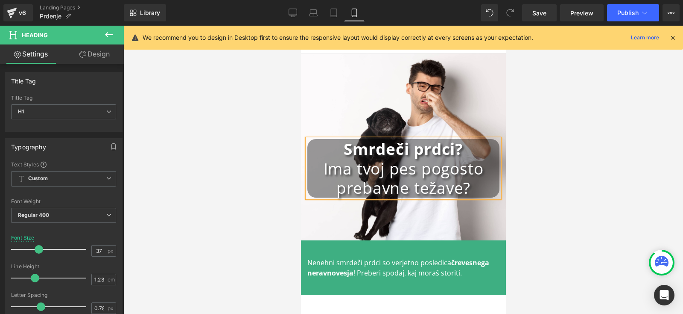
click at [520, 205] on div at bounding box center [403, 170] width 560 height 288
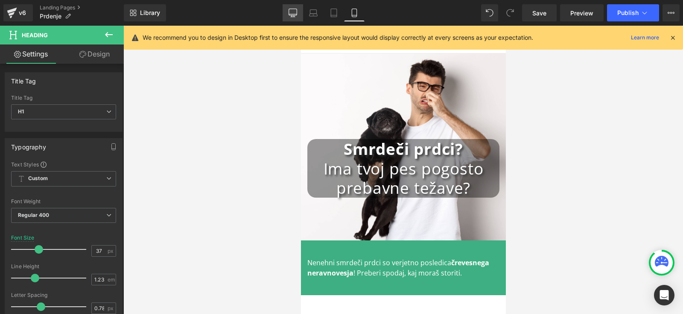
click at [290, 12] on icon at bounding box center [293, 13] width 9 height 9
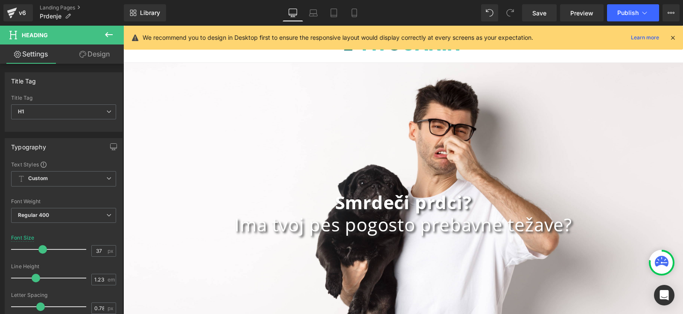
scroll to position [52, 0]
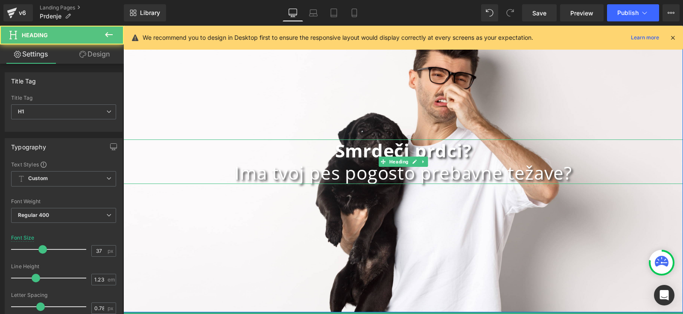
click at [489, 169] on h1 "Ima tvoj pes pogosto prebavne težave?" at bounding box center [403, 172] width 560 height 22
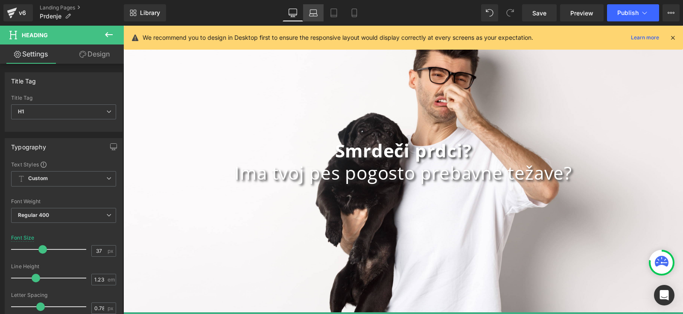
click at [312, 12] on icon at bounding box center [313, 13] width 9 height 9
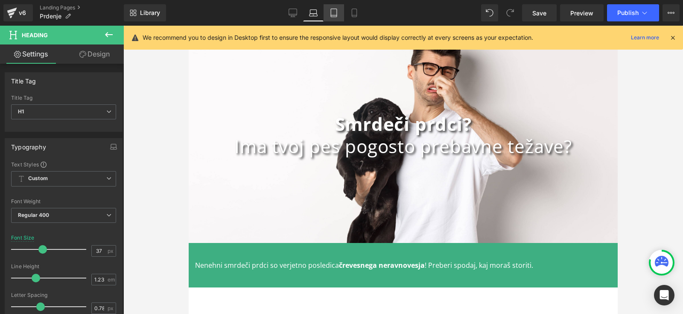
scroll to position [26, 0]
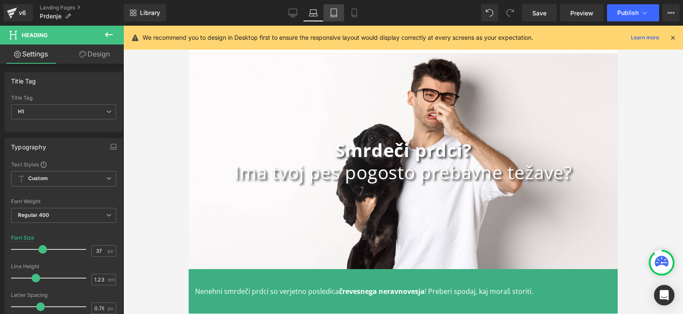
click at [327, 10] on link "Tablet" at bounding box center [334, 12] width 21 height 17
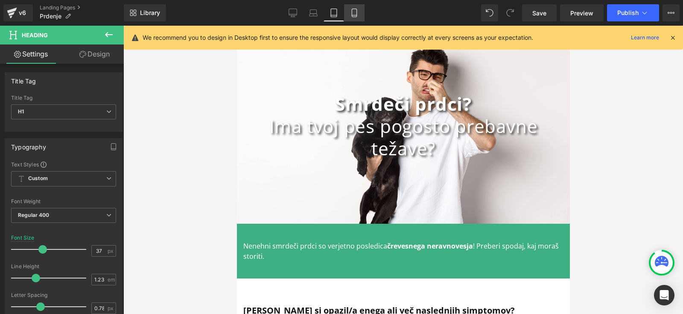
scroll to position [0, 0]
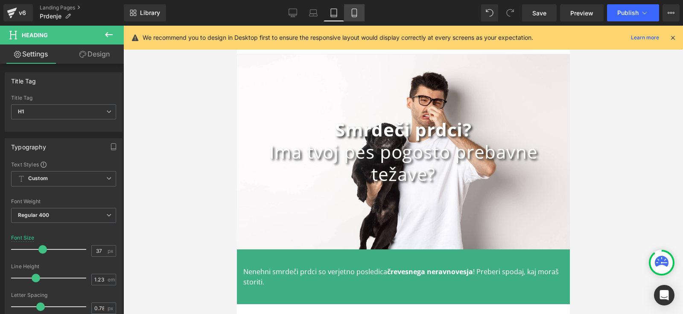
click at [355, 14] on icon at bounding box center [354, 13] width 9 height 9
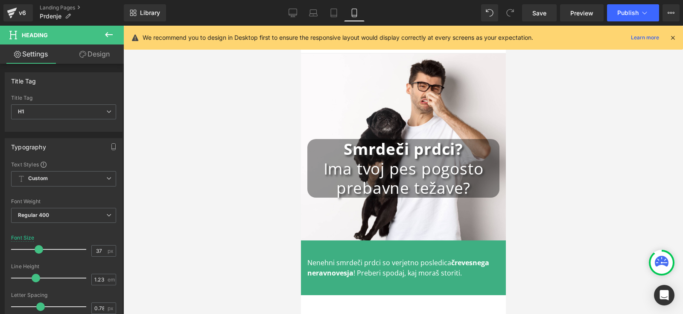
scroll to position [21, 0]
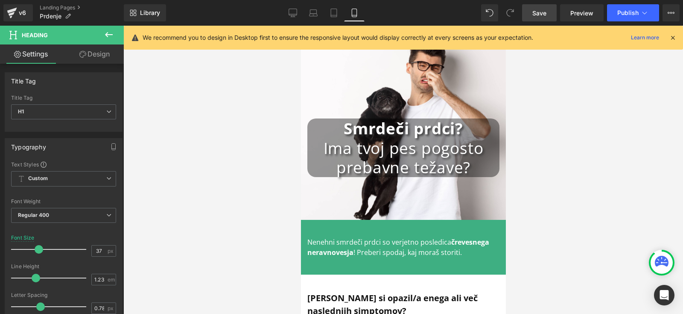
click at [543, 12] on span "Save" at bounding box center [540, 13] width 14 height 9
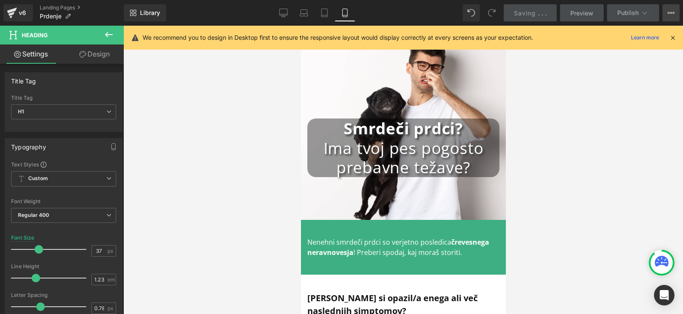
click at [670, 10] on icon at bounding box center [671, 12] width 7 height 7
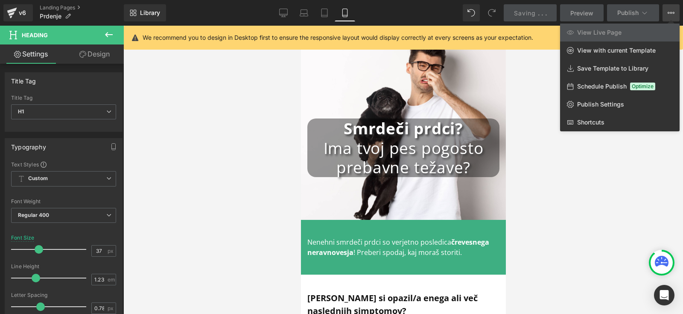
click at [596, 33] on span "View Live Page" at bounding box center [599, 33] width 44 height 8
click at [551, 122] on div at bounding box center [403, 170] width 560 height 288
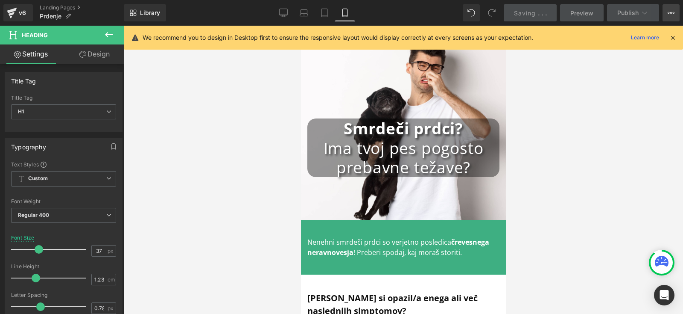
click at [673, 12] on icon at bounding box center [671, 12] width 7 height 7
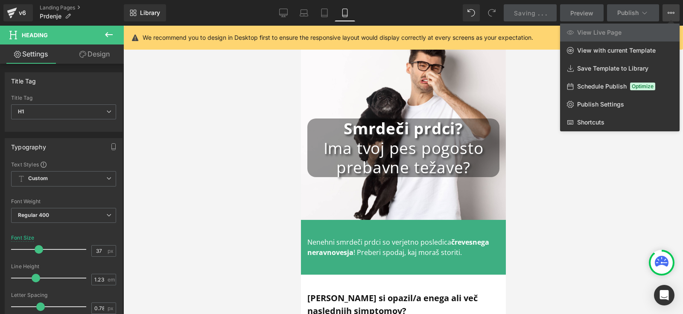
click at [673, 12] on icon at bounding box center [671, 12] width 7 height 7
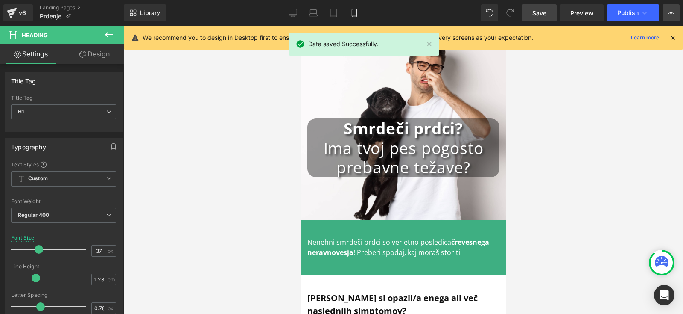
click at [673, 12] on icon at bounding box center [671, 12] width 7 height 7
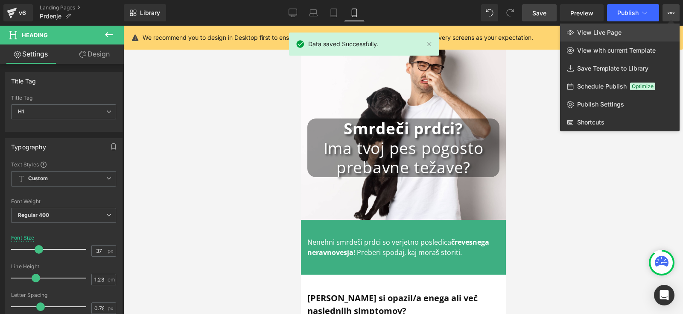
click at [605, 35] on span "View Live Page" at bounding box center [599, 33] width 44 height 8
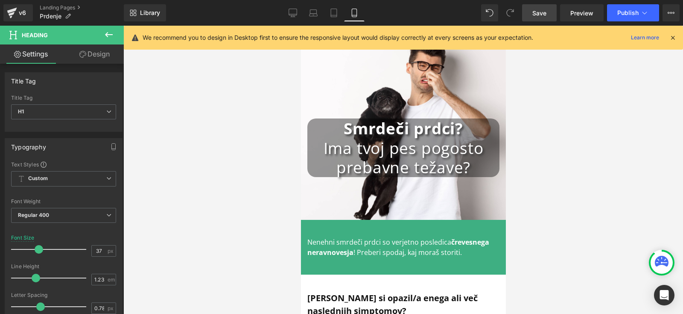
click at [536, 12] on span "Save" at bounding box center [540, 13] width 14 height 9
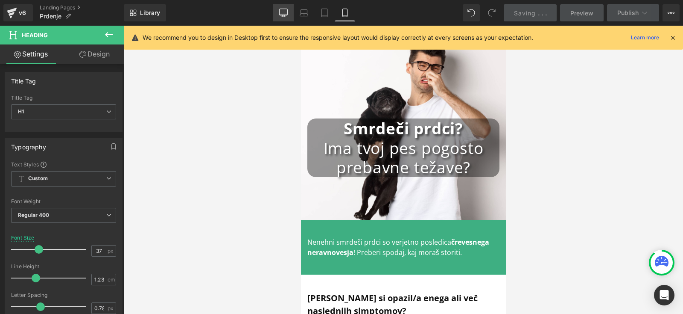
click at [281, 13] on icon at bounding box center [283, 13] width 9 height 9
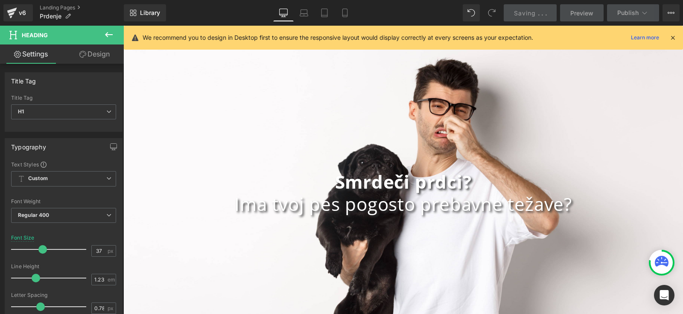
scroll to position [73, 0]
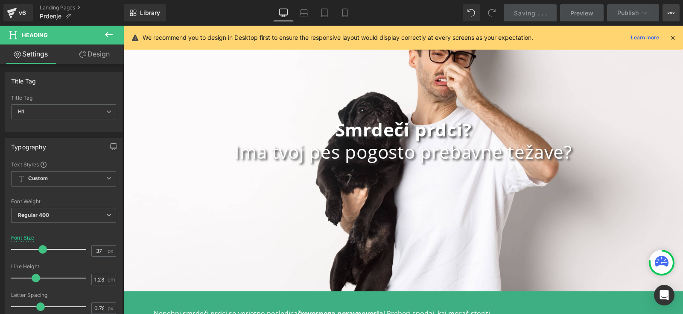
click at [667, 17] on button "View Live Page View with current Template Save Template to Library Schedule Pub…" at bounding box center [671, 12] width 17 height 17
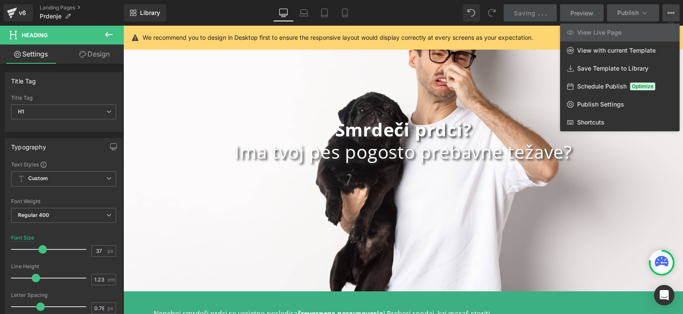
click at [484, 160] on div at bounding box center [403, 170] width 560 height 288
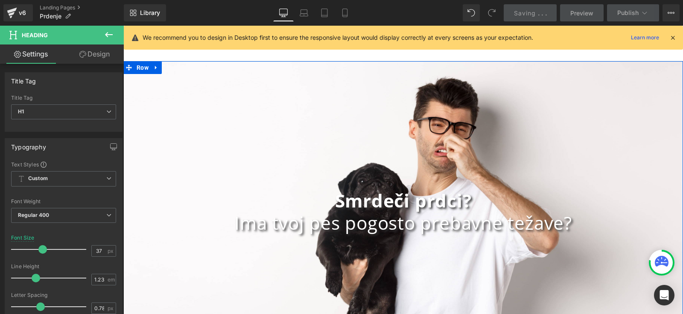
scroll to position [0, 0]
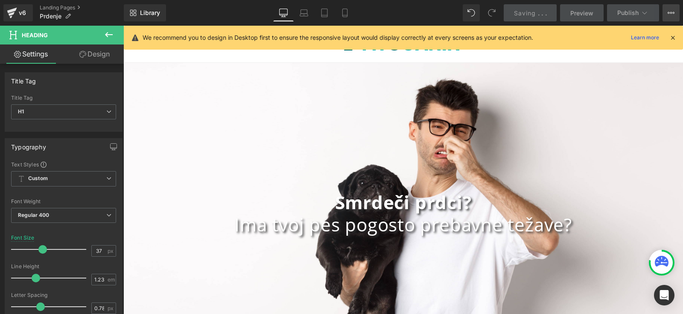
click at [670, 14] on icon at bounding box center [671, 12] width 7 height 7
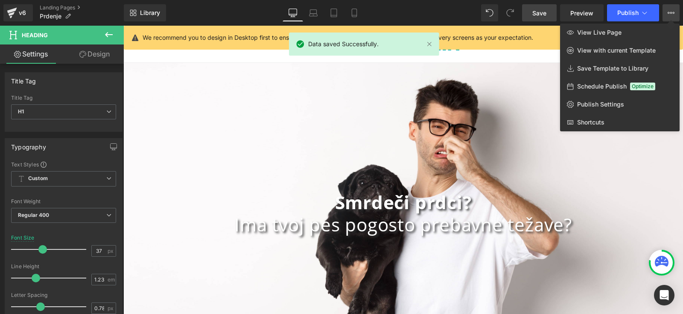
click at [517, 79] on div at bounding box center [403, 170] width 560 height 288
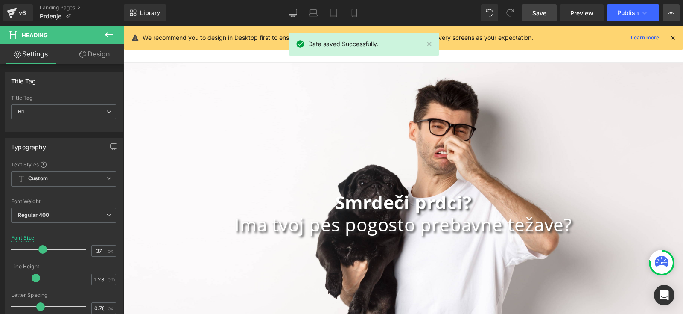
click at [673, 8] on button "View Live Page View with current Template Save Template to Library Schedule Pub…" at bounding box center [671, 12] width 17 height 17
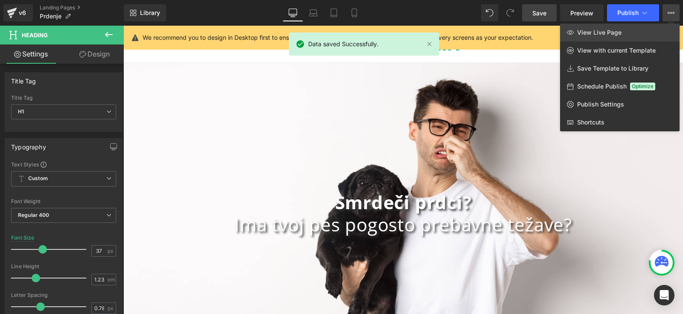
click at [613, 32] on span "View Live Page" at bounding box center [599, 33] width 44 height 8
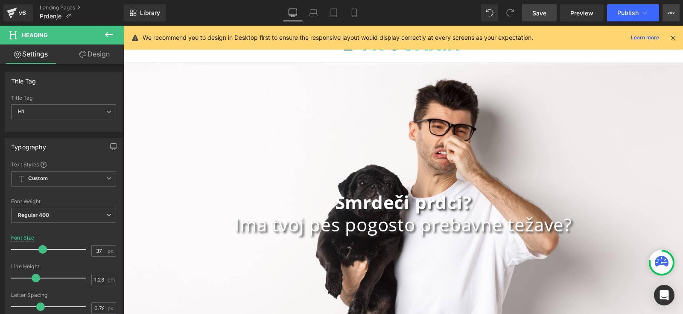
click at [670, 14] on icon at bounding box center [671, 12] width 7 height 7
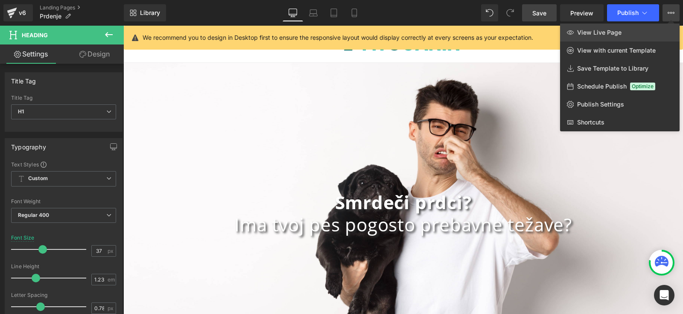
click at [620, 30] on span "View Live Page" at bounding box center [599, 33] width 44 height 8
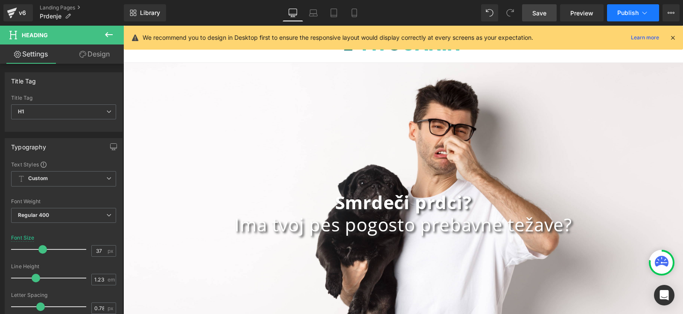
click at [648, 13] on icon at bounding box center [645, 13] width 9 height 9
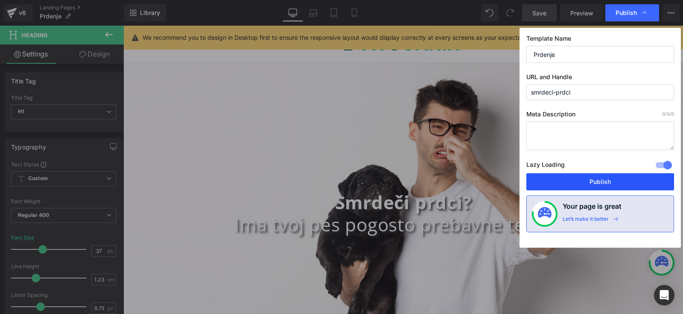
click at [598, 182] on button "Publish" at bounding box center [601, 181] width 148 height 17
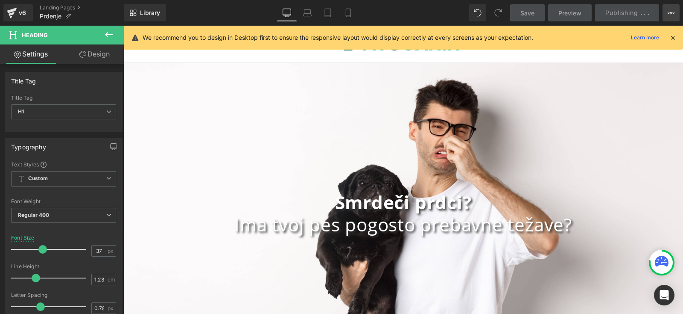
click at [668, 10] on icon at bounding box center [671, 12] width 7 height 7
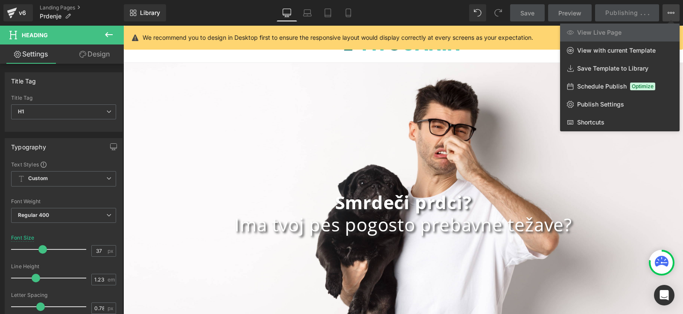
click at [522, 49] on div "We recommend you to design in Desktop first to ensure the responsive layout wou…" at bounding box center [404, 38] width 560 height 24
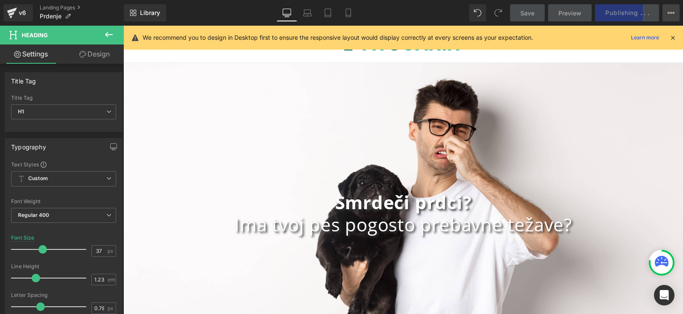
click at [673, 12] on icon at bounding box center [674, 13] width 2 height 2
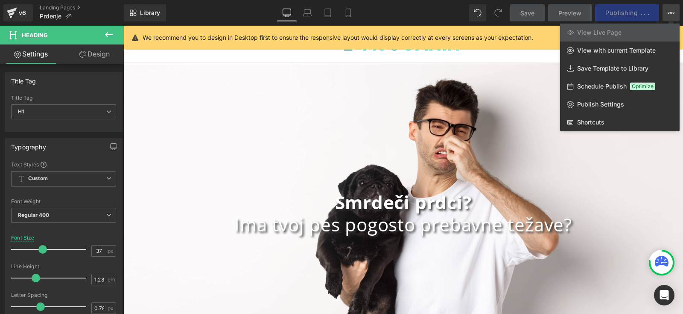
click at [501, 59] on div at bounding box center [403, 170] width 560 height 288
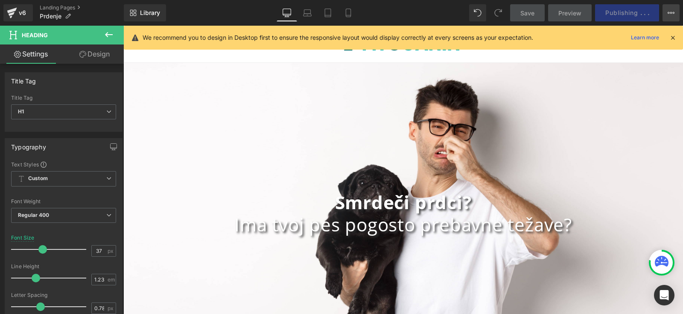
click at [676, 19] on button "View Live Page View with current Template Save Template to Library Schedule Pub…" at bounding box center [671, 12] width 17 height 17
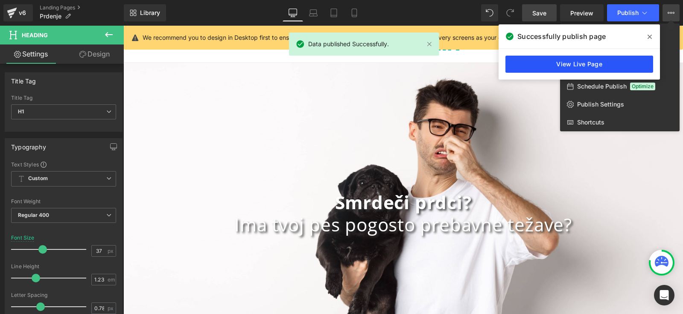
click at [599, 64] on link "View Live Page" at bounding box center [580, 64] width 148 height 17
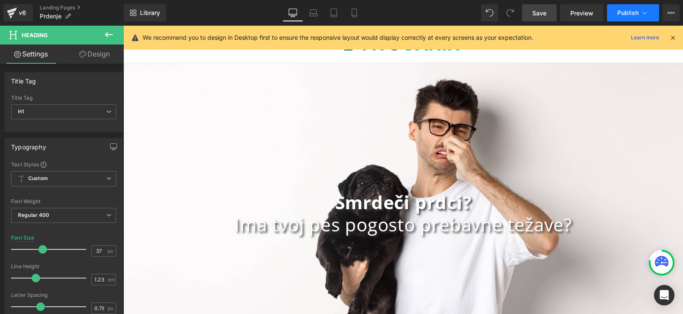
click at [647, 6] on button "Publish" at bounding box center [633, 12] width 52 height 17
